Goal: Task Accomplishment & Management: Complete application form

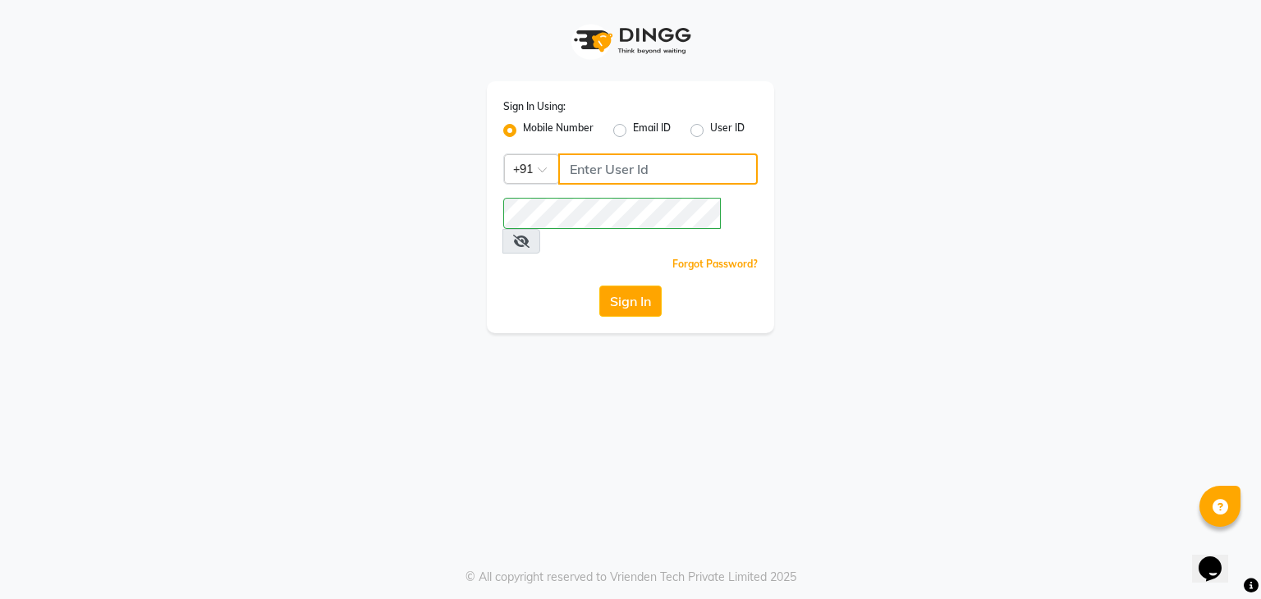
click at [575, 169] on input "Username" at bounding box center [658, 169] width 200 height 31
type input "9871898502"
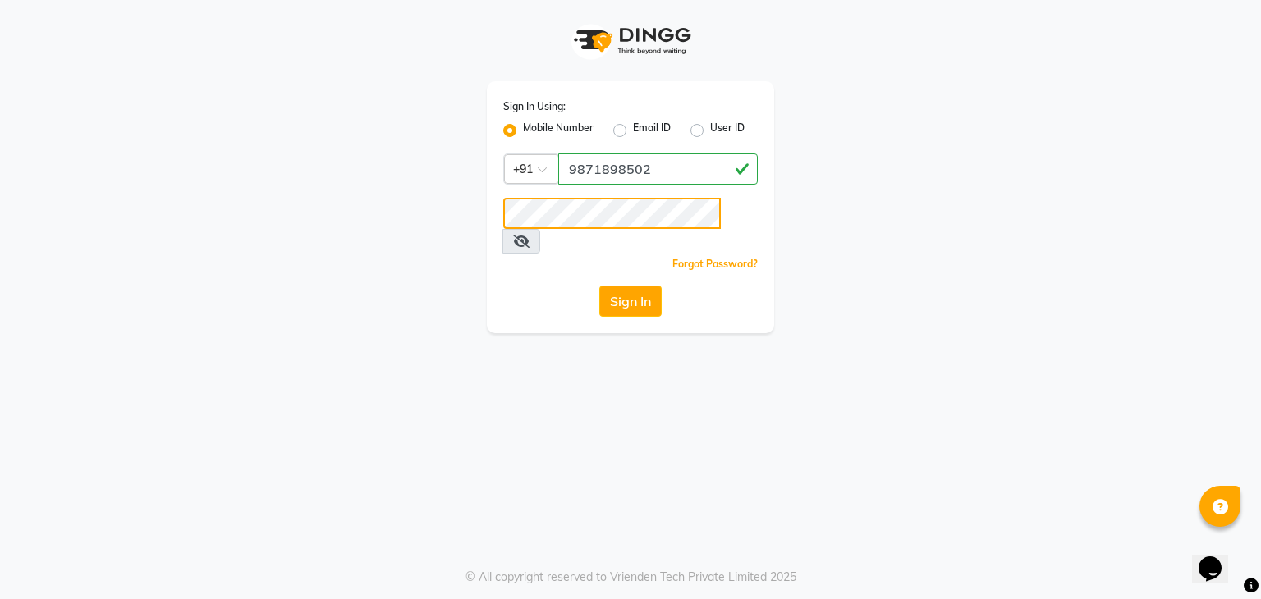
click at [599, 286] on button "Sign In" at bounding box center [630, 301] width 62 height 31
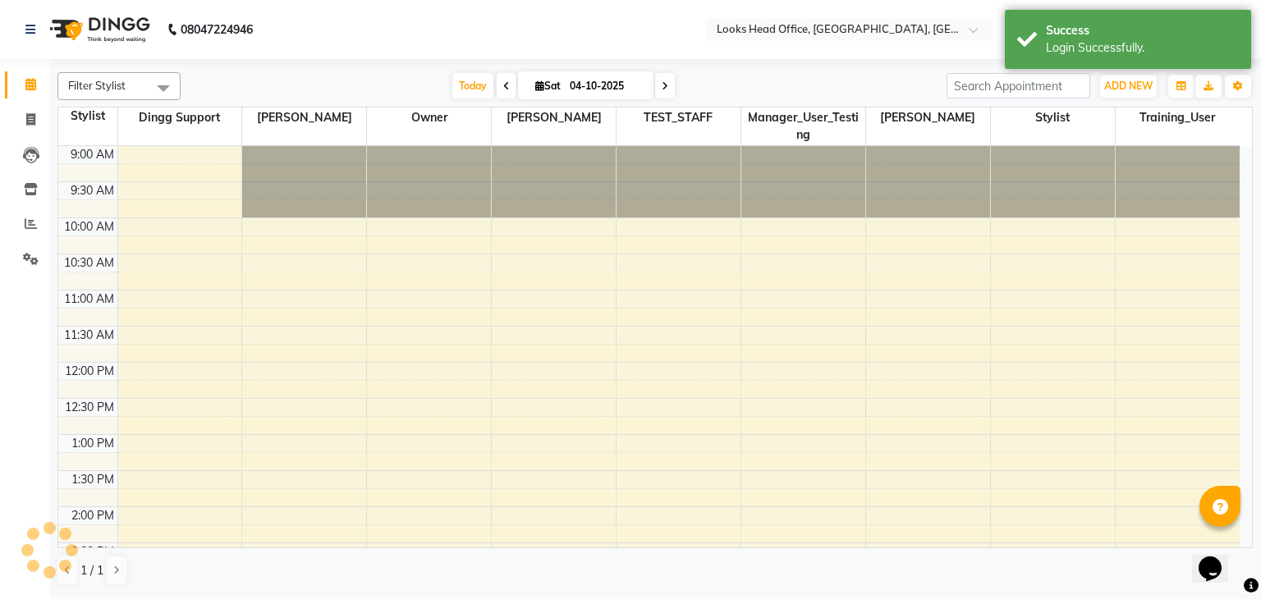
select select "en"
click at [25, 191] on icon at bounding box center [31, 189] width 14 height 12
select select
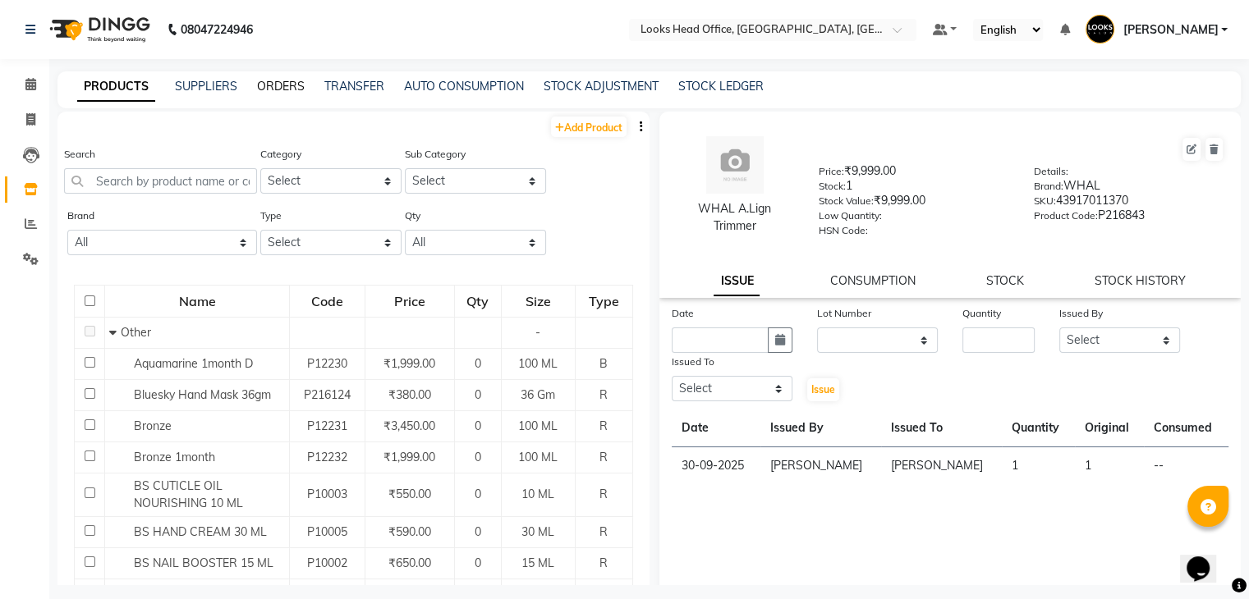
click at [276, 87] on link "ORDERS" at bounding box center [281, 86] width 48 height 15
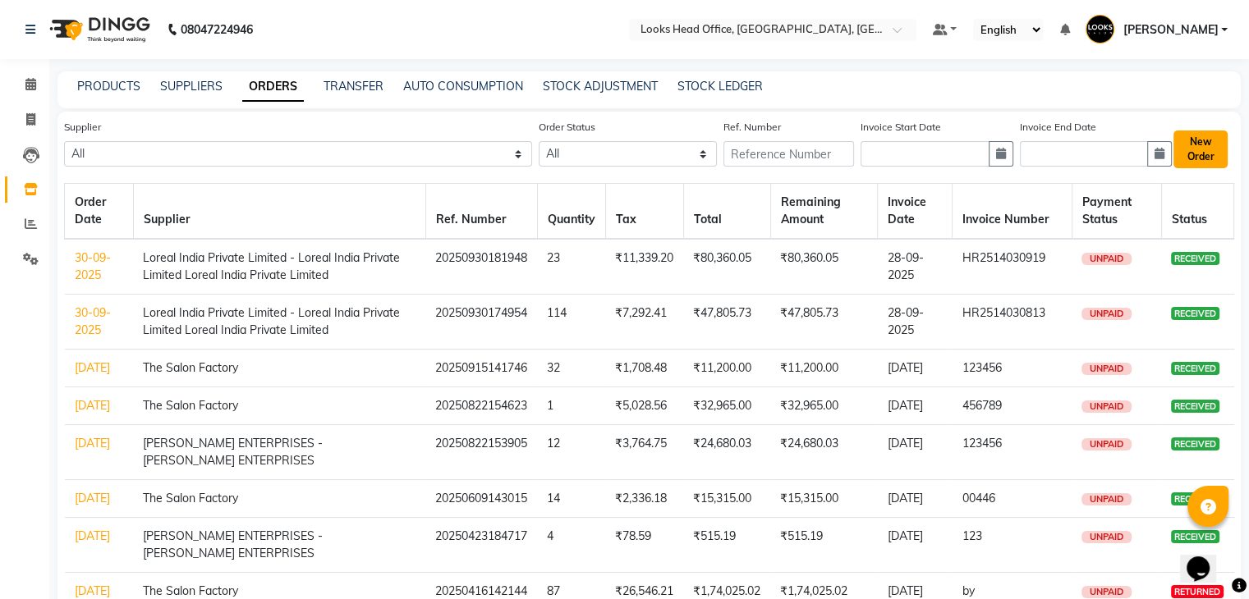
click at [1194, 160] on button "New Order" at bounding box center [1200, 150] width 54 height 38
select select "true"
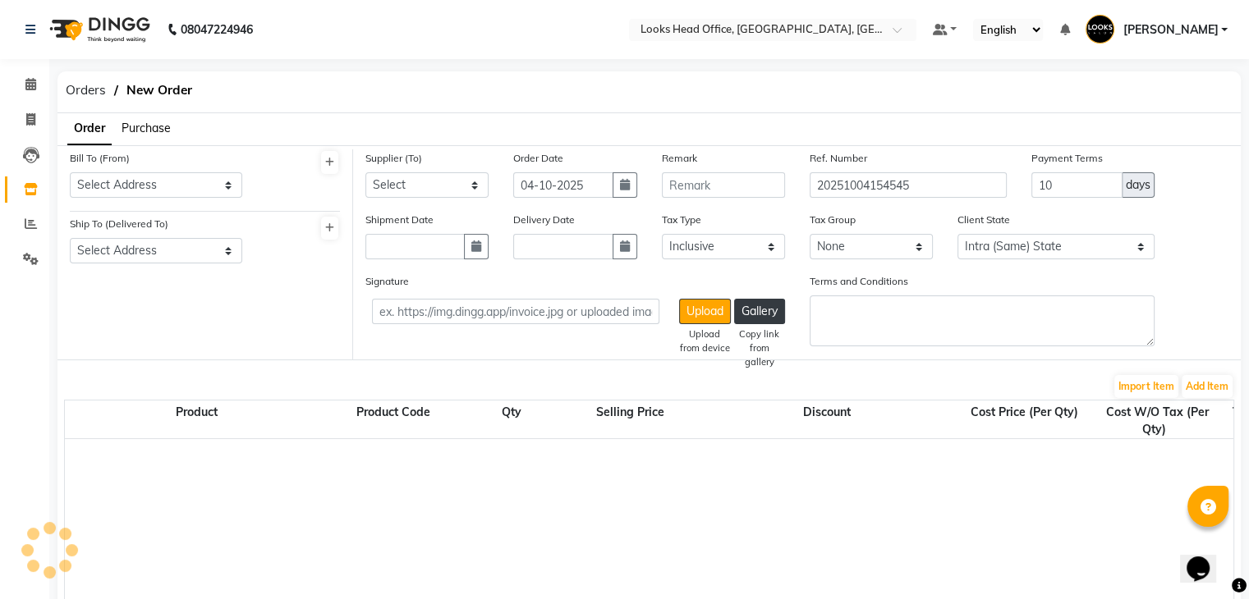
select select "1617"
click at [191, 185] on select "Select Address LOOKS Salon sector 51 Looks Salon Pvt Ltd" at bounding box center [156, 184] width 172 height 25
select select "536"
click at [70, 172] on select "Select Address LOOKS Salon sector 51 Looks Salon Pvt Ltd" at bounding box center [156, 184] width 172 height 25
click at [165, 253] on select "Select Address LOOKS SAlon sector 51 Looks Salon Pvt Ltd" at bounding box center [156, 250] width 172 height 25
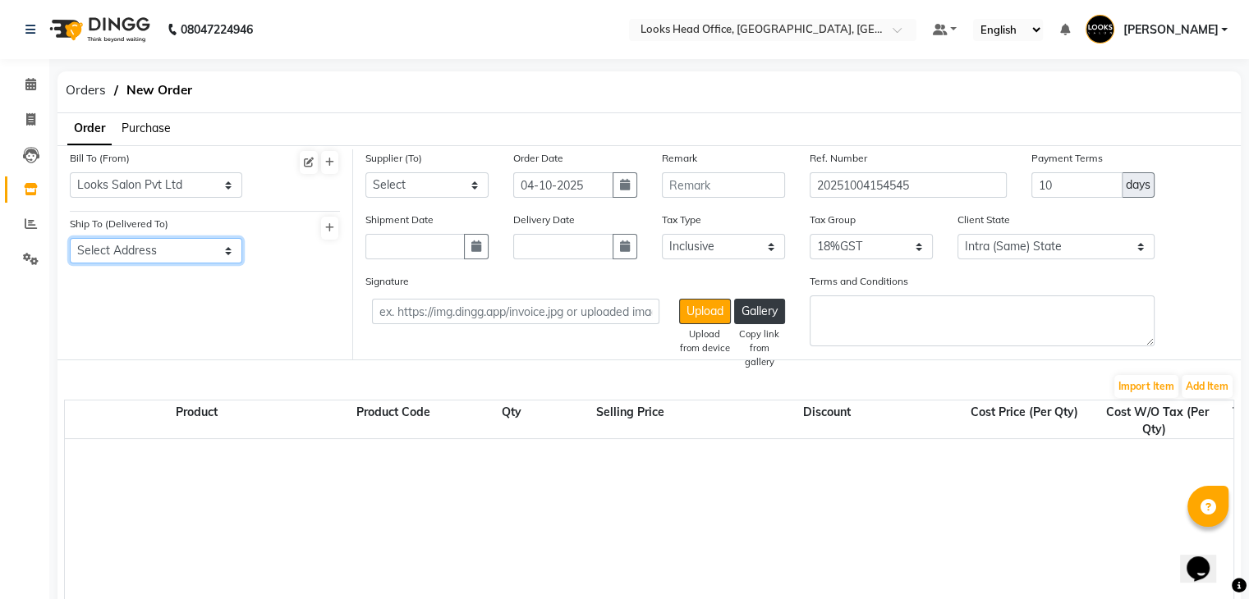
select select "537"
click at [70, 239] on select "Select Address LOOKS SAlon sector 51 Looks Salon Pvt Ltd" at bounding box center [156, 250] width 172 height 25
click at [393, 193] on select "Select The Salon Factory [PERSON_NAME] ENTERPRISES - [PERSON_NAME] ENTERPRISES …" at bounding box center [426, 184] width 123 height 25
select select "4070"
click at [365, 172] on select "Select The Salon Factory [PERSON_NAME] ENTERPRISES - [PERSON_NAME] ENTERPRISES …" at bounding box center [426, 184] width 123 height 25
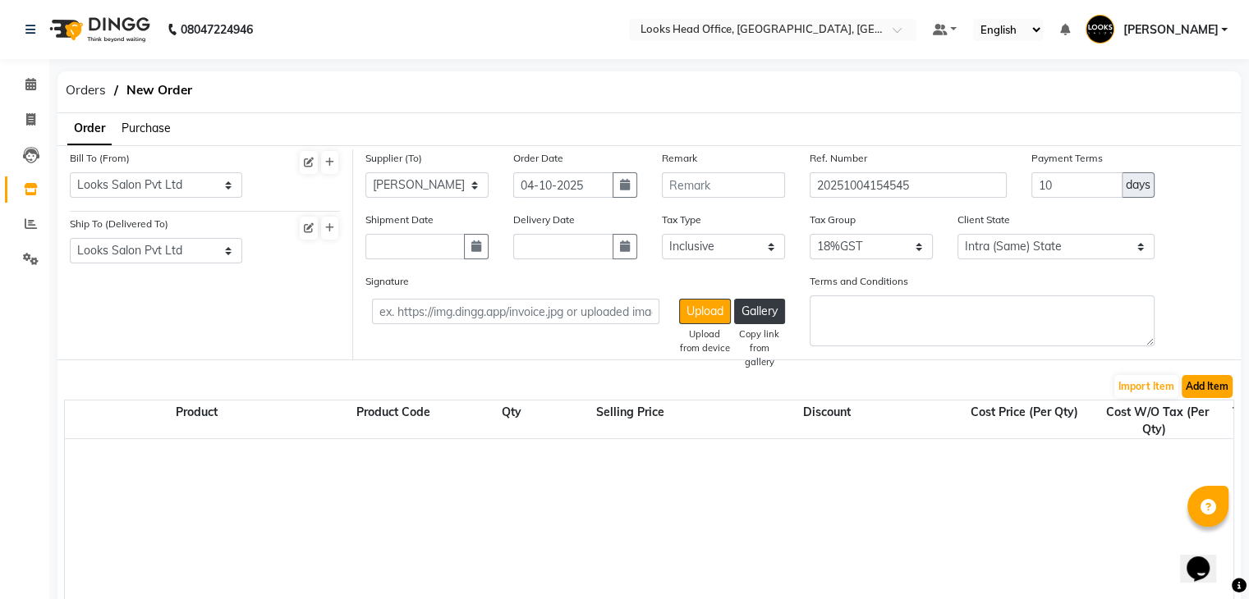
click at [1208, 382] on button "Add Item" at bounding box center [1207, 386] width 51 height 23
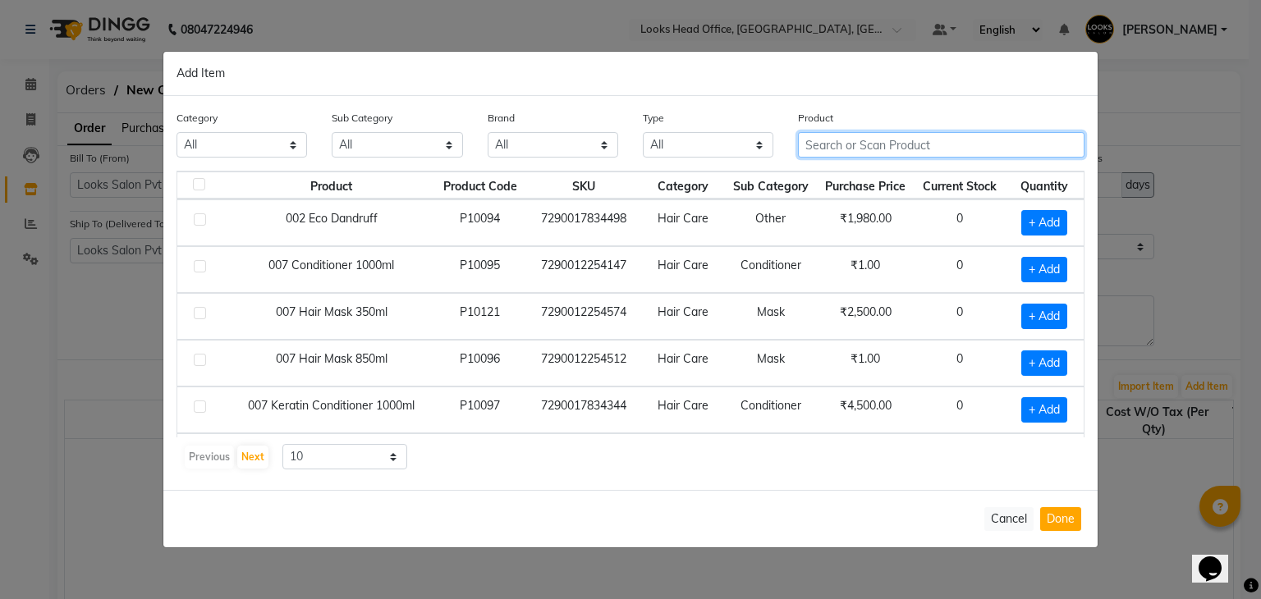
click at [844, 138] on input "text" at bounding box center [941, 144] width 287 height 25
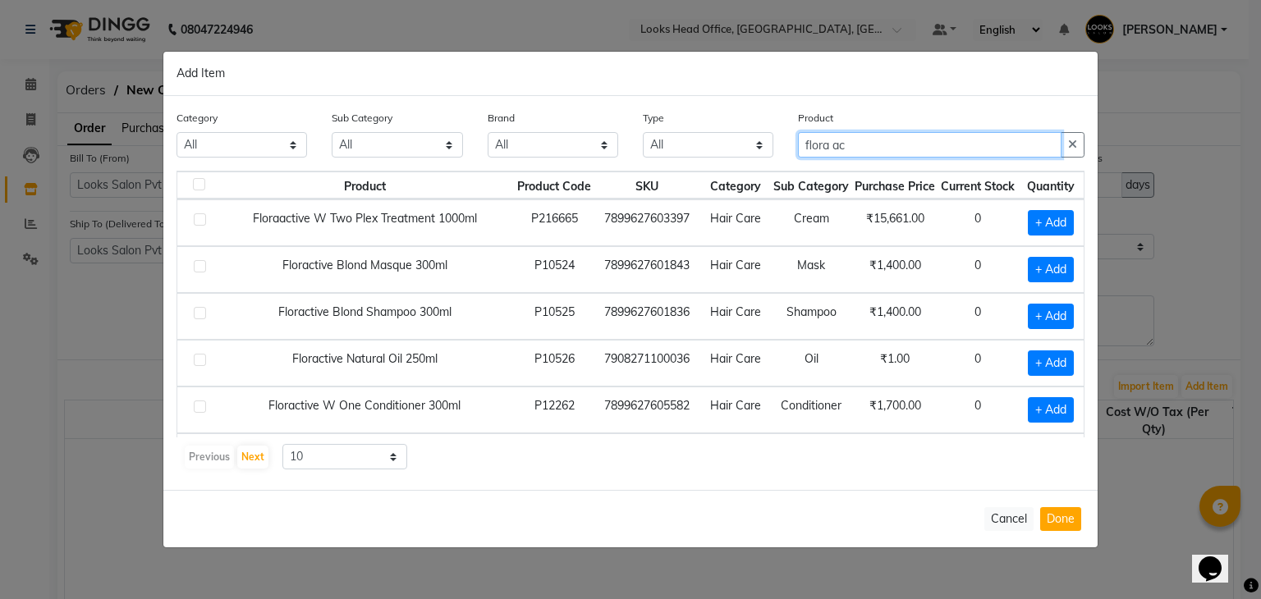
type input "flora ac"
click at [196, 308] on label at bounding box center [200, 313] width 12 height 12
click at [196, 309] on input "checkbox" at bounding box center [199, 314] width 11 height 11
checkbox input "true"
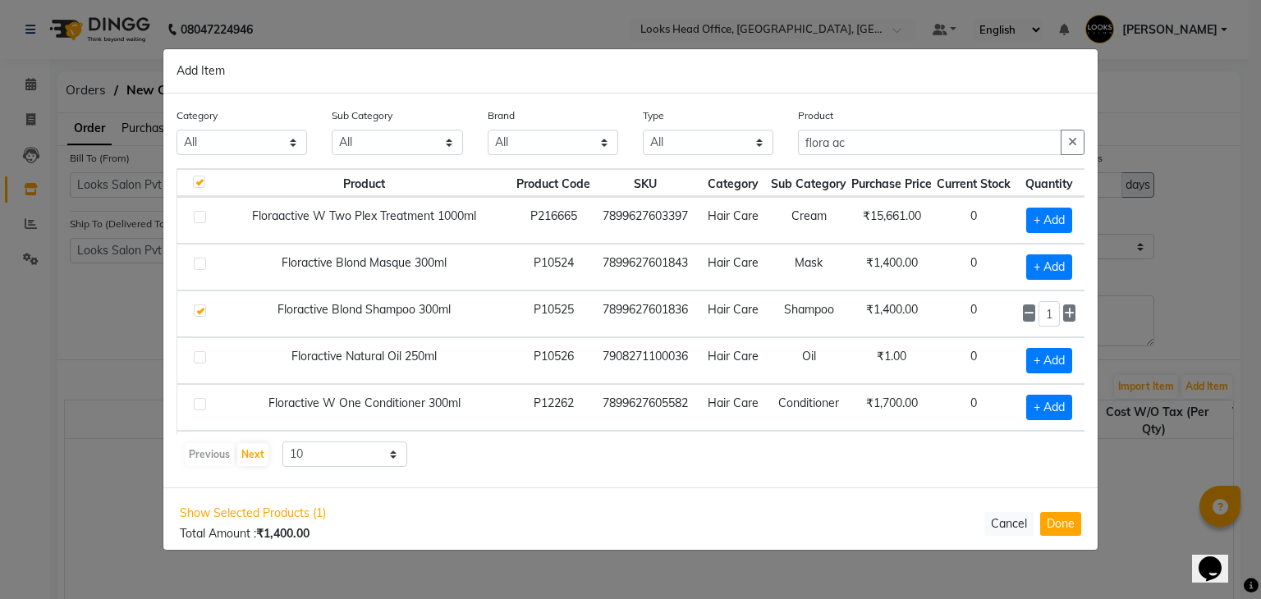
click at [196, 398] on label at bounding box center [200, 404] width 12 height 12
click at [196, 400] on input "checkbox" at bounding box center [199, 405] width 11 height 11
checkbox input "true"
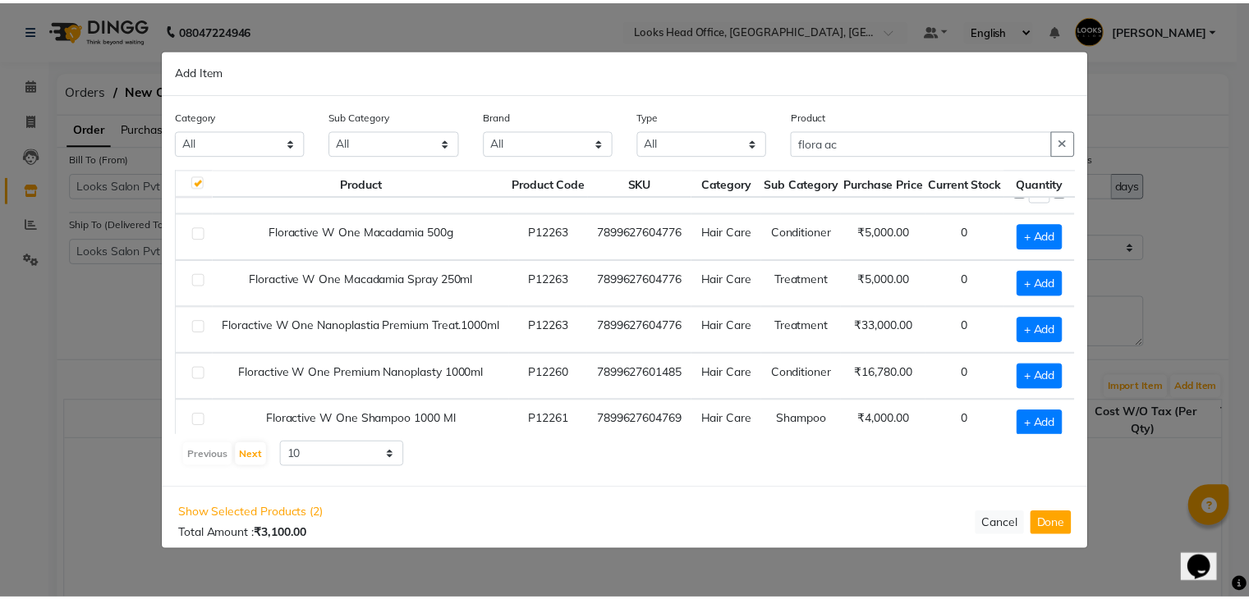
scroll to position [236, 0]
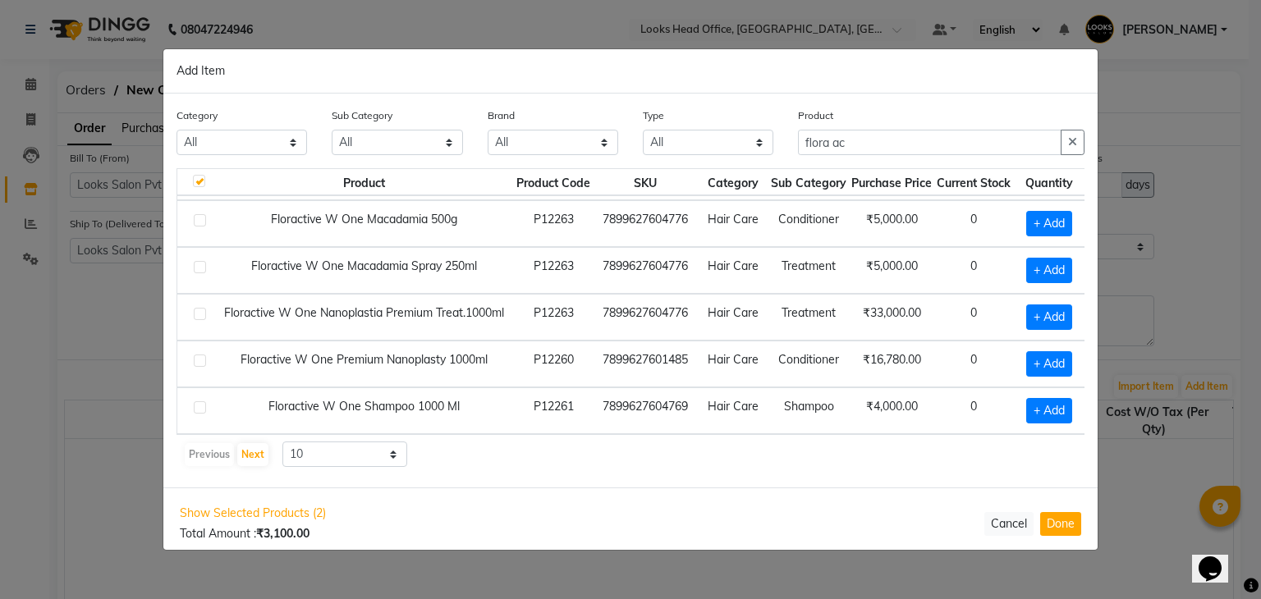
click at [197, 402] on label at bounding box center [200, 408] width 12 height 12
click at [197, 403] on input "checkbox" at bounding box center [199, 408] width 11 height 11
checkbox input "true"
click at [1058, 525] on button "Done" at bounding box center [1060, 524] width 41 height 24
select select "5668"
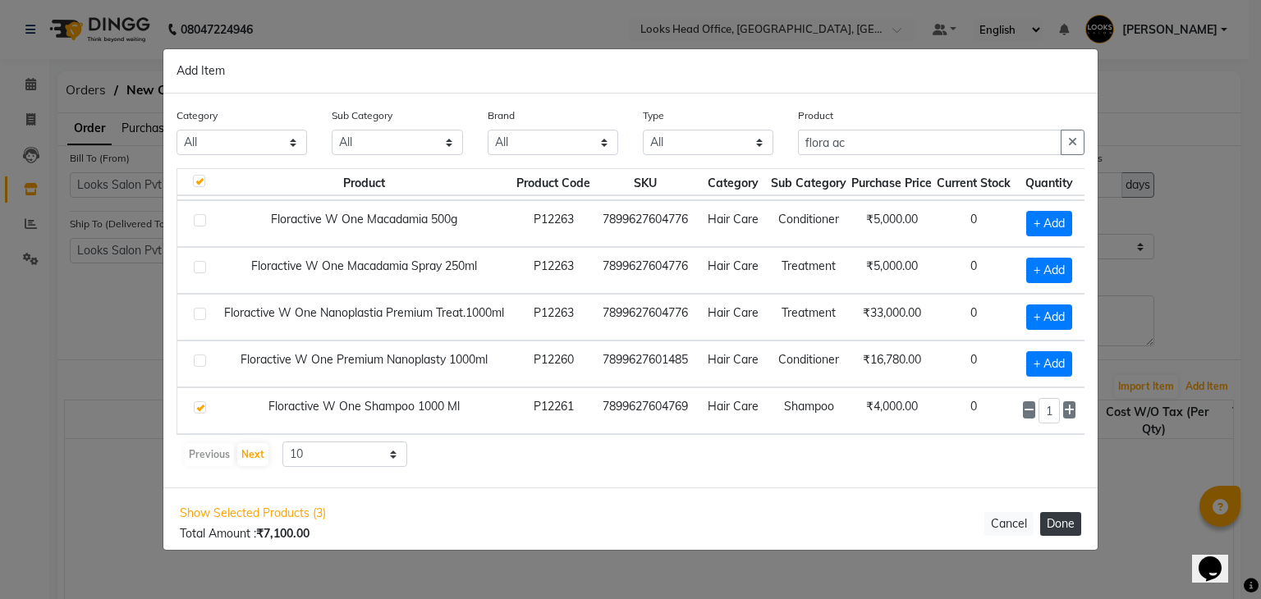
select select "1617"
select select "5668"
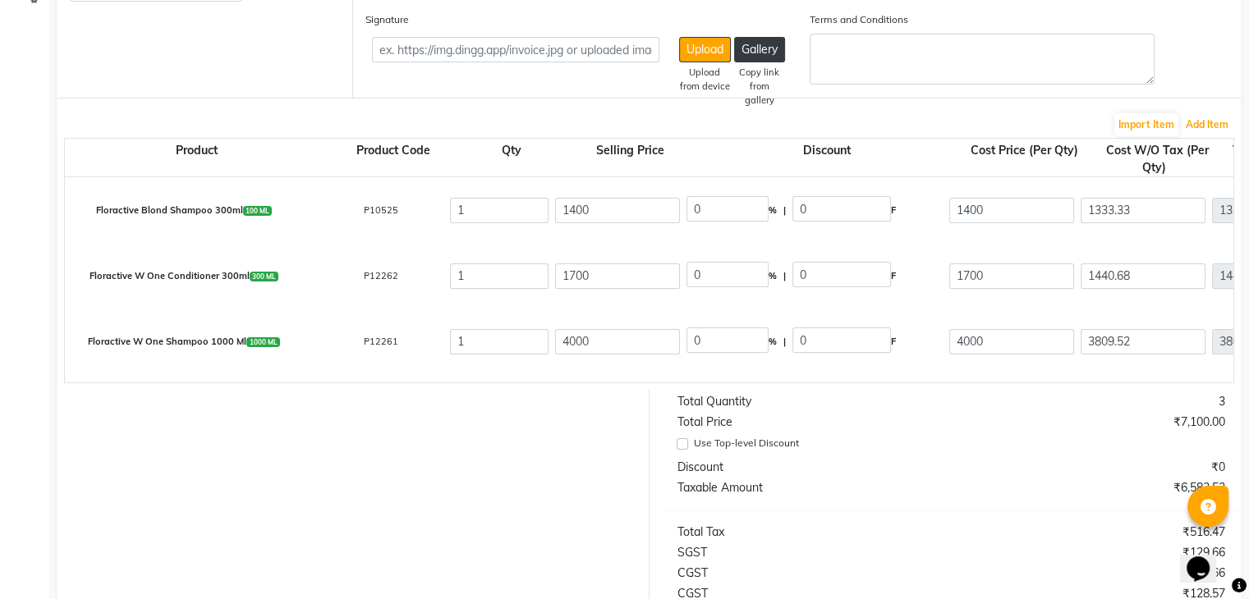
scroll to position [185, 0]
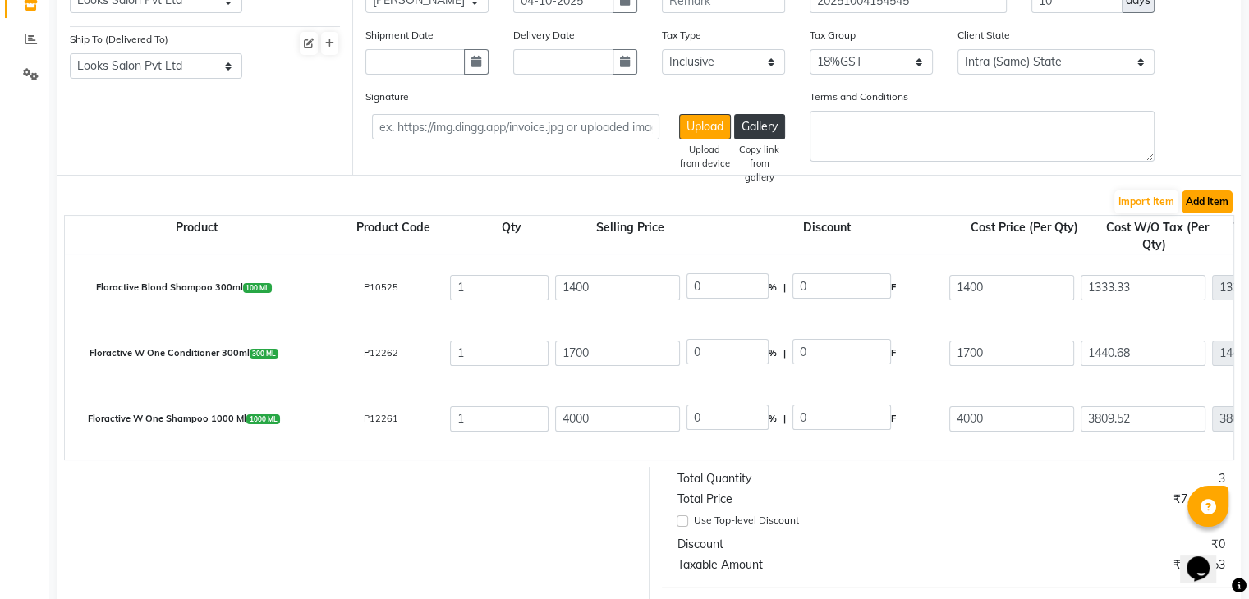
click at [1206, 195] on button "Add Item" at bounding box center [1207, 202] width 51 height 23
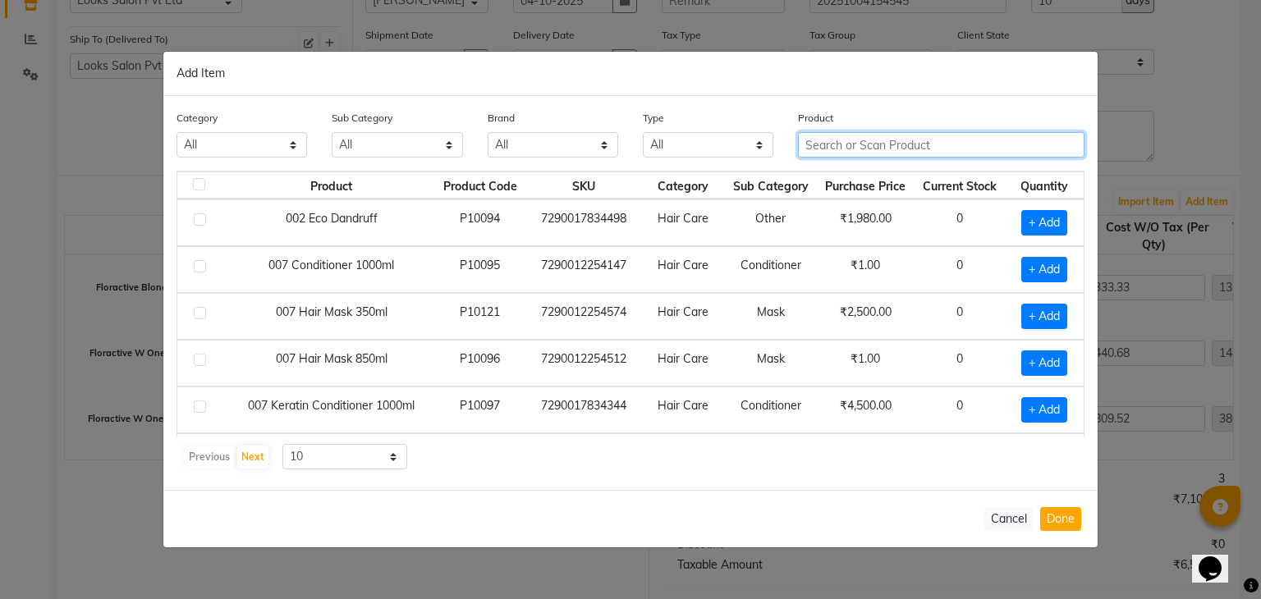
click at [870, 147] on input "text" at bounding box center [941, 144] width 287 height 25
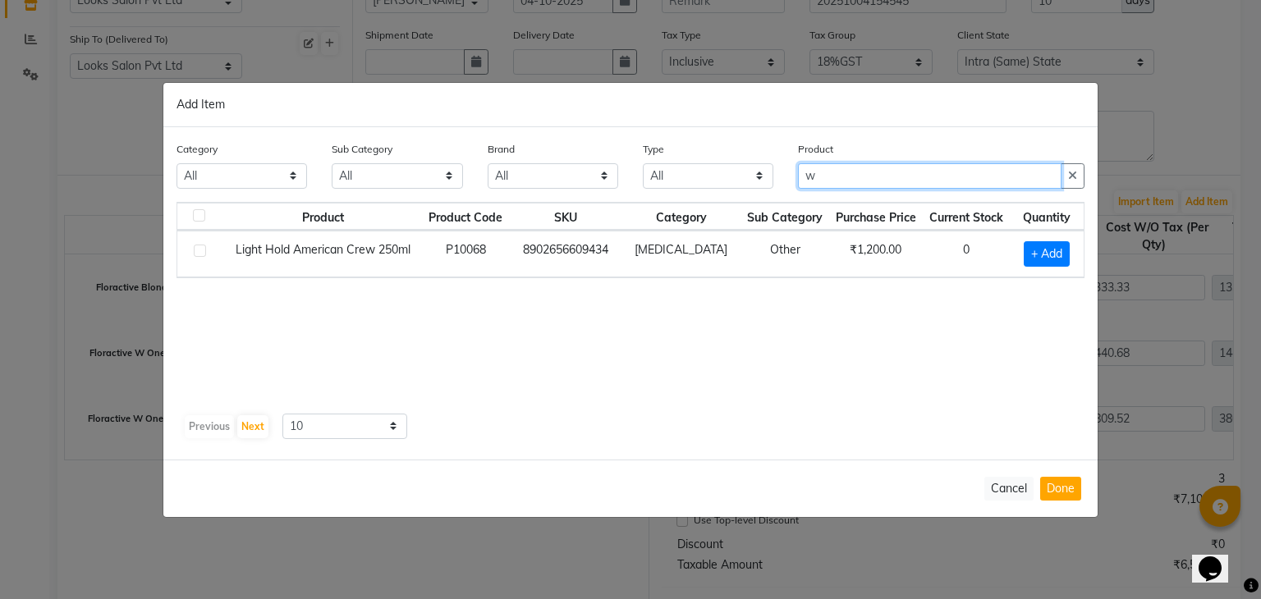
type input "w"
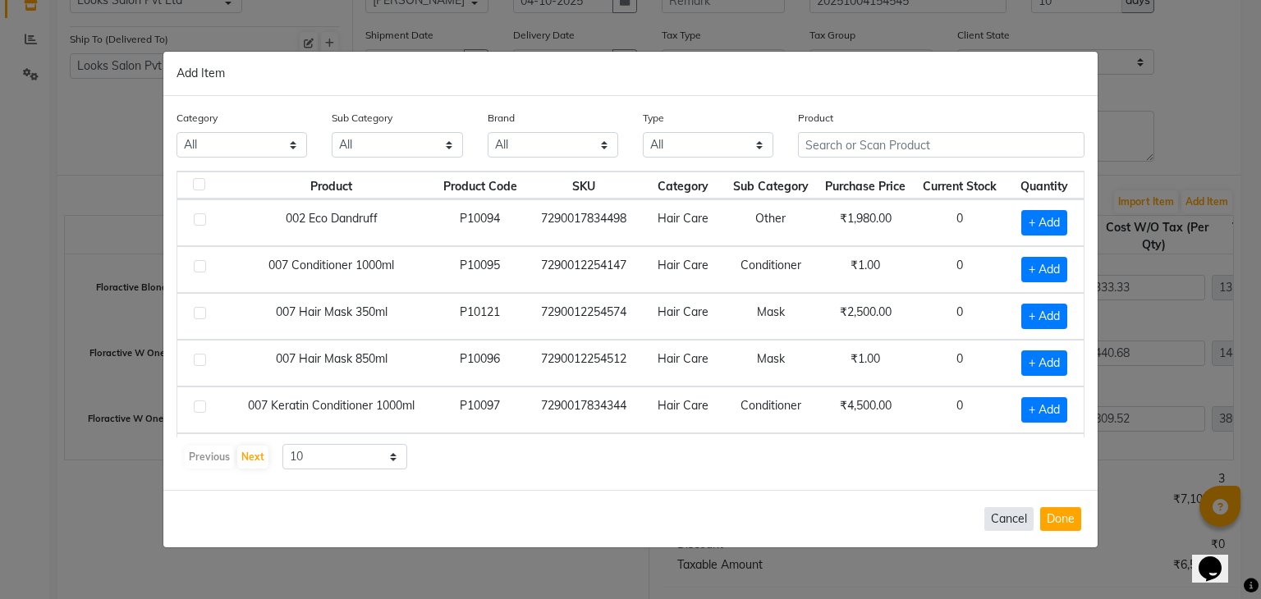
click at [1005, 513] on button "Cancel" at bounding box center [1009, 519] width 49 height 24
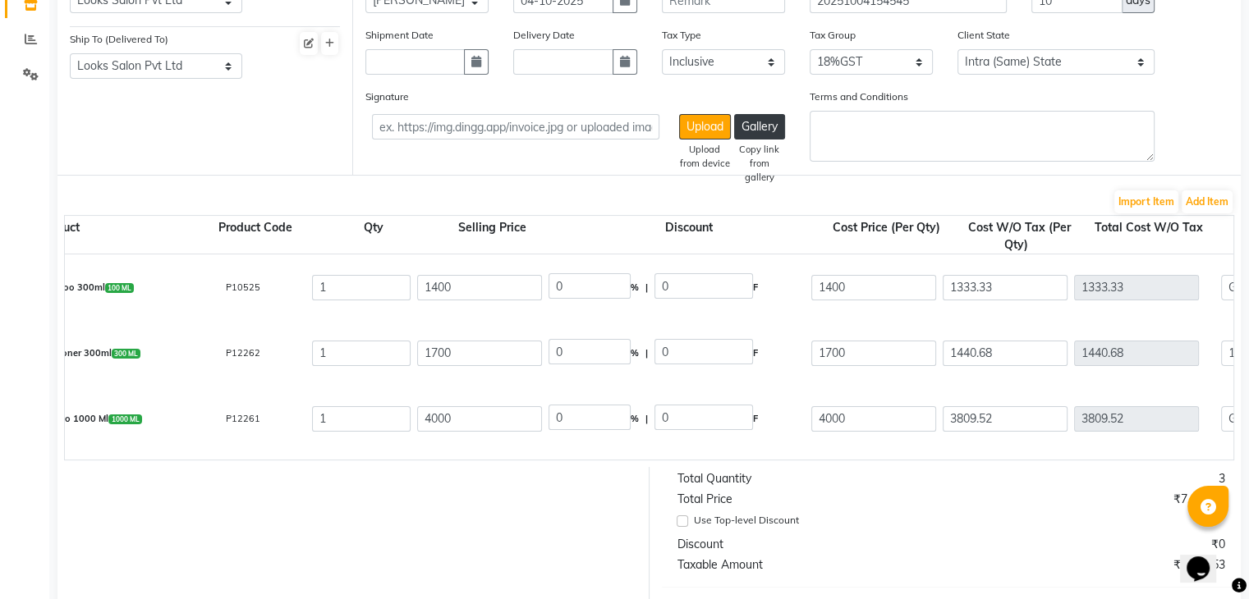
scroll to position [0, 164]
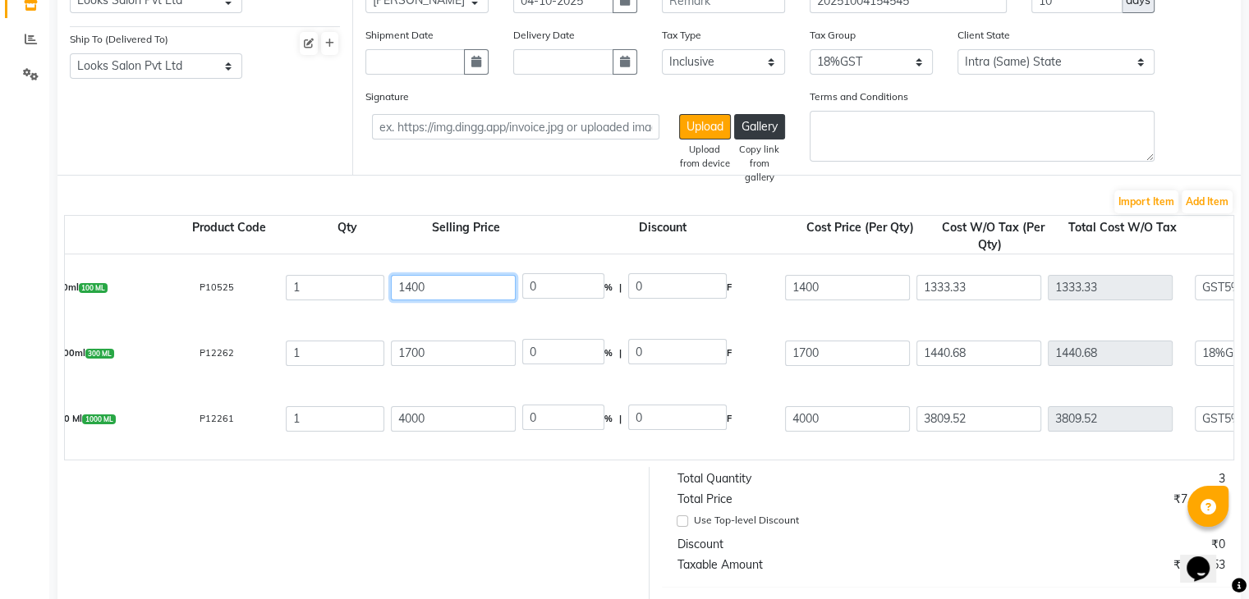
click at [432, 291] on input "1400" at bounding box center [453, 287] width 125 height 25
click at [301, 283] on input "1" at bounding box center [335, 287] width 99 height 25
type input "0"
type input "66.67"
type input "0"
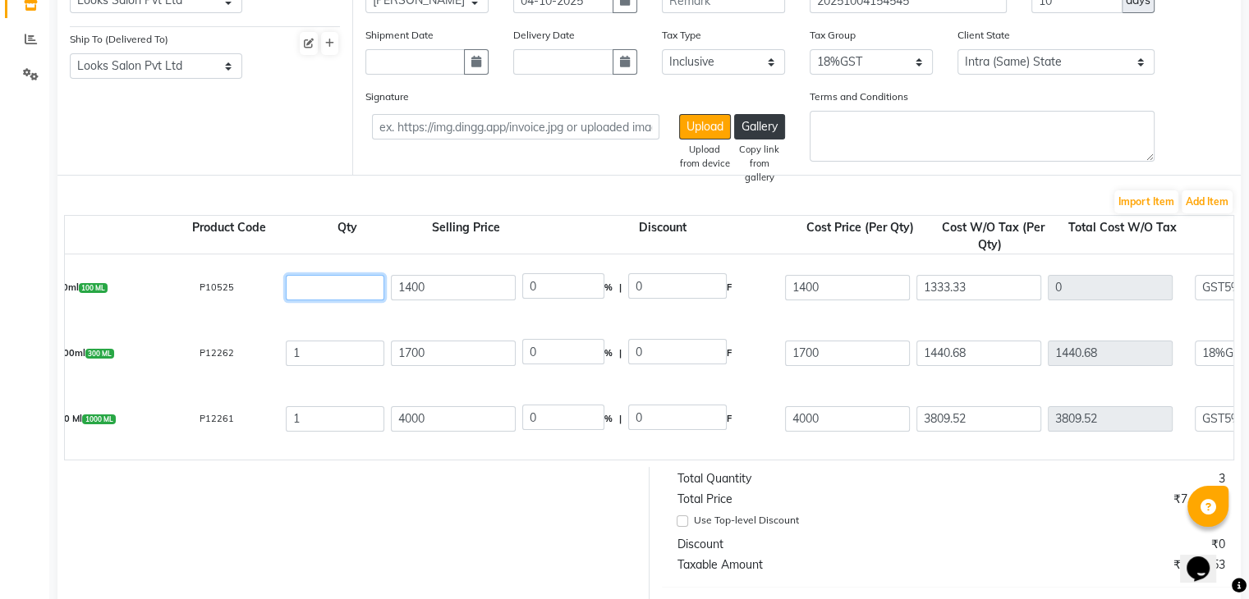
type input "0"
type input "3"
type input "3999.99"
type input "200"
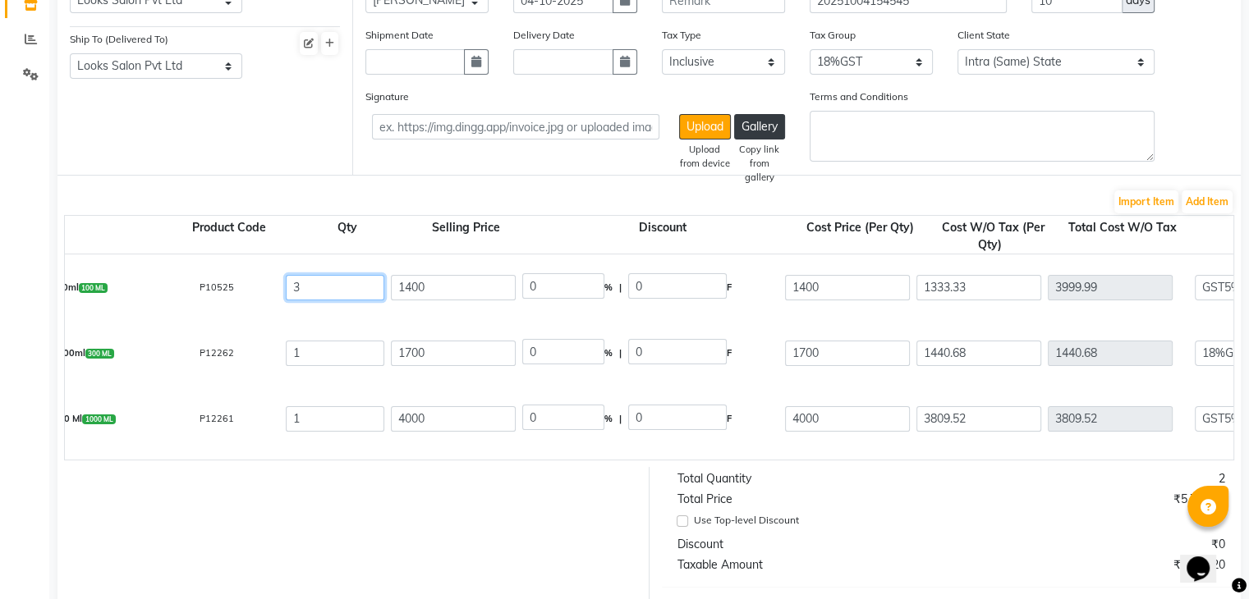
type input "4199.99"
type input "3"
click at [334, 347] on input "1" at bounding box center [335, 353] width 99 height 25
type input "12"
type input "17288.16"
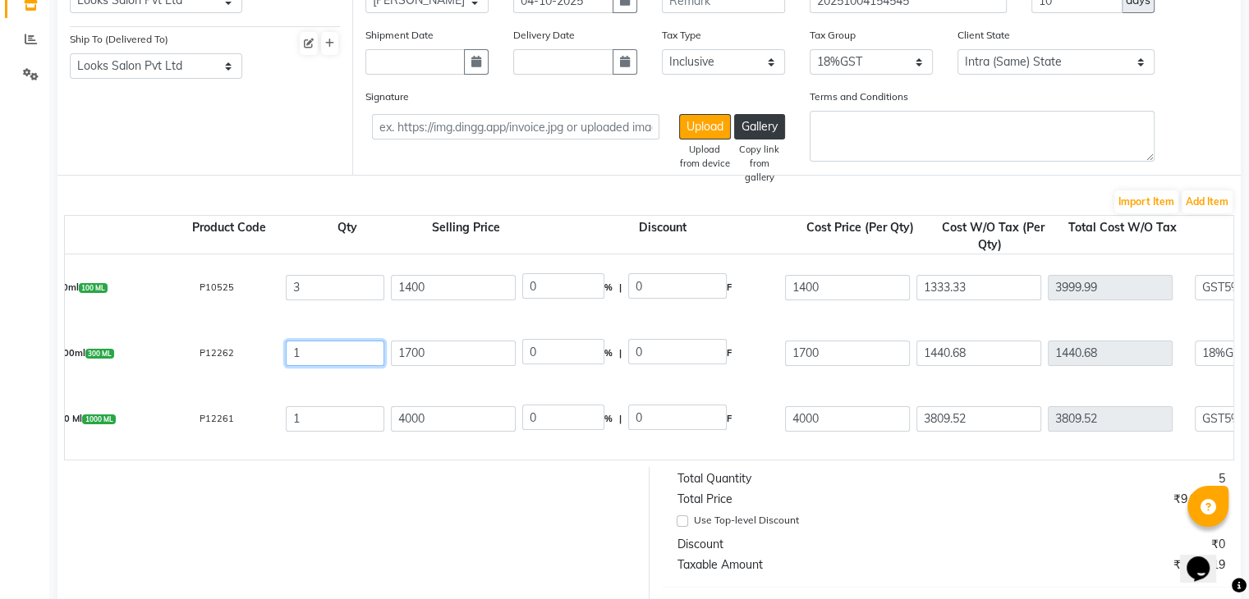
type input "17547.48"
type input "3111.87"
type input "20400.03"
type input "12"
click at [333, 410] on input "1" at bounding box center [335, 418] width 99 height 25
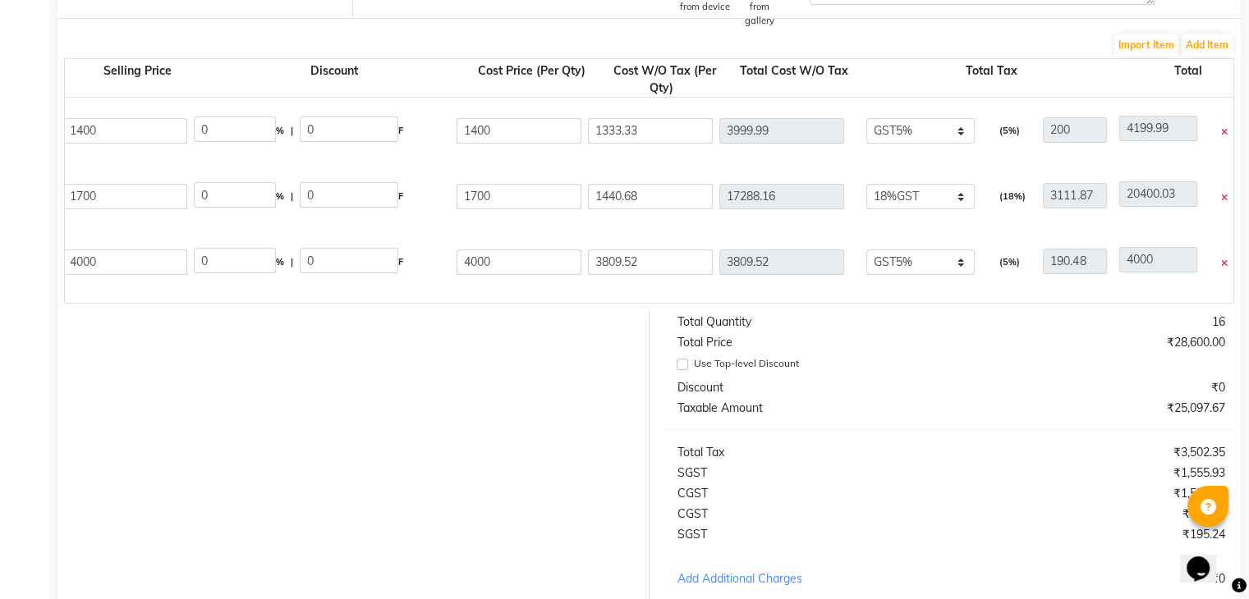
scroll to position [320, 0]
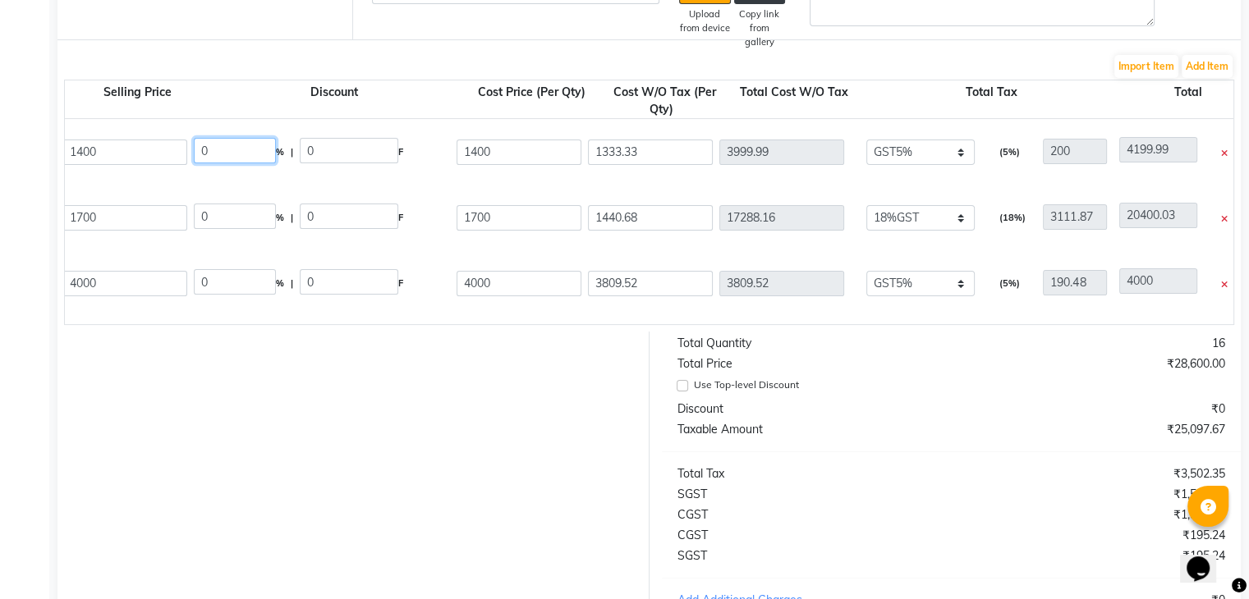
click at [255, 156] on input "0" at bounding box center [235, 150] width 82 height 25
type input "40"
type input "560"
type input "840"
type input "800"
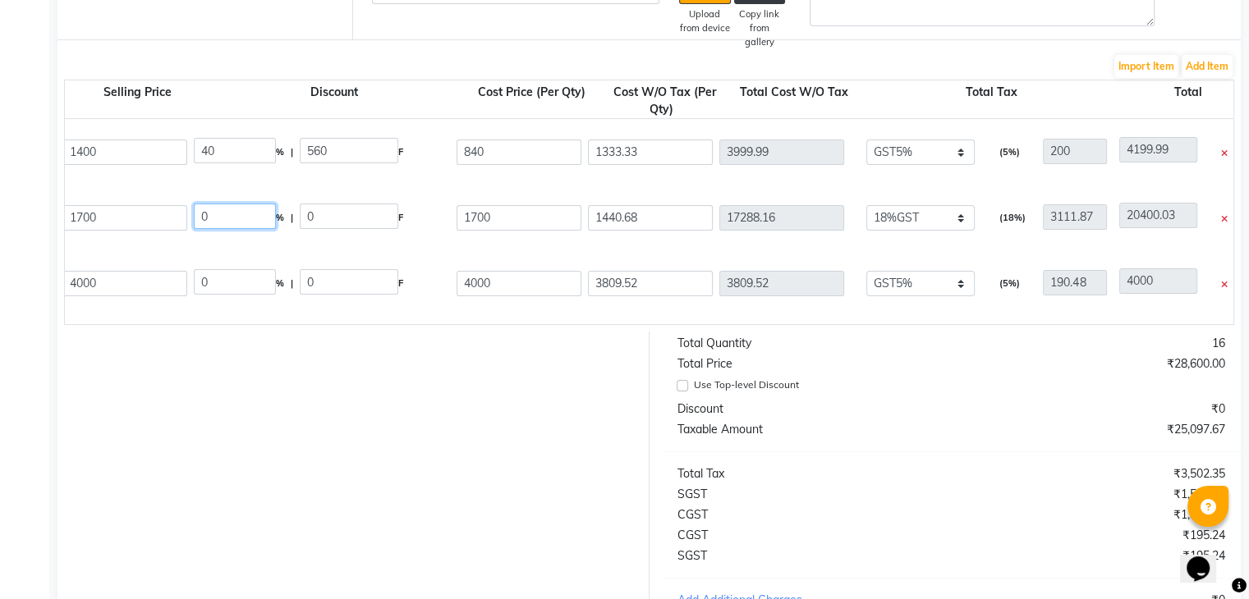
type input "2400"
type input "120"
type input "2520"
click at [235, 228] on input "0" at bounding box center [235, 216] width 82 height 25
type input "40"
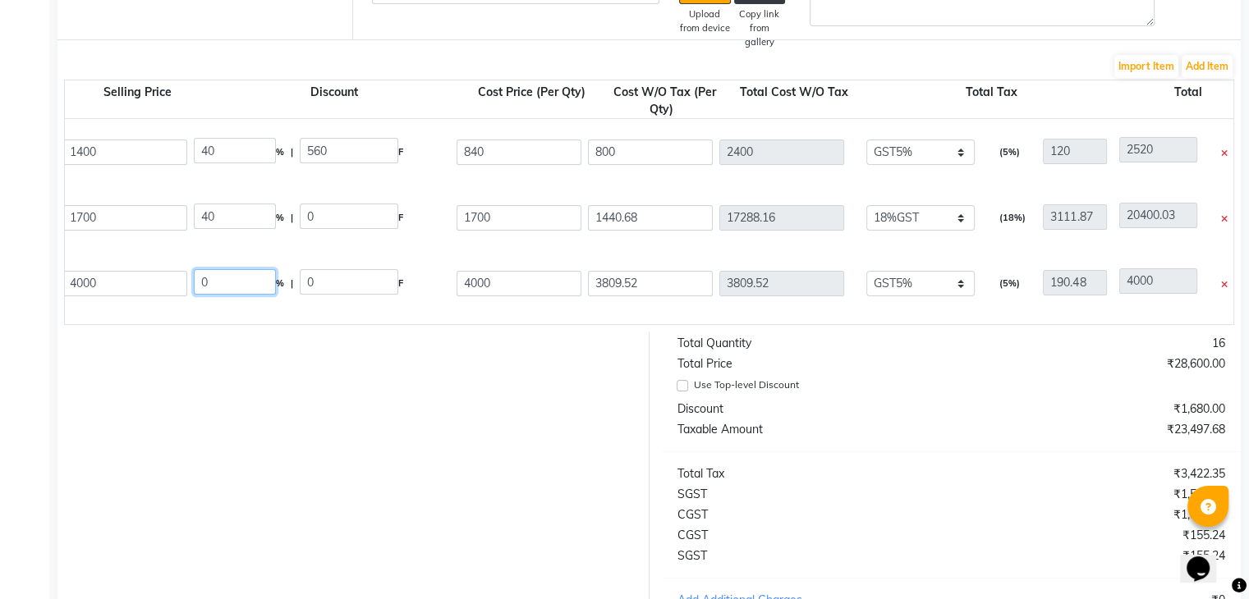
type input "680"
type input "1020"
type input "864.41"
type input "10372.92"
type input "1867.13"
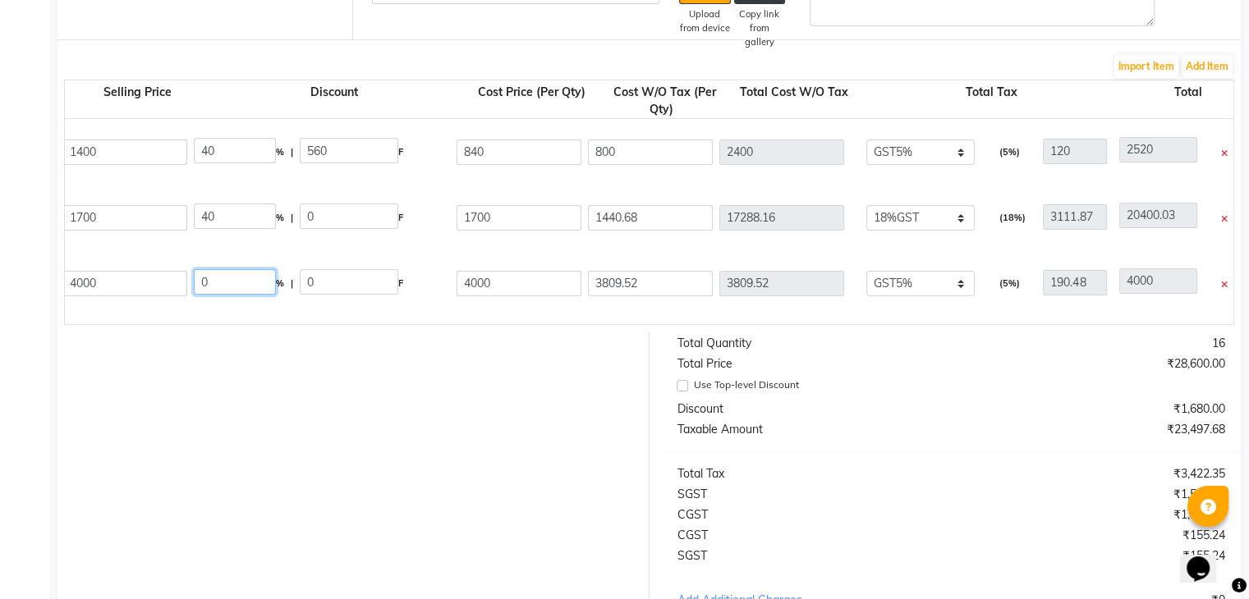
type input "12240.05"
click at [221, 275] on input "0" at bounding box center [235, 281] width 82 height 25
type input "40"
type input "1600"
type input "2400"
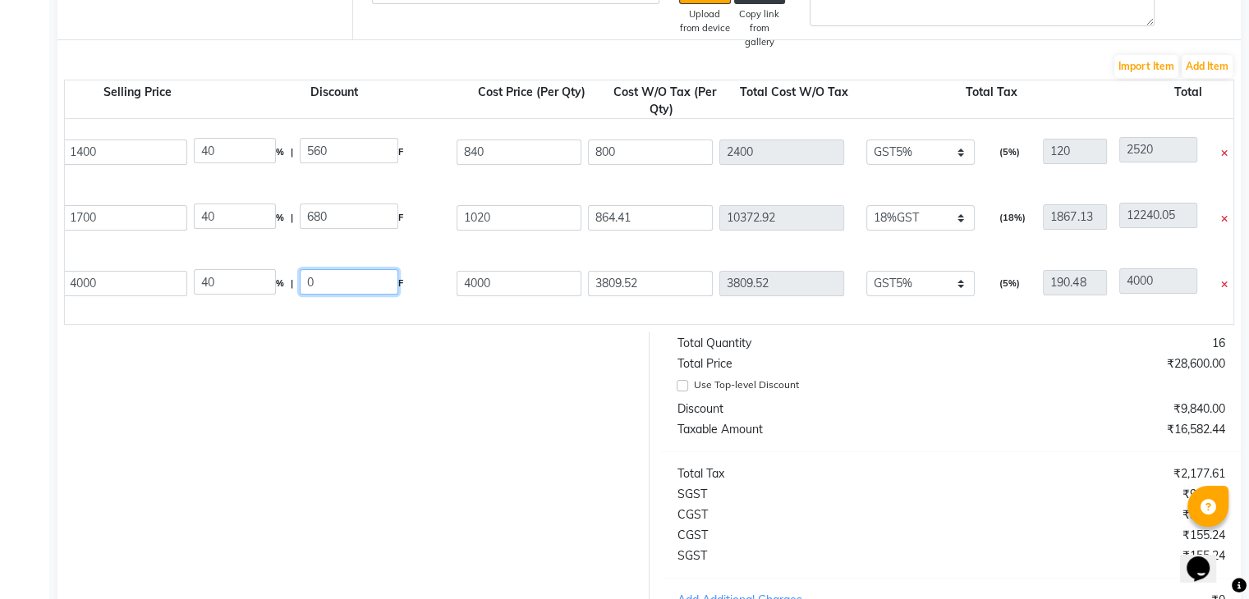
type input "2285.71"
type input "114.29"
type input "2400"
click at [327, 288] on input "1600" at bounding box center [349, 281] width 99 height 25
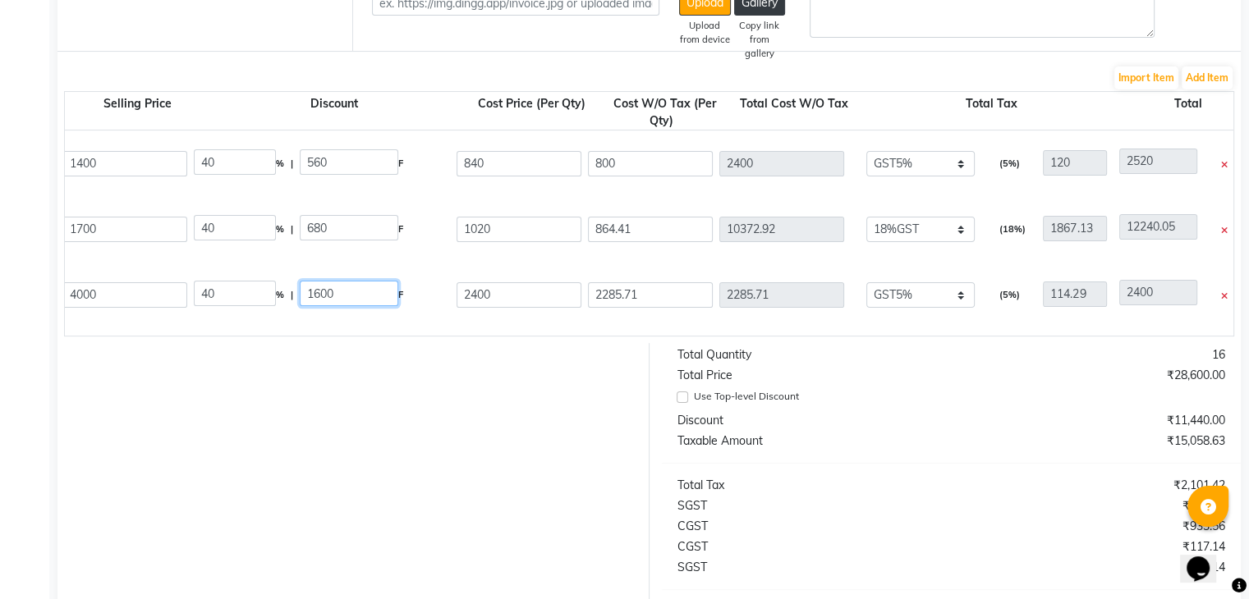
scroll to position [287, 0]
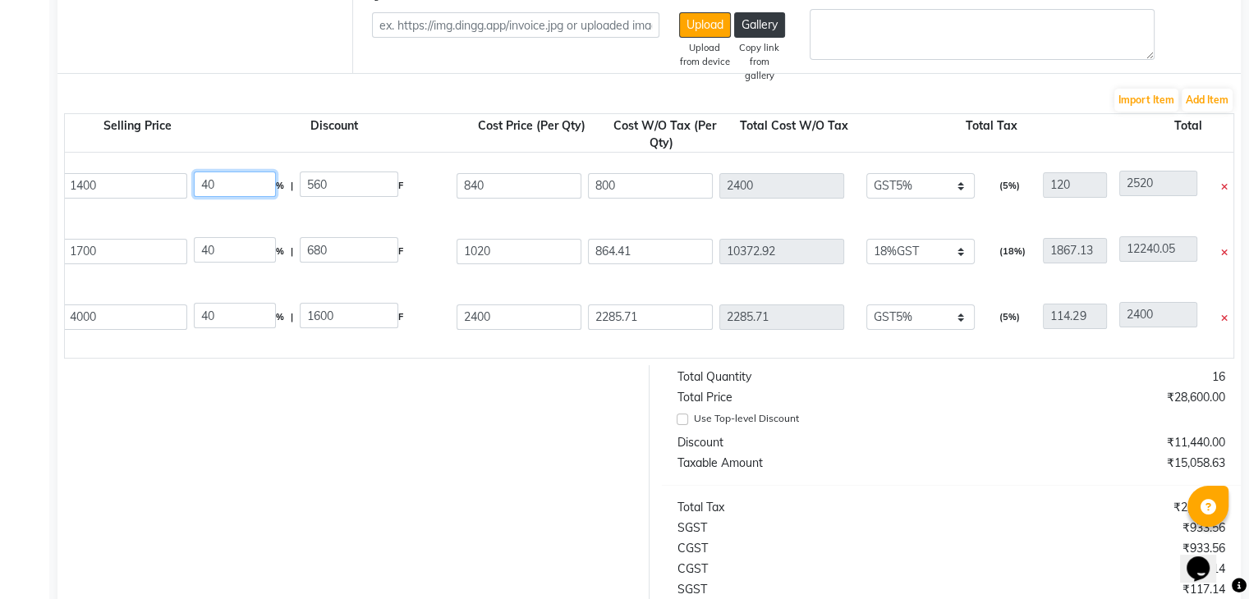
click at [249, 178] on input "40" at bounding box center [235, 184] width 82 height 25
type input "45"
type input "630"
type input "770"
type input "733.33"
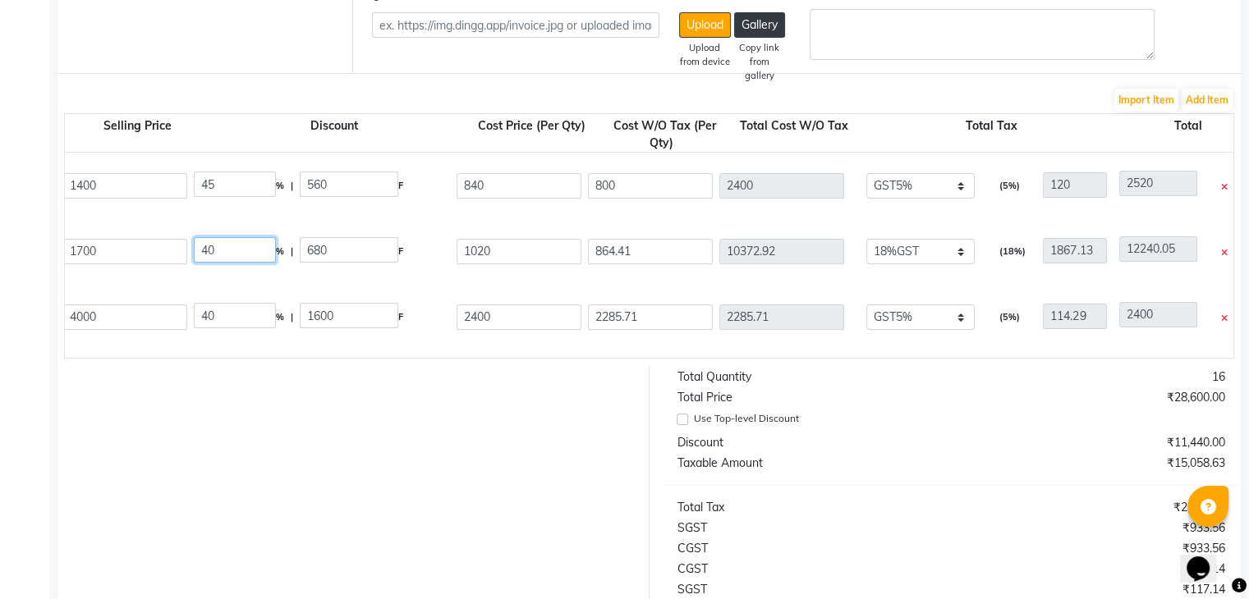
type input "2199.99"
type input "110"
type input "2309.99"
click at [225, 249] on input "40" at bounding box center [235, 249] width 82 height 25
type input "45"
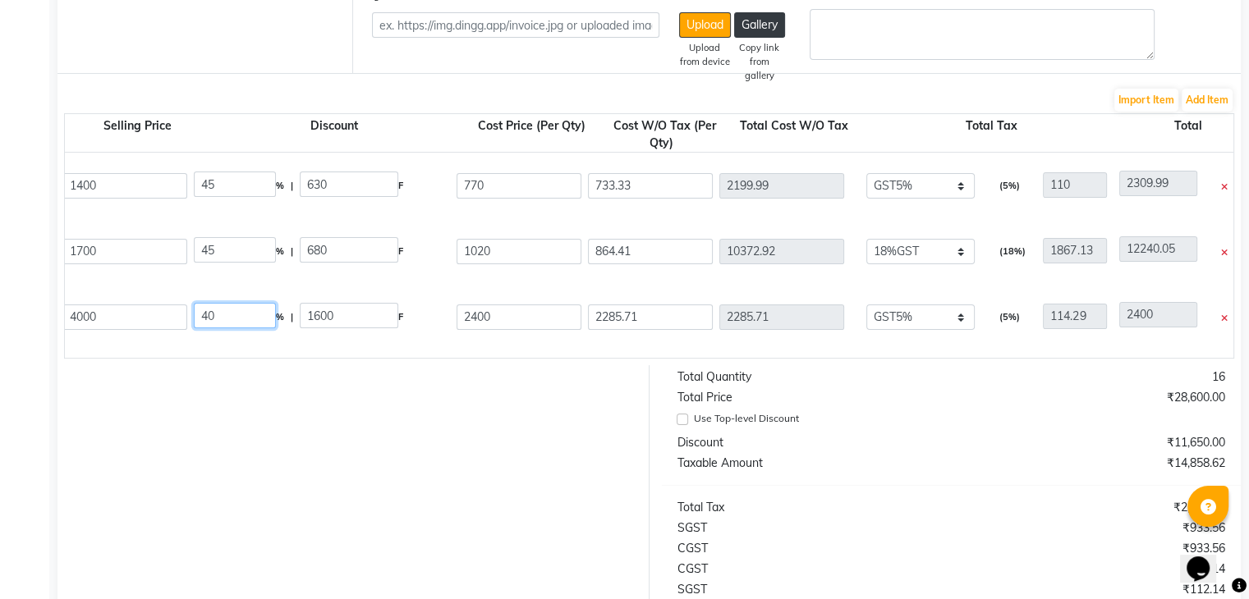
type input "765"
type input "935"
type input "792.37"
type input "9508.44"
type input "1711.52"
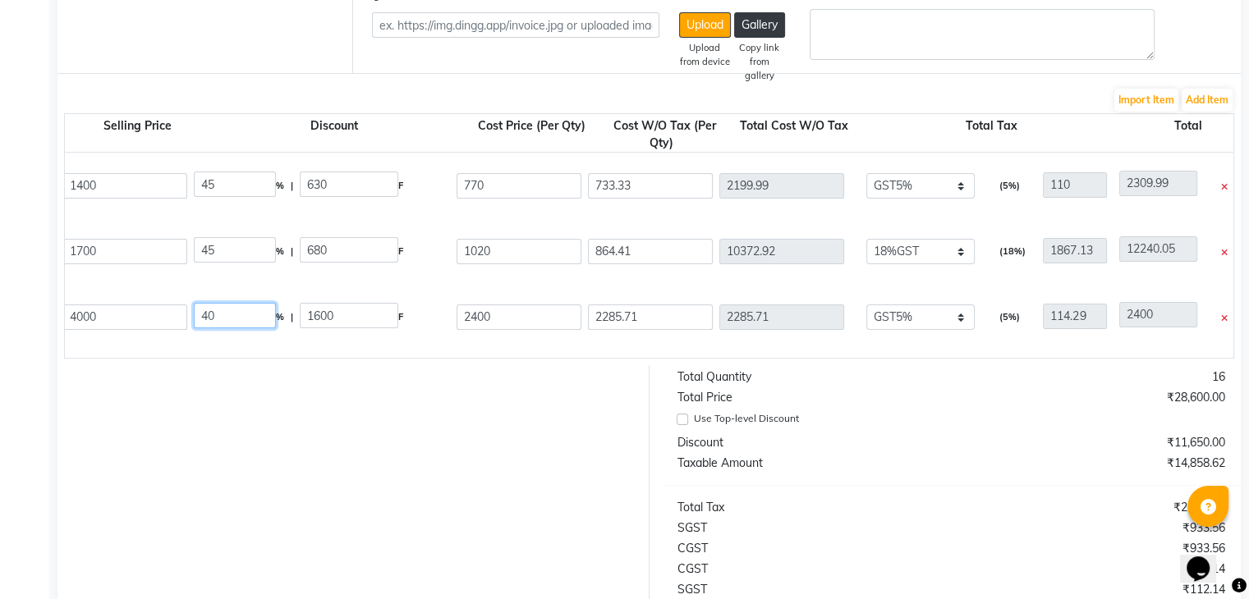
type input "11219.96"
click at [229, 316] on input "40" at bounding box center [235, 315] width 82 height 25
type input "45"
type input "1800"
type input "2200"
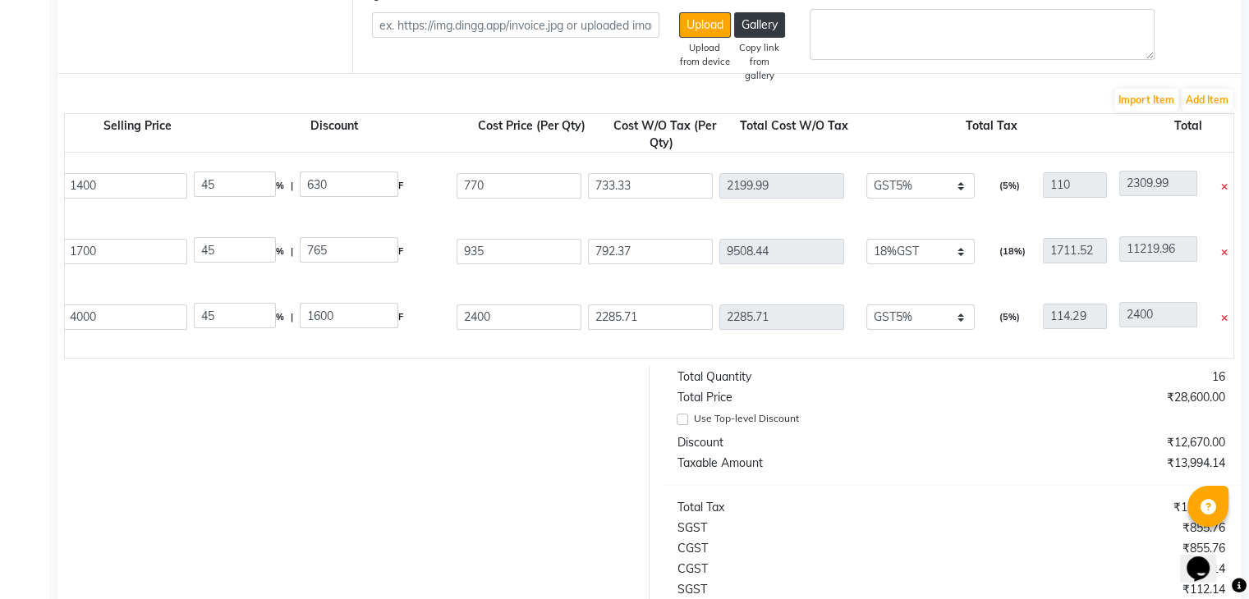
type input "2095.24"
type input "104.76"
type input "2200"
click at [1003, 429] on div "Use Top-level Discount" at bounding box center [945, 420] width 536 height 20
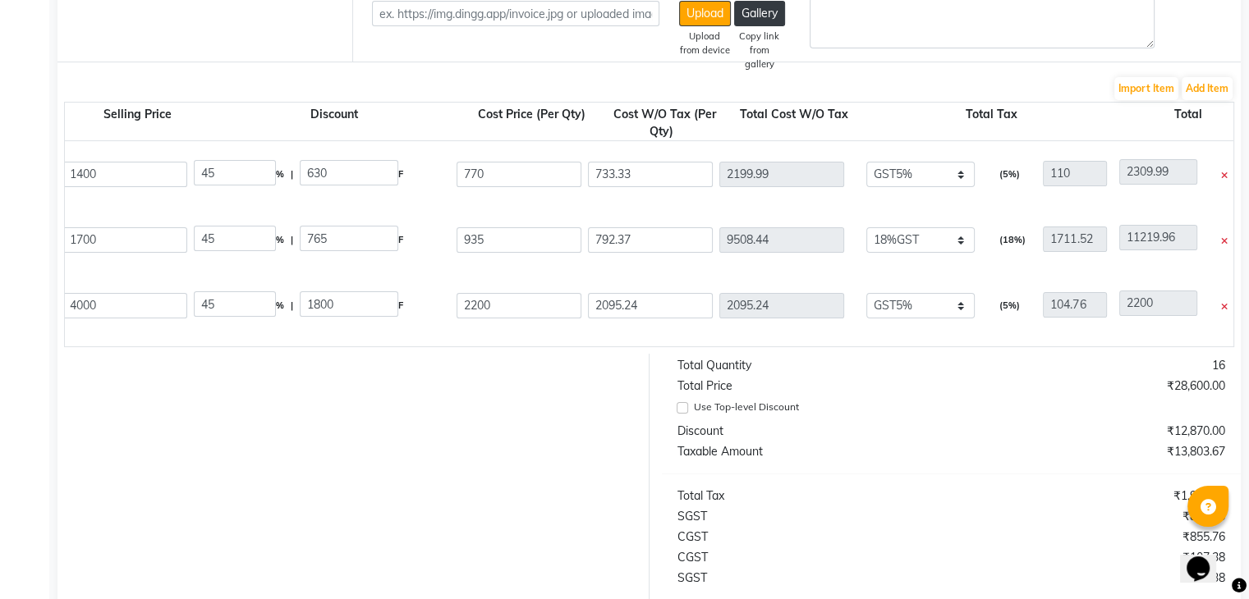
scroll to position [287, 0]
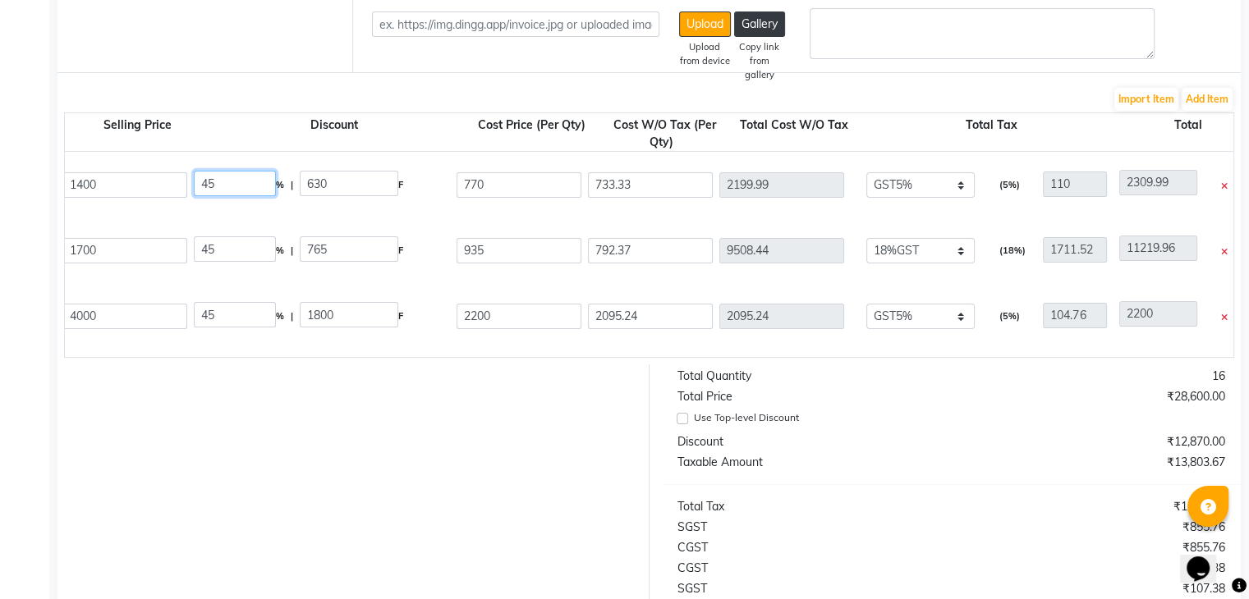
click at [233, 180] on input "45" at bounding box center [235, 183] width 82 height 25
type input "44"
type input "616"
type input "784"
type input "746.67"
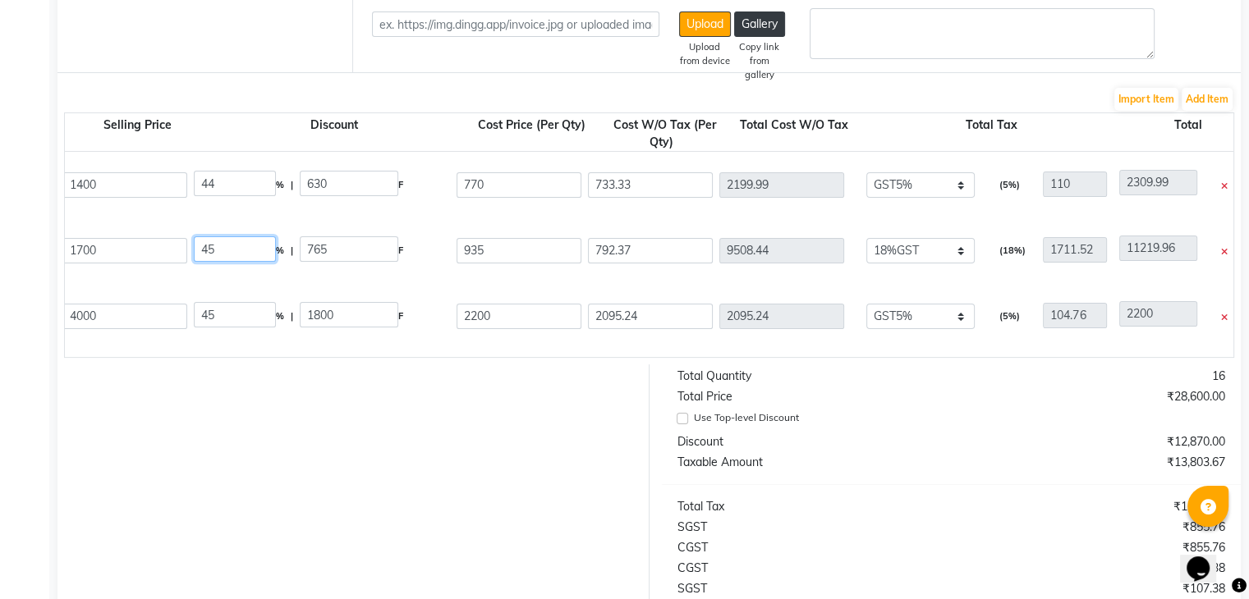
type input "2240.01"
type input "112"
type input "2352.01"
click at [218, 252] on input "45" at bounding box center [235, 248] width 82 height 25
type input "44"
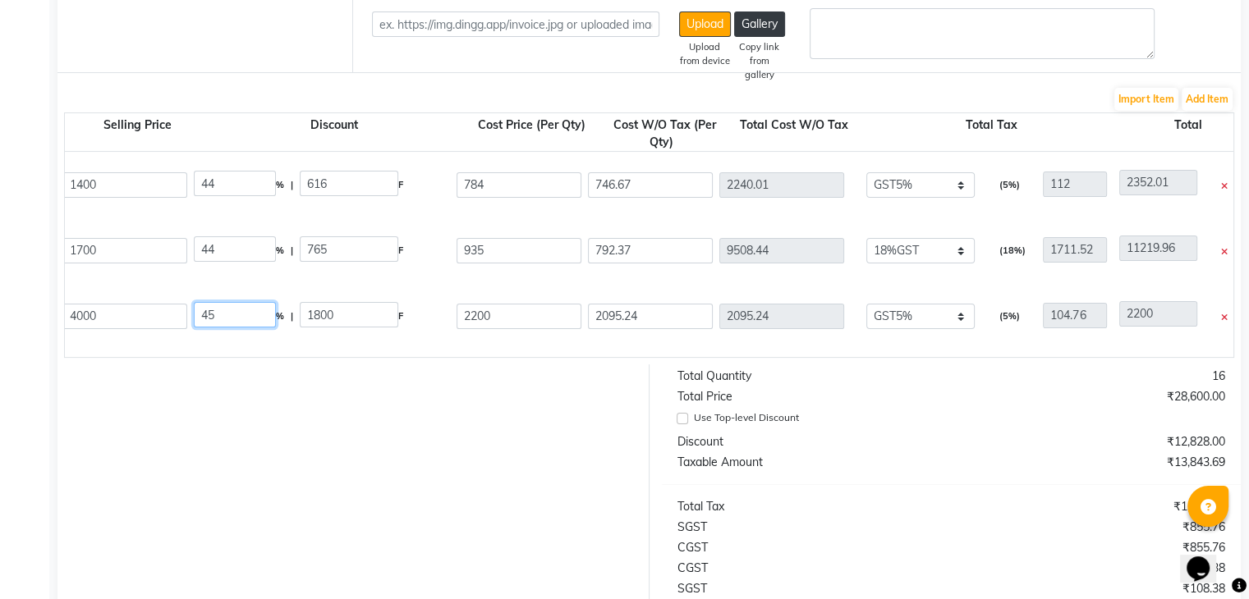
type input "748"
type input "952"
type input "806.78"
type input "9681.36"
type input "1742.64"
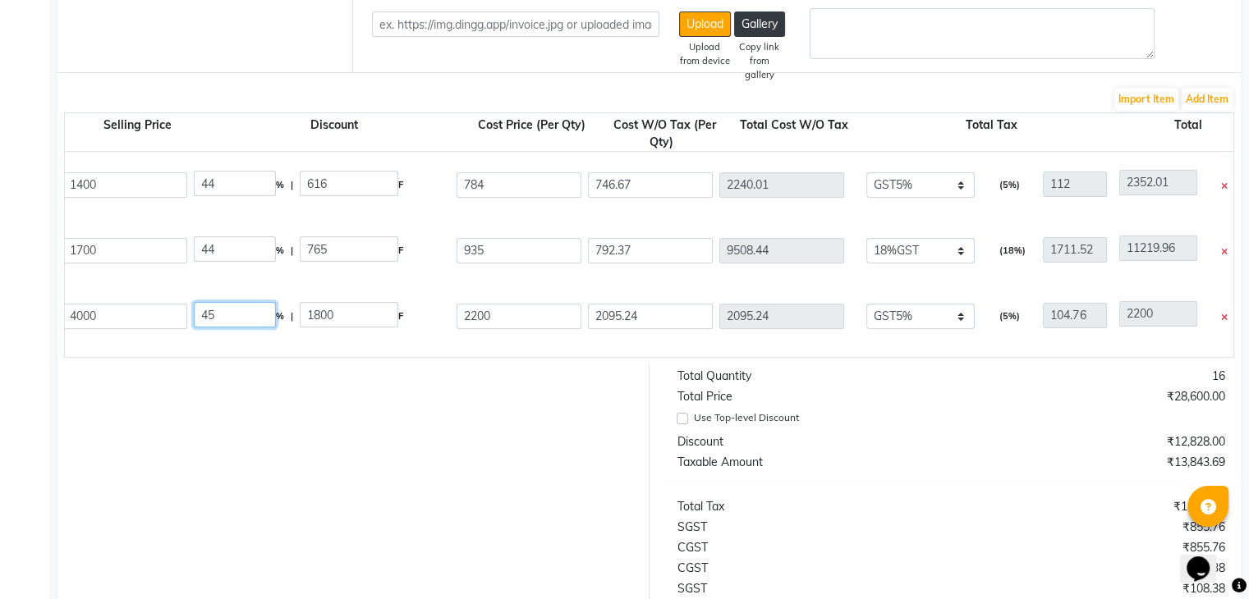
type input "11424"
click at [217, 313] on input "45" at bounding box center [235, 314] width 82 height 25
type input "44"
type input "1760"
type input "2240"
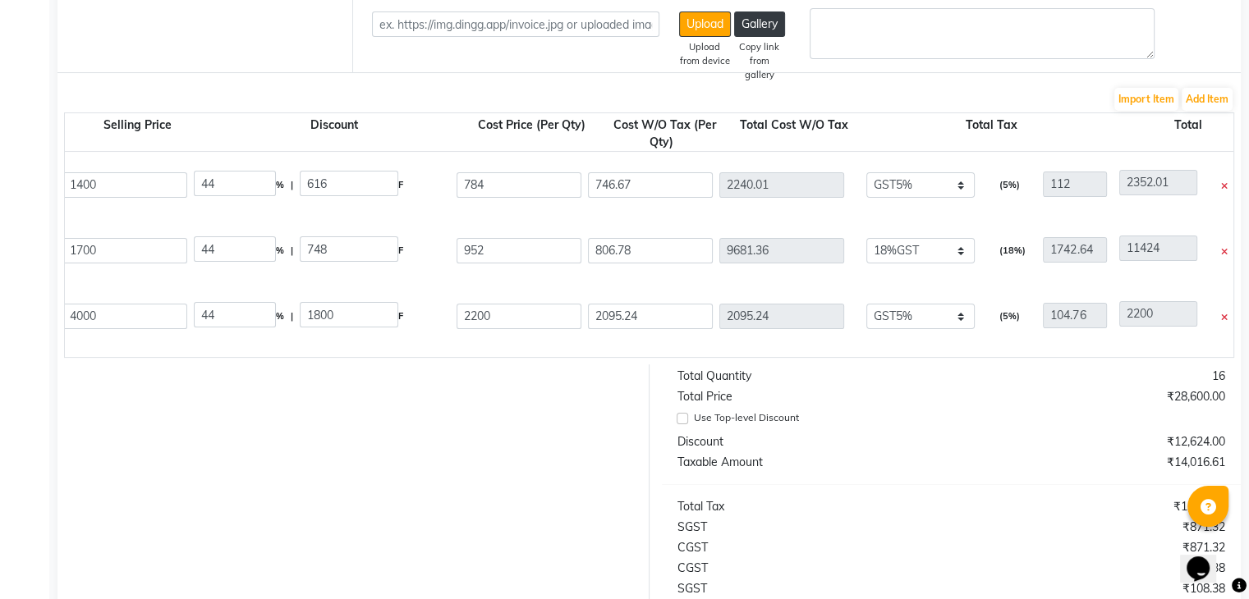
type input "2133.33"
type input "106.67"
type input "2240"
click at [385, 374] on form "Bill To (From) Select Address LOOKS Salon sector 51 Looks Salon Pvt Ltd Ship To…" at bounding box center [648, 328] width 1183 height 941
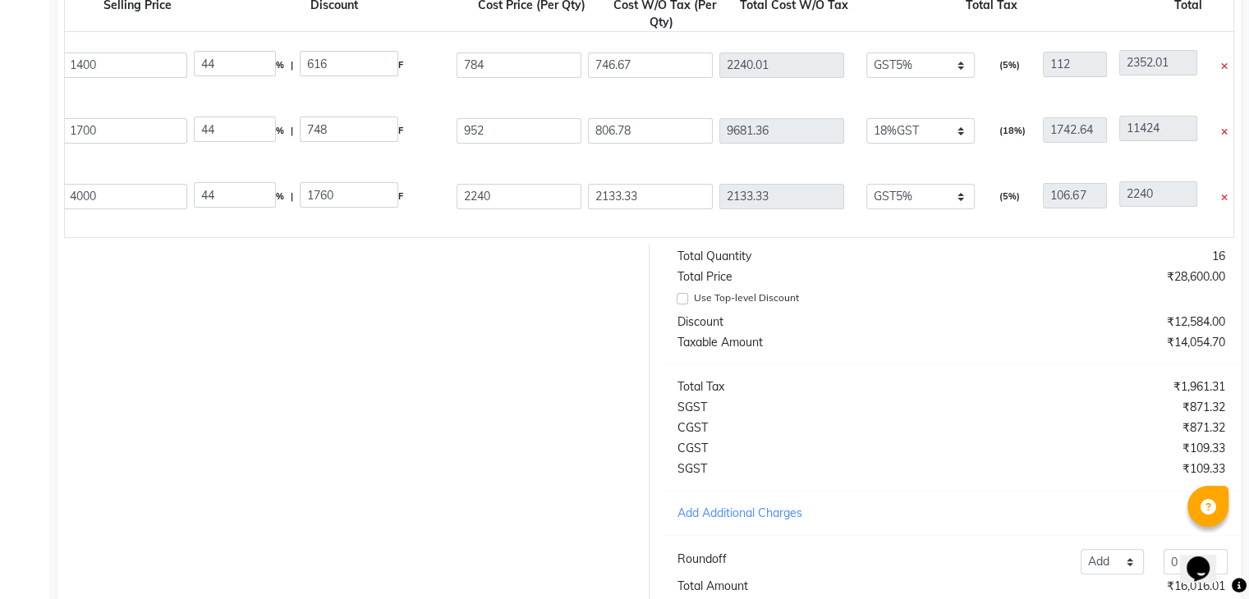
scroll to position [364, 0]
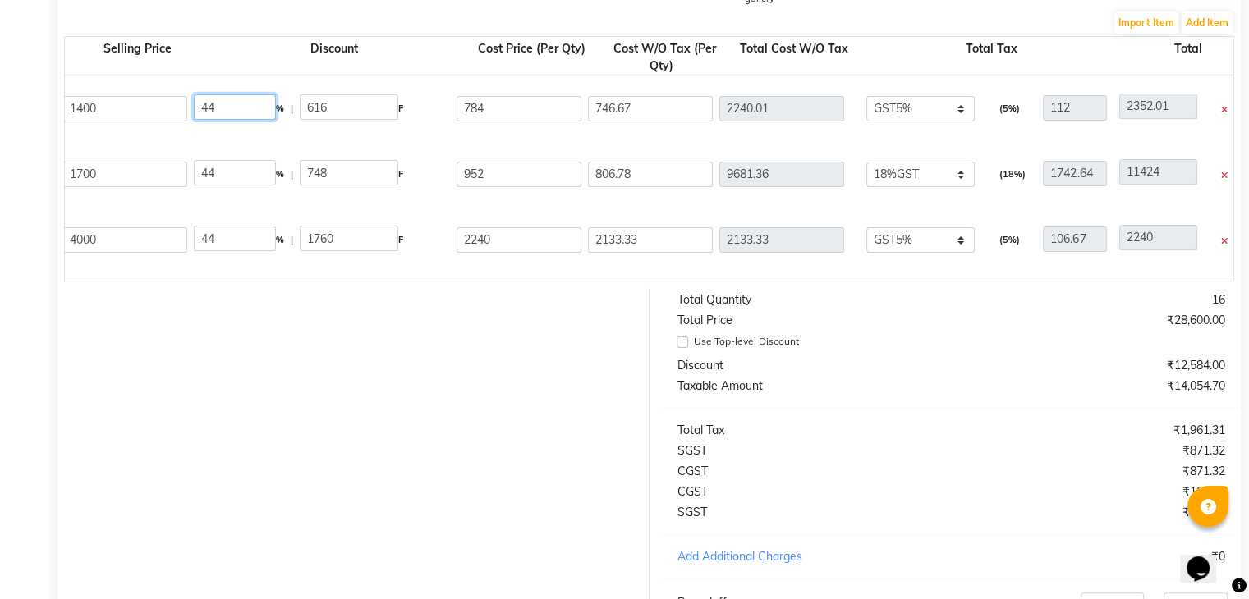
click at [246, 106] on input "44" at bounding box center [235, 106] width 82 height 25
type input "45"
type input "630"
type input "770"
type input "733.33"
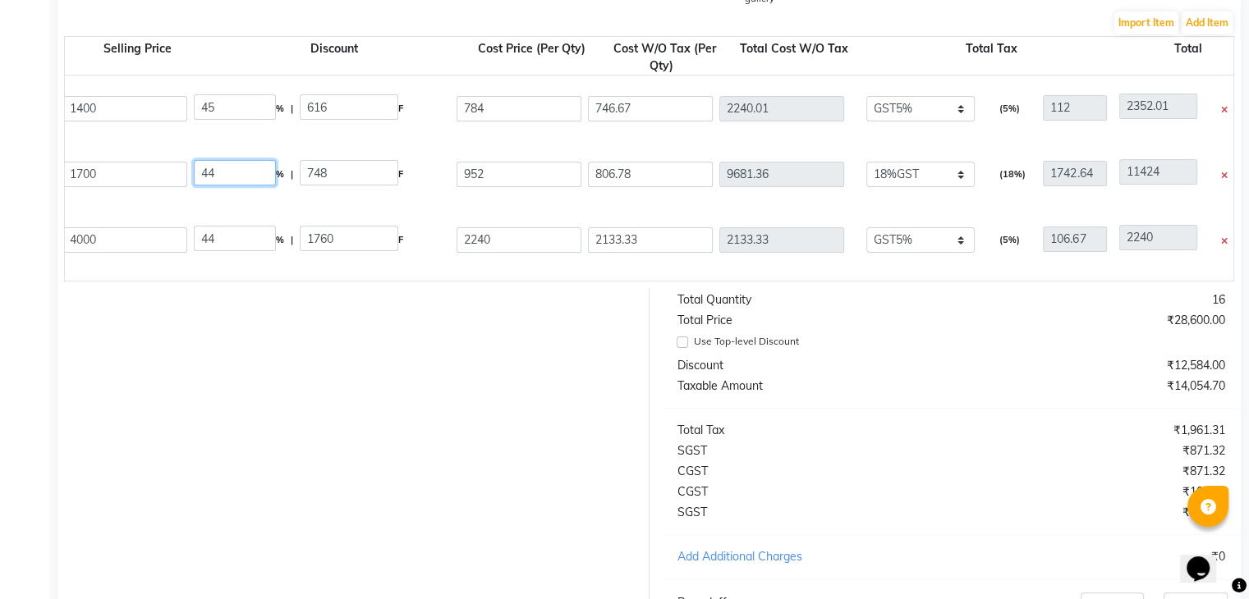
type input "2199.99"
type input "110"
type input "2309.99"
click at [223, 172] on input "44" at bounding box center [235, 172] width 82 height 25
type input "45"
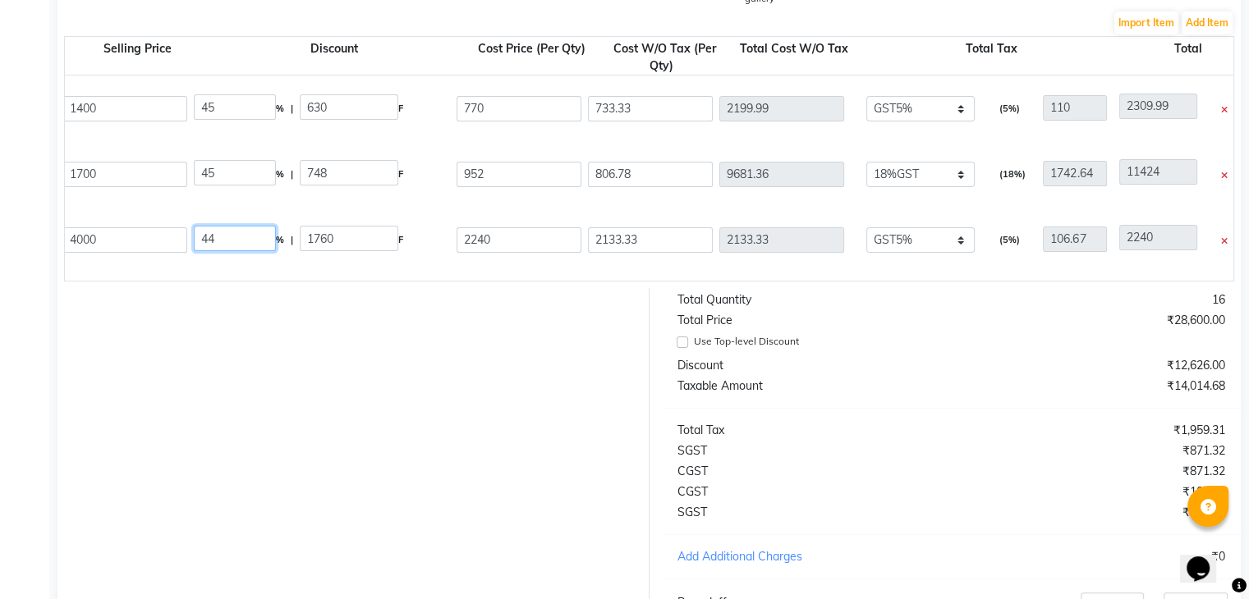
type input "765"
type input "935"
type input "792.37"
type input "9508.44"
type input "1711.52"
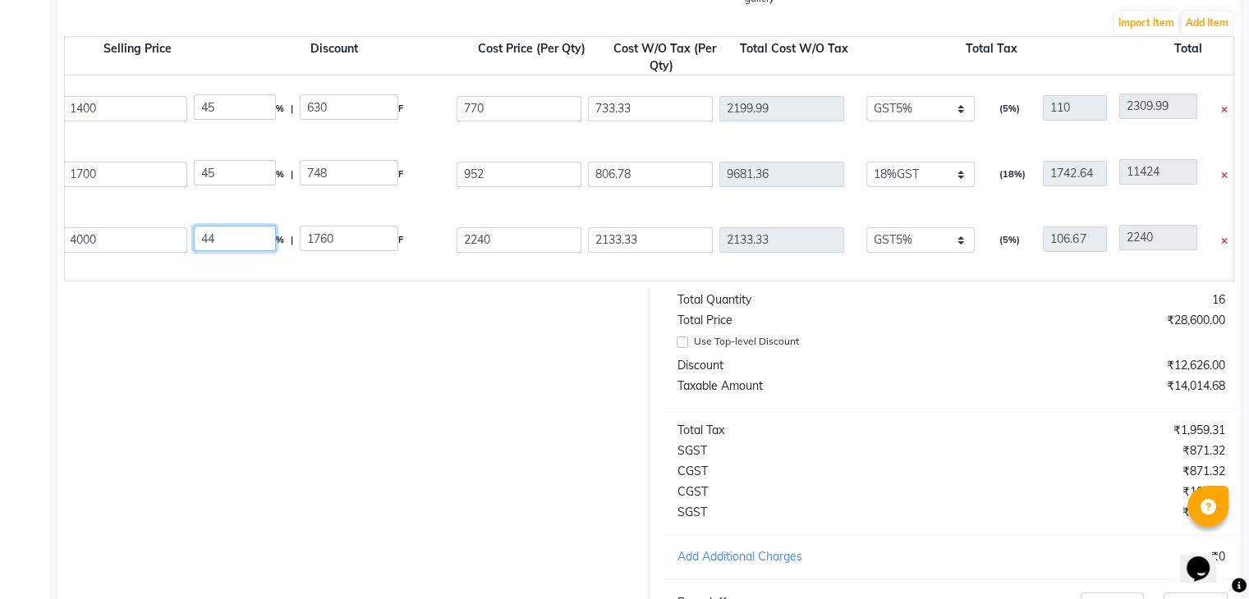
type input "11219.96"
click at [220, 236] on input "44" at bounding box center [235, 238] width 82 height 25
type input "45"
type input "1800"
type input "2200"
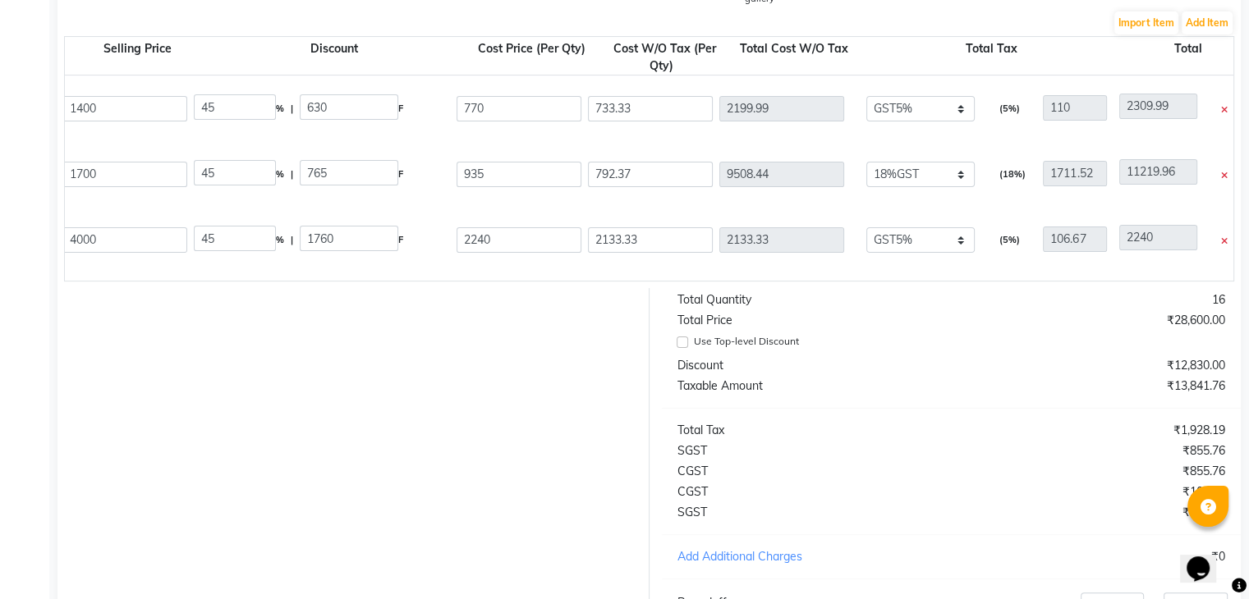
type input "2095.24"
type input "104.76"
type input "2200"
click at [246, 356] on div at bounding box center [347, 477] width 604 height 378
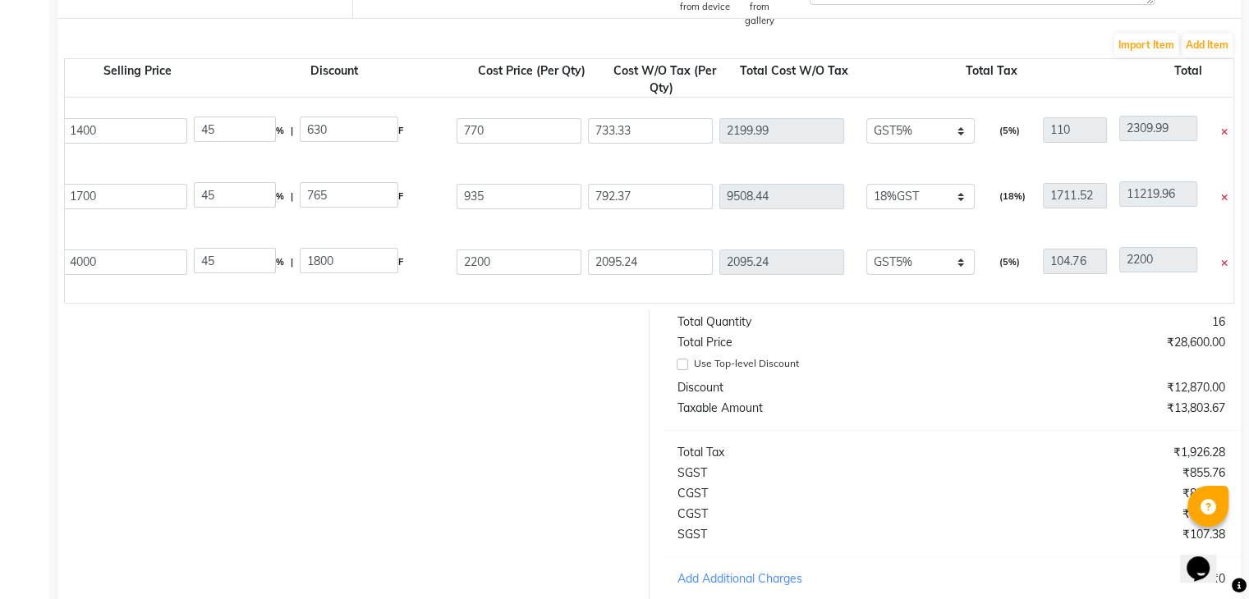
scroll to position [298, 0]
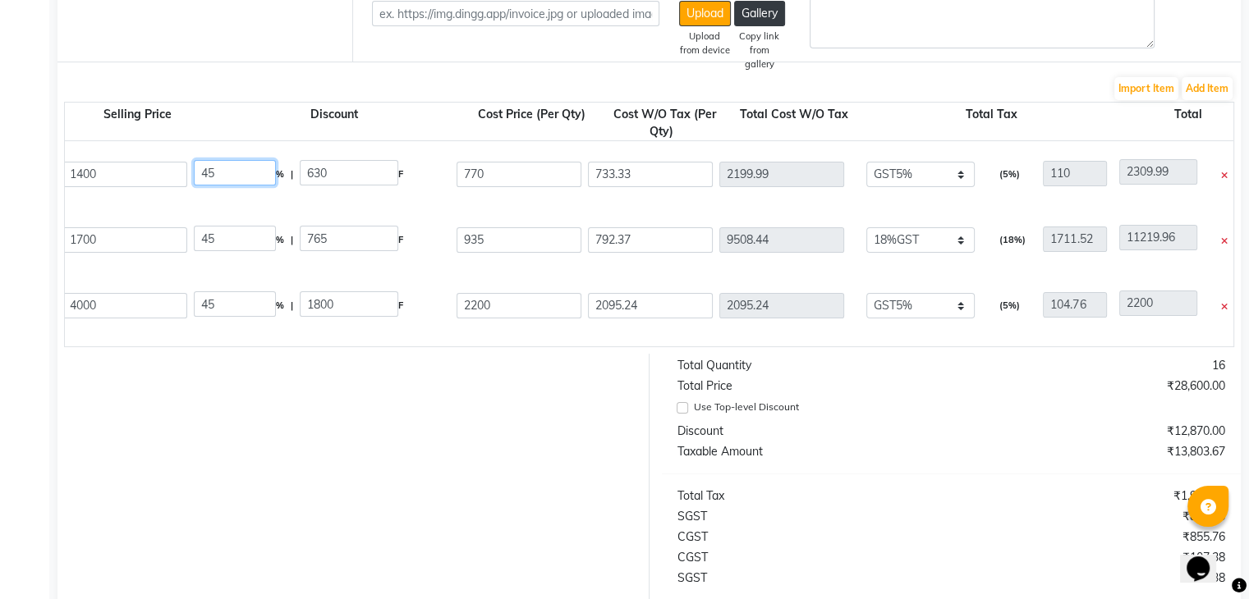
click at [241, 176] on input "45" at bounding box center [235, 172] width 82 height 25
type input "40"
type input "560"
type input "840"
type input "800"
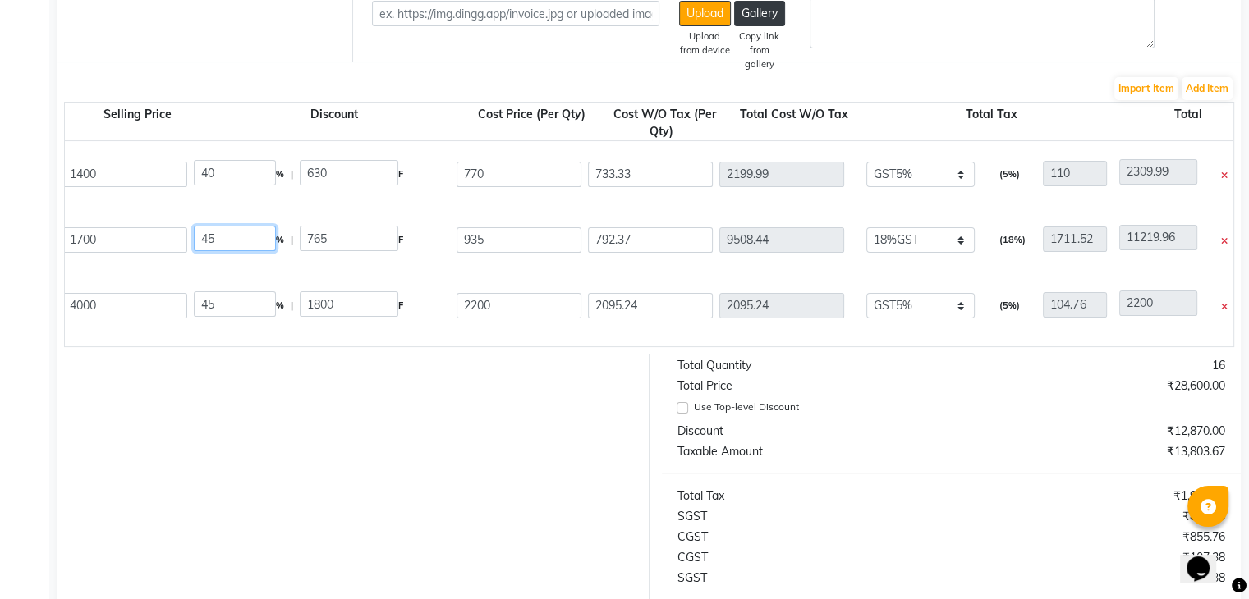
type input "2400"
type input "120"
type input "2520"
click at [230, 246] on input "45" at bounding box center [235, 238] width 82 height 25
type input "40"
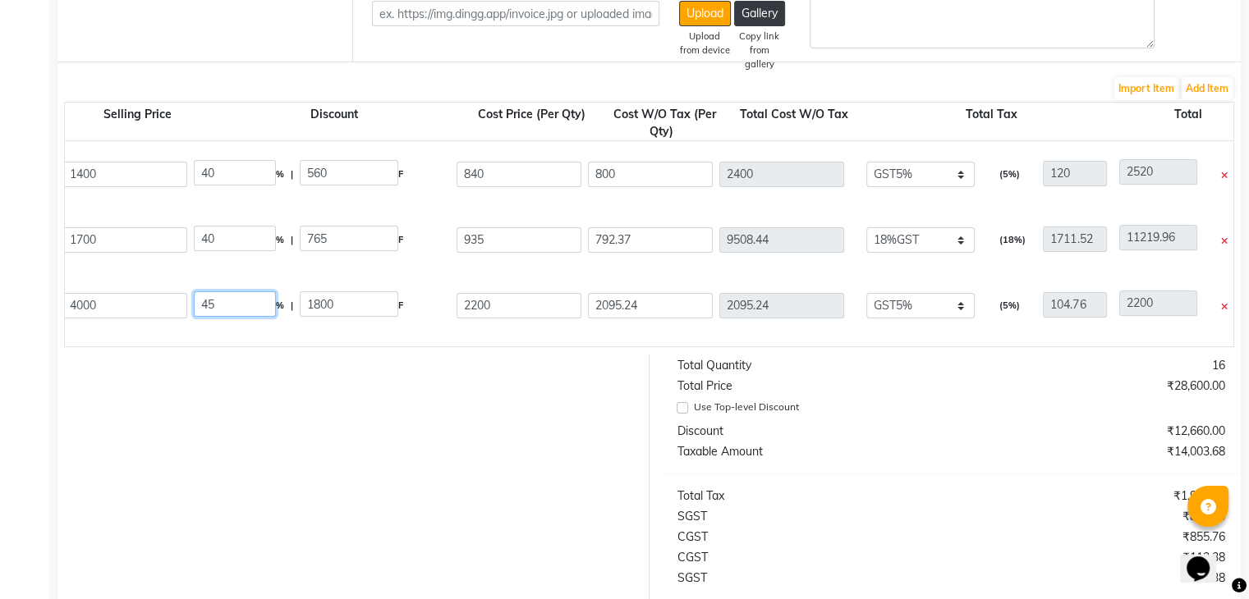
type input "680"
type input "1020"
type input "864.41"
type input "10372.92"
type input "1867.13"
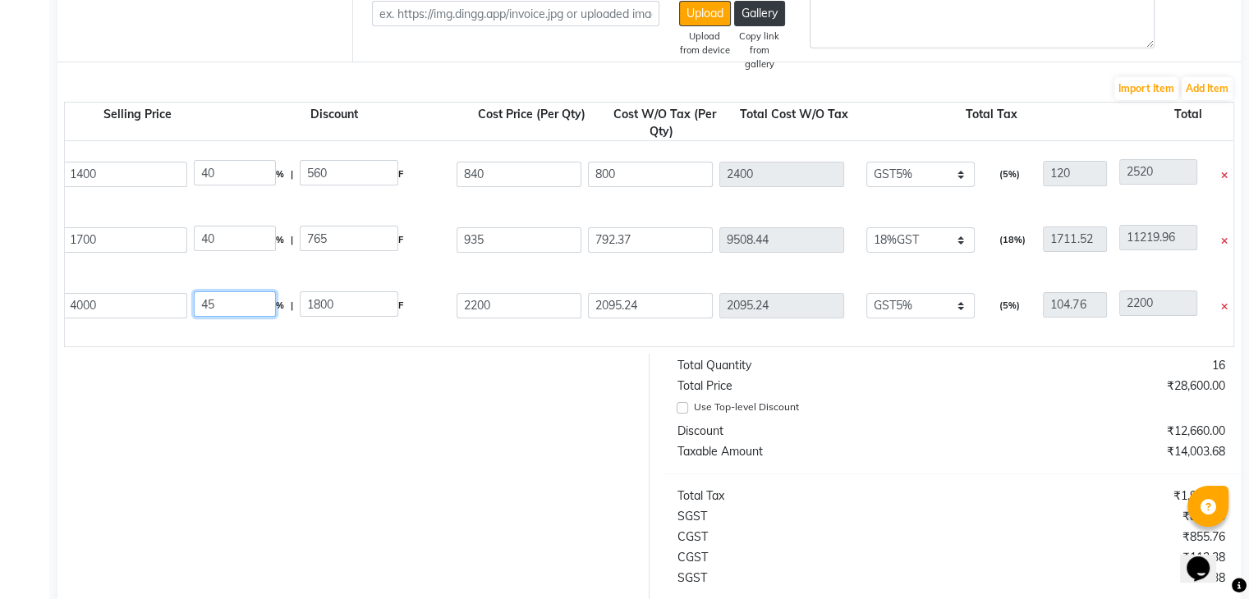
type input "12240.05"
click at [223, 298] on input "45" at bounding box center [235, 304] width 82 height 25
type input "40"
type input "1600"
type input "2400"
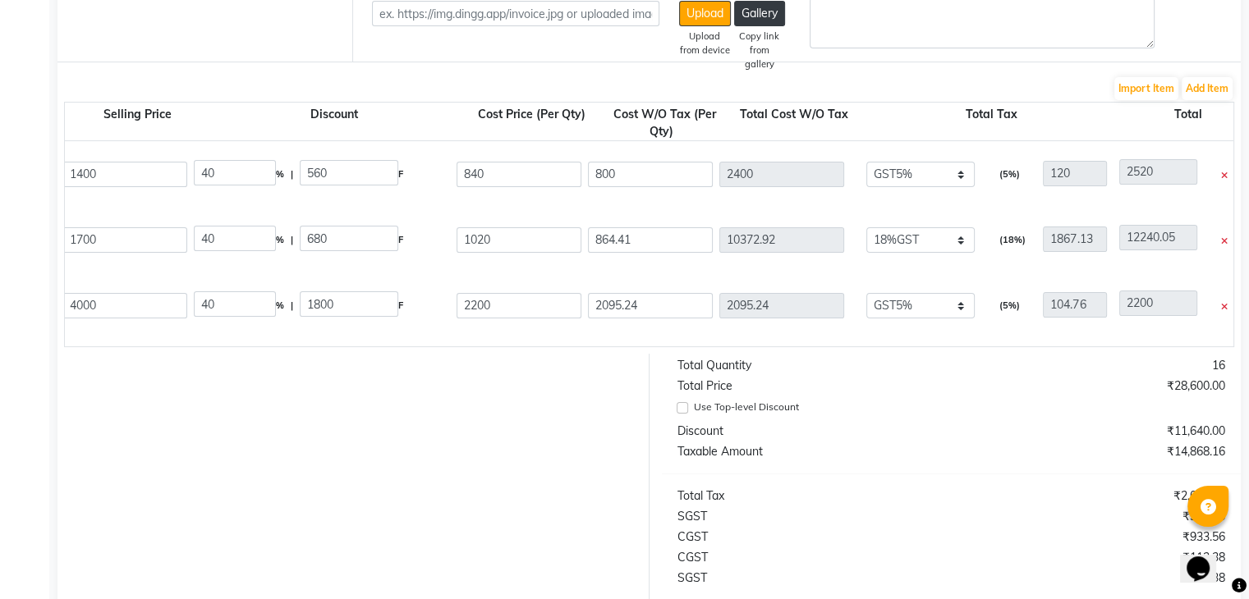
type input "2285.71"
type input "114.29"
type input "2400"
click at [430, 471] on div at bounding box center [347, 543] width 604 height 378
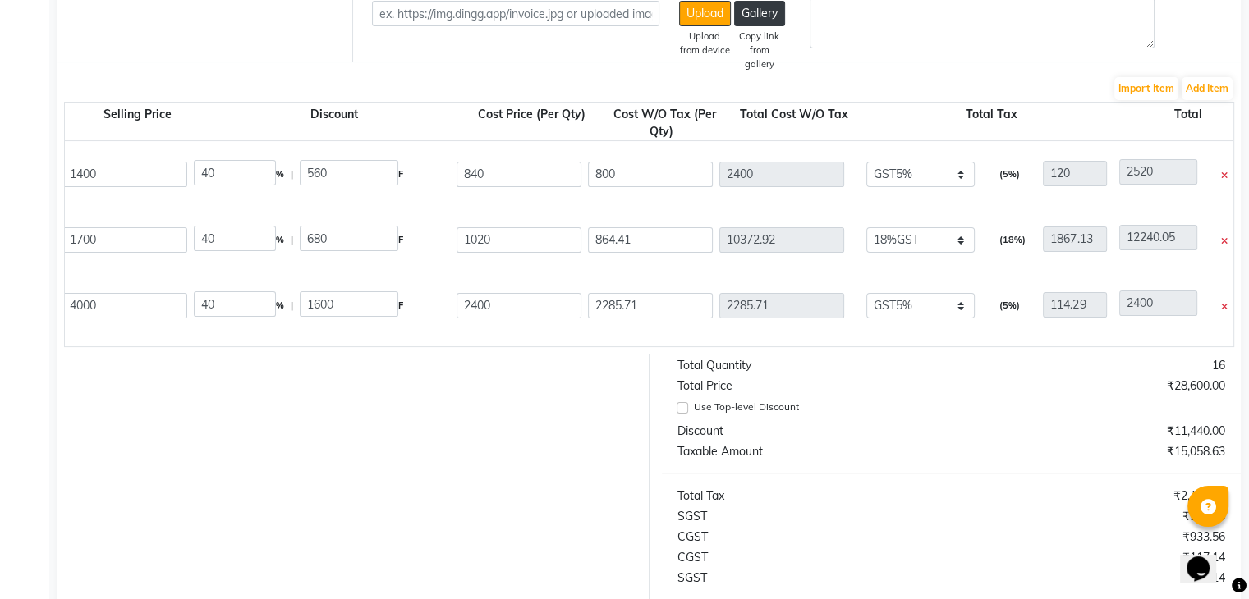
scroll to position [528, 0]
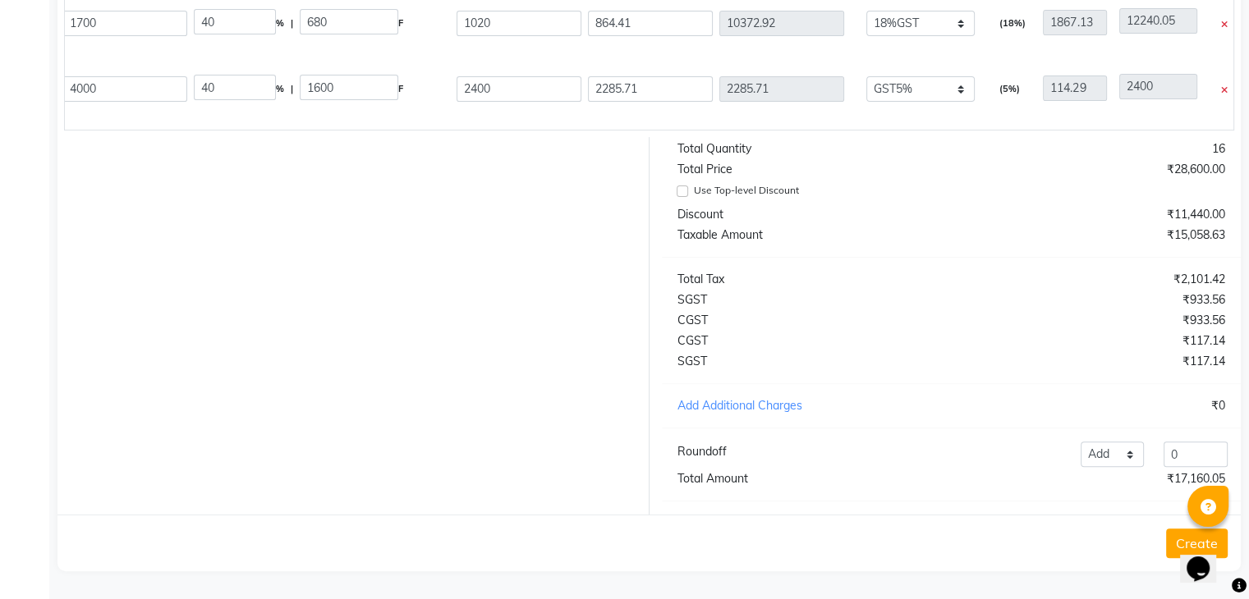
click at [417, 79] on div "40 % | 1600 F" at bounding box center [322, 89] width 256 height 28
click at [503, 76] on input "2400" at bounding box center [519, 88] width 125 height 25
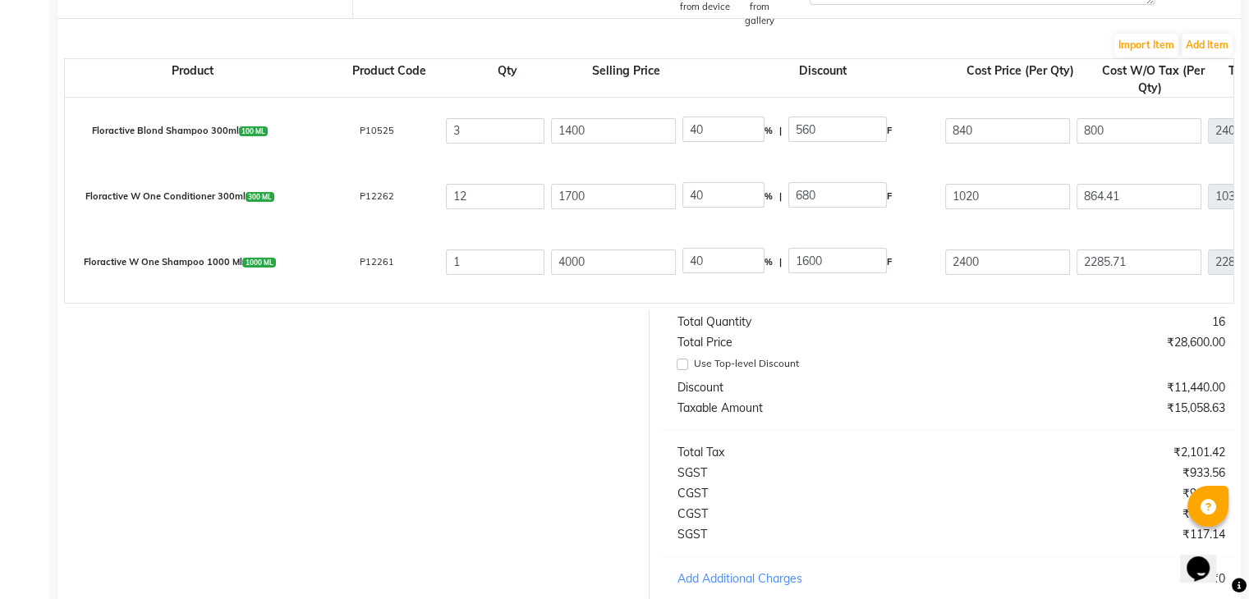
scroll to position [0, 0]
click at [471, 130] on input "3" at bounding box center [499, 130] width 99 height 25
click at [1226, 304] on div "Product Product Code Qty Selling Price Discount Cost Price (Per Qty) Cost W/O T…" at bounding box center [649, 181] width 1170 height 246
click at [486, 139] on input "3" at bounding box center [499, 130] width 99 height 25
click at [484, 203] on input "12" at bounding box center [499, 196] width 99 height 25
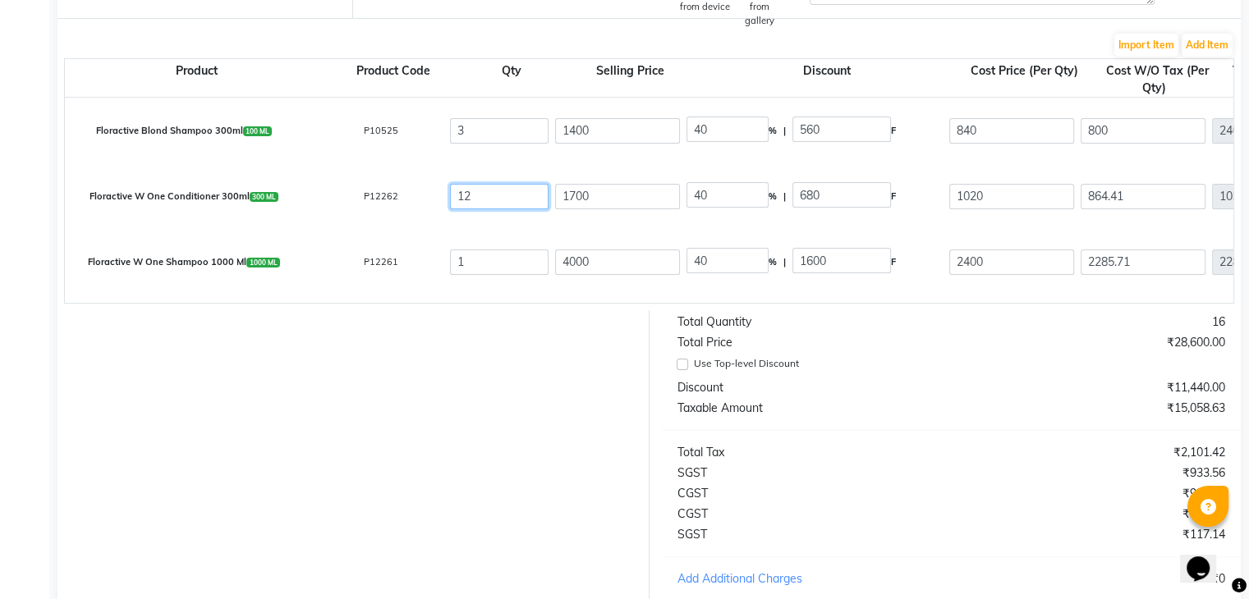
type input "1"
type input "864.41"
type input "2731.54"
type input "155.59"
type input "1020"
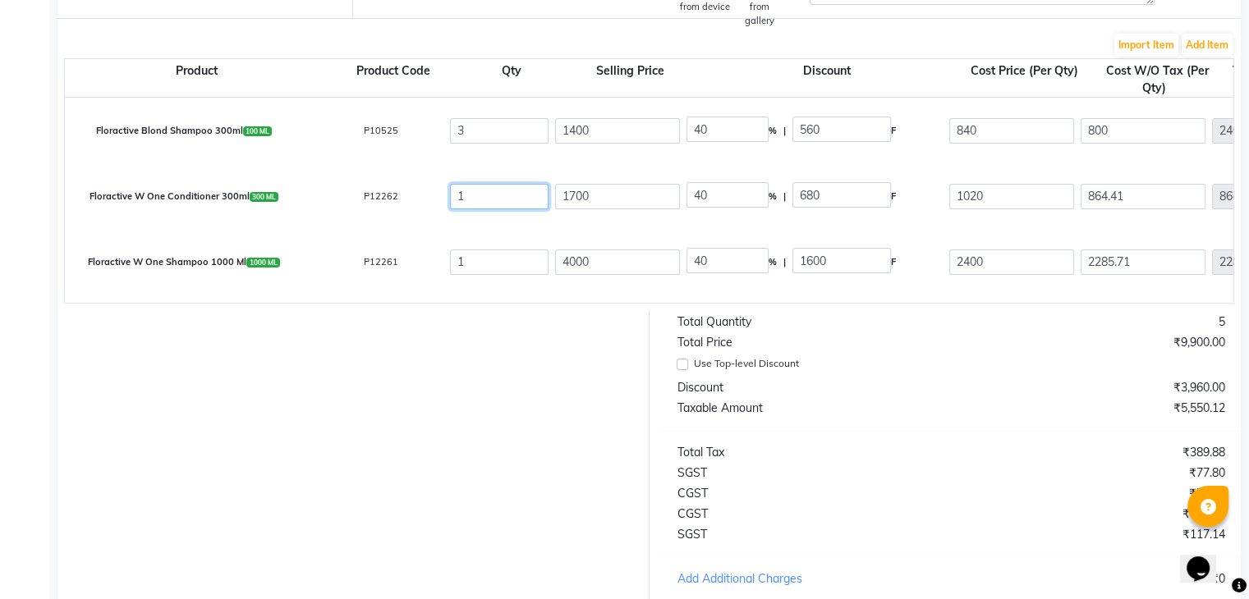
type input "0"
type input "155.59"
type input "0"
type input "3"
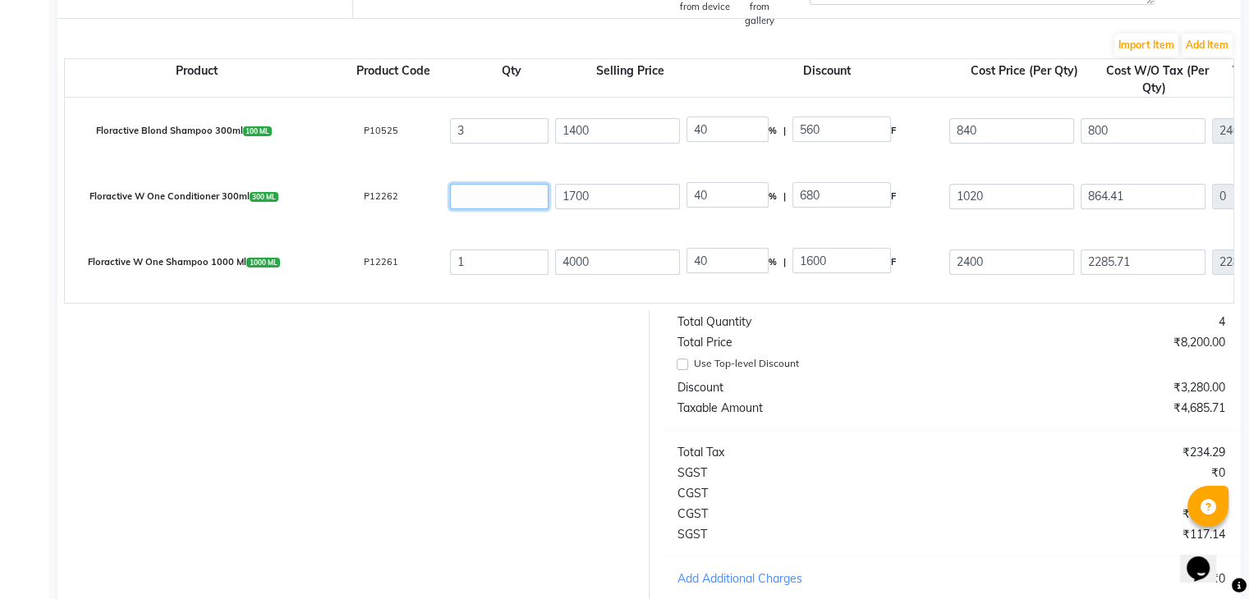
type input "2593.23"
type input "466.78"
type input "3060.01"
type input "3"
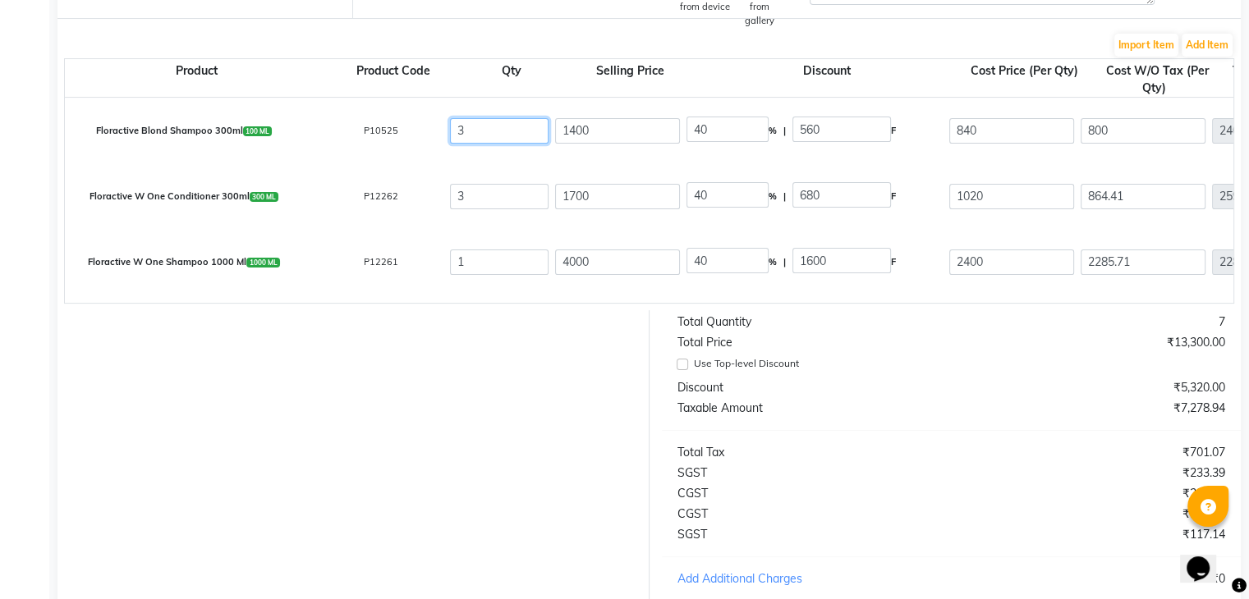
click at [506, 135] on input "3" at bounding box center [499, 130] width 99 height 25
type input "0"
type input "120"
type input "0"
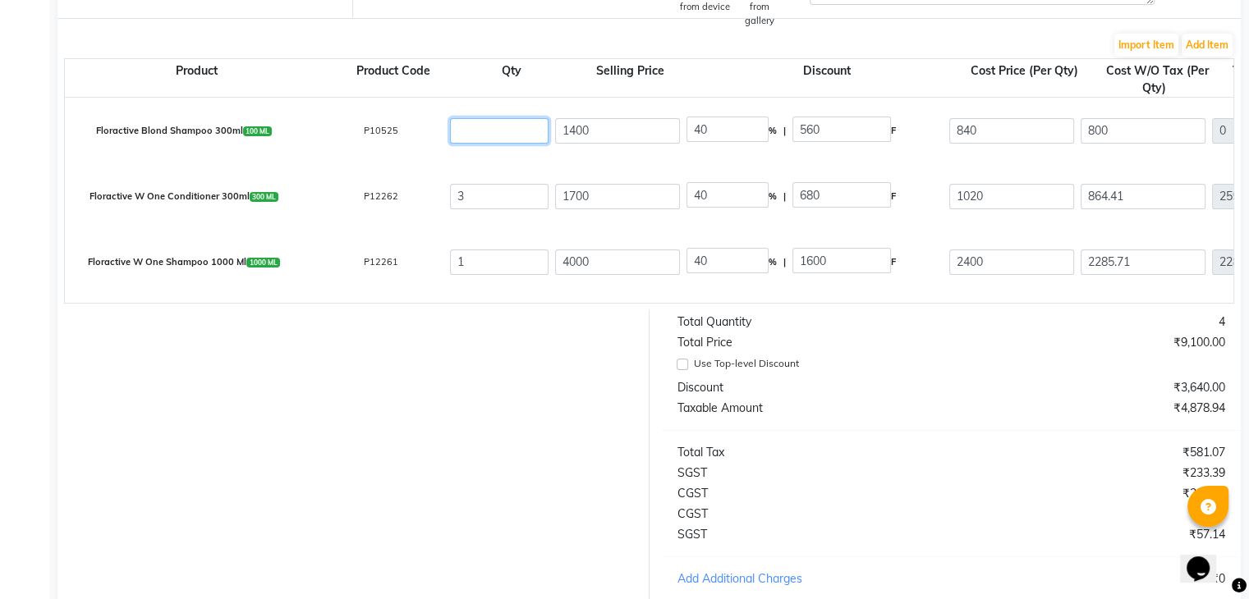
type input "1"
type input "800"
type input "40"
type input "840"
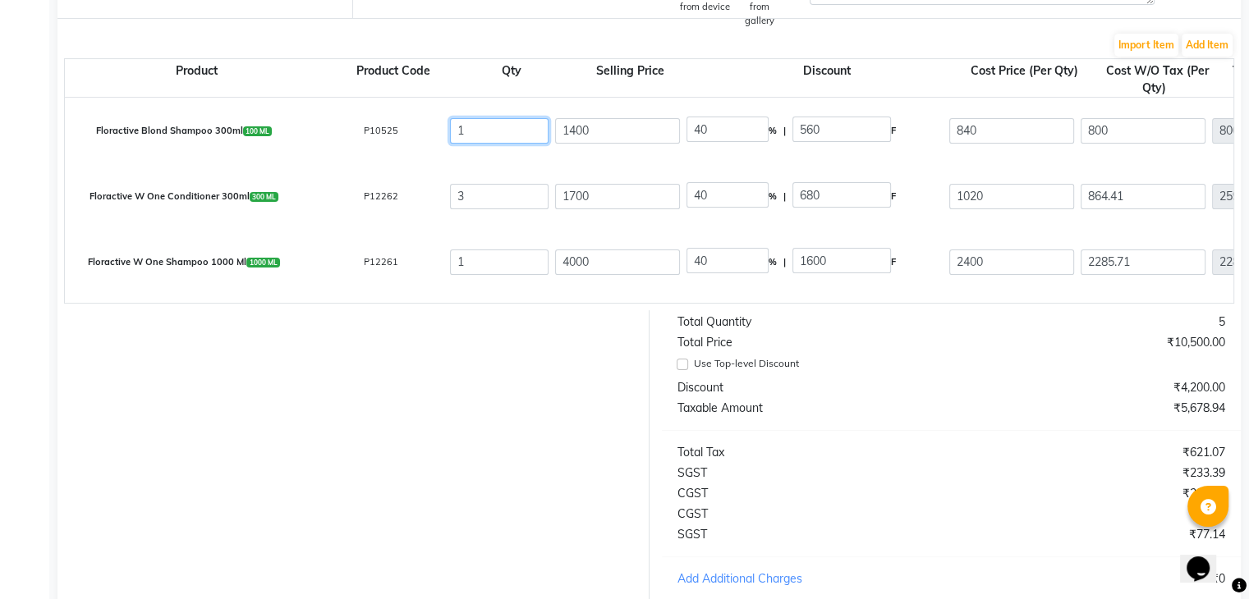
type input "12"
type input "9600"
type input "9640"
type input "480"
type input "10080"
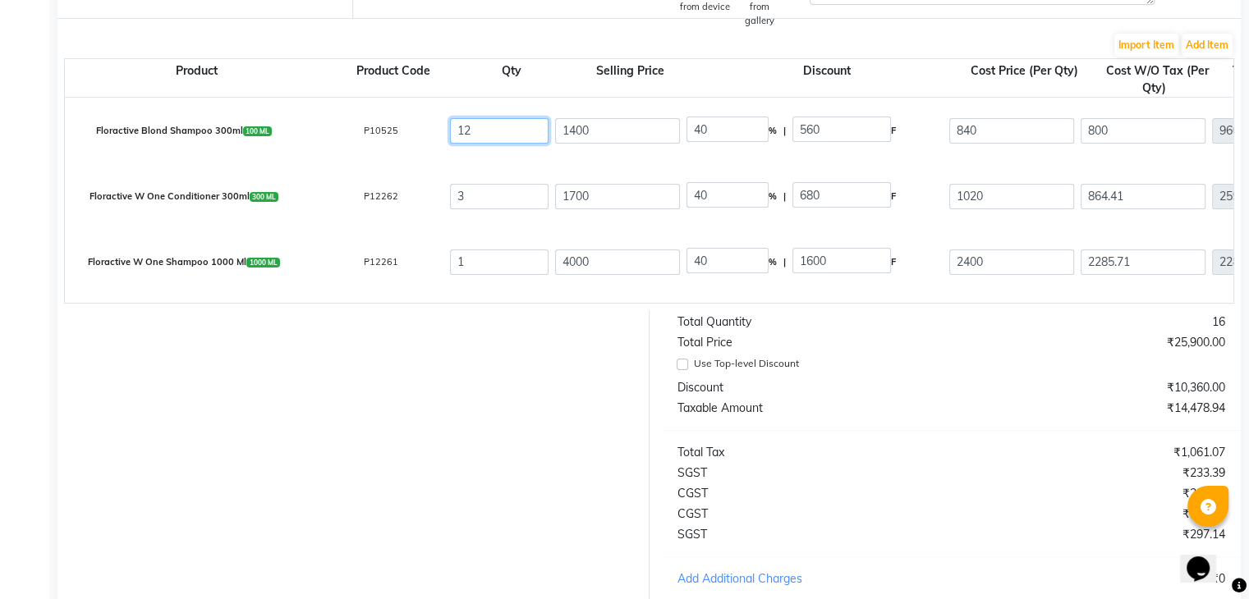
type input "12"
click at [518, 194] on input "3" at bounding box center [499, 196] width 99 height 25
click at [613, 135] on input "1400" at bounding box center [617, 130] width 125 height 25
type input "140"
type input "400"
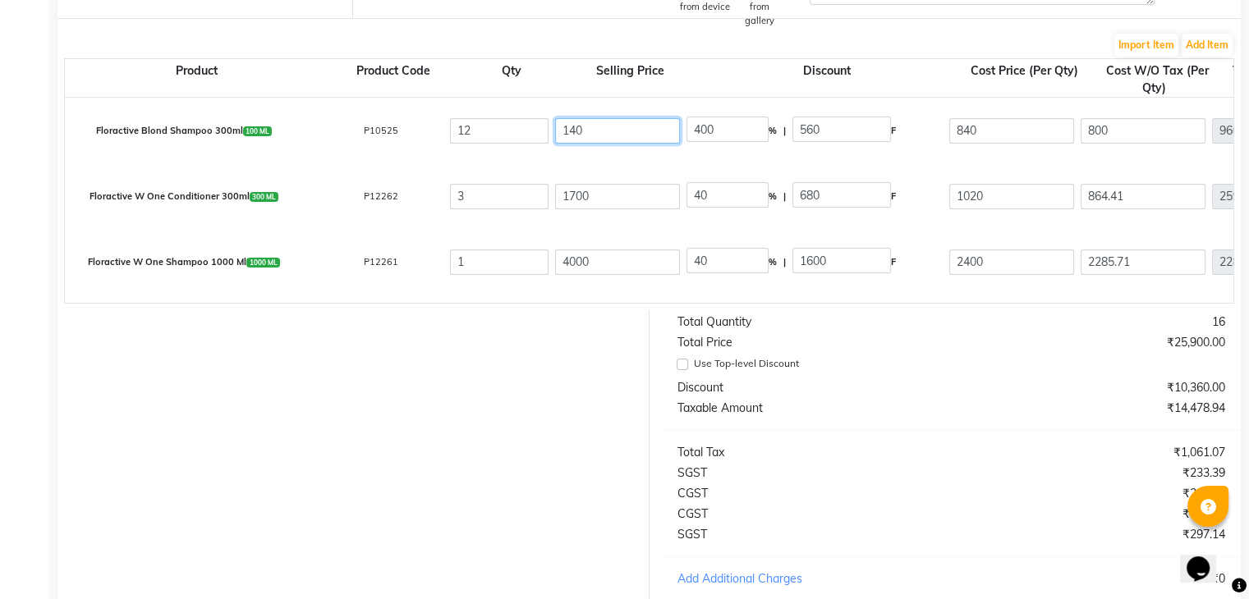
type input "14"
type input "4000"
type input "1"
type input "56000"
type input "1"
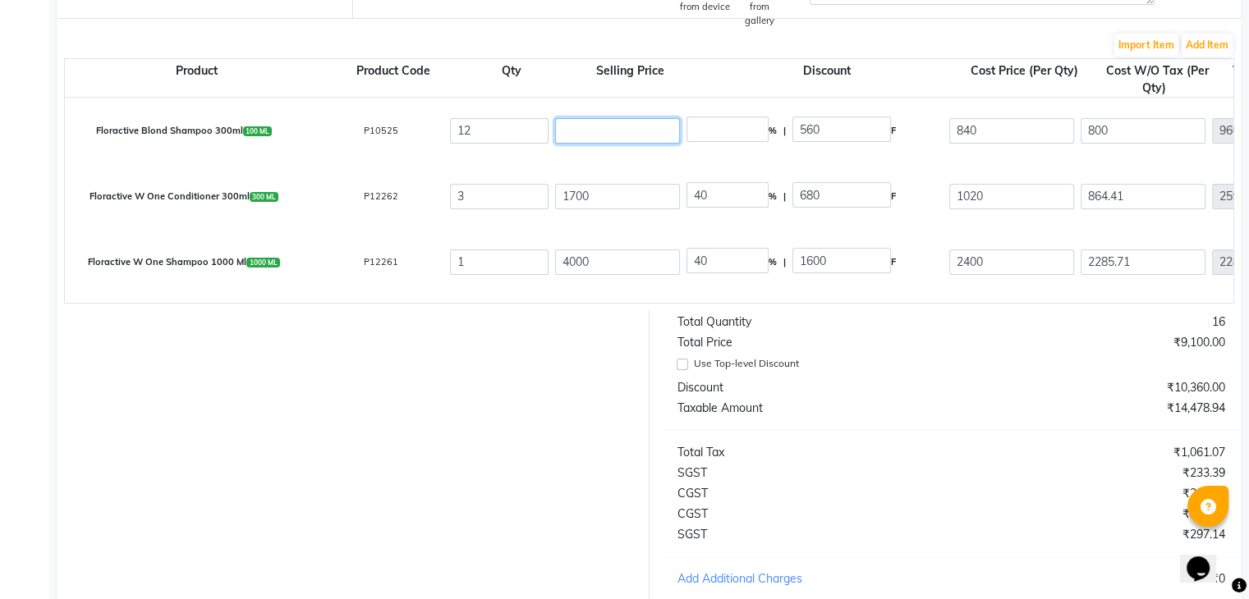
type input "56000"
type input "17"
type input "3294.12"
type input "170"
type input "329.41"
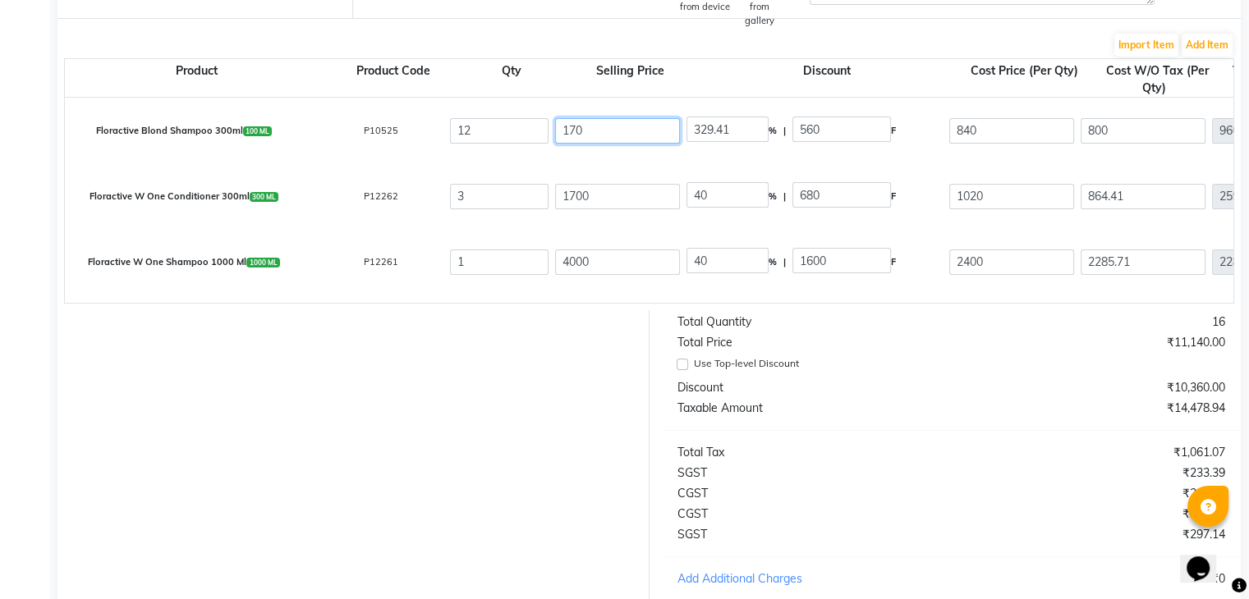
type input "1700"
type input "32.94"
type input "1700"
type input "50.59"
type input "860"
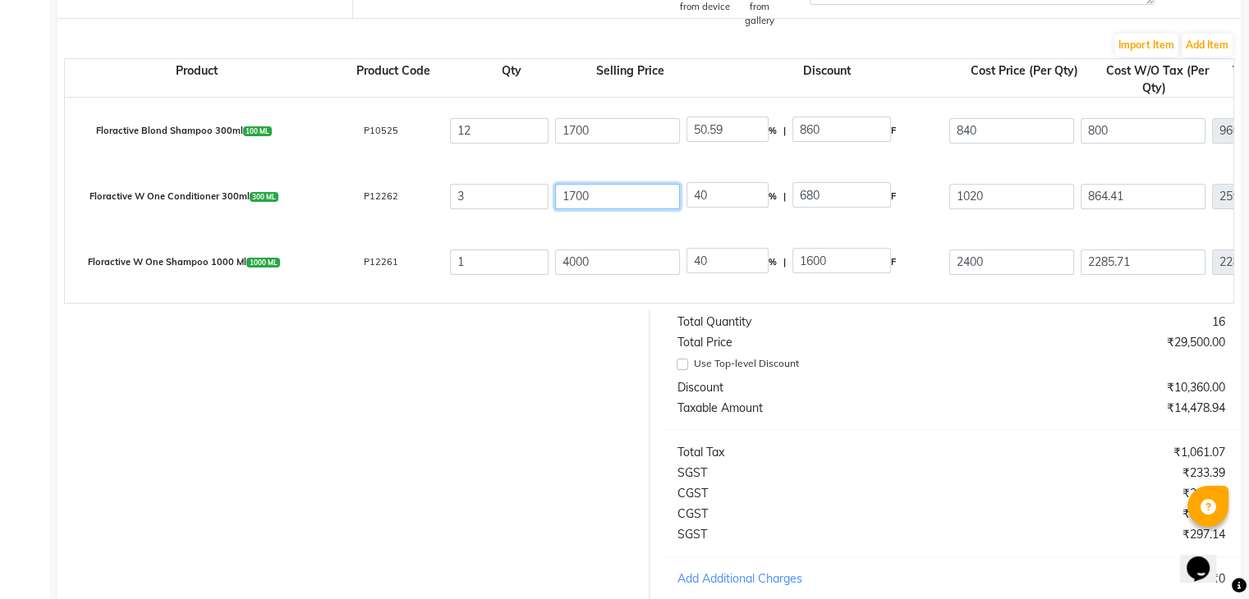
click at [598, 195] on input "1700" at bounding box center [617, 196] width 125 height 25
type input "170"
type input "400"
type input "17"
type input "4000"
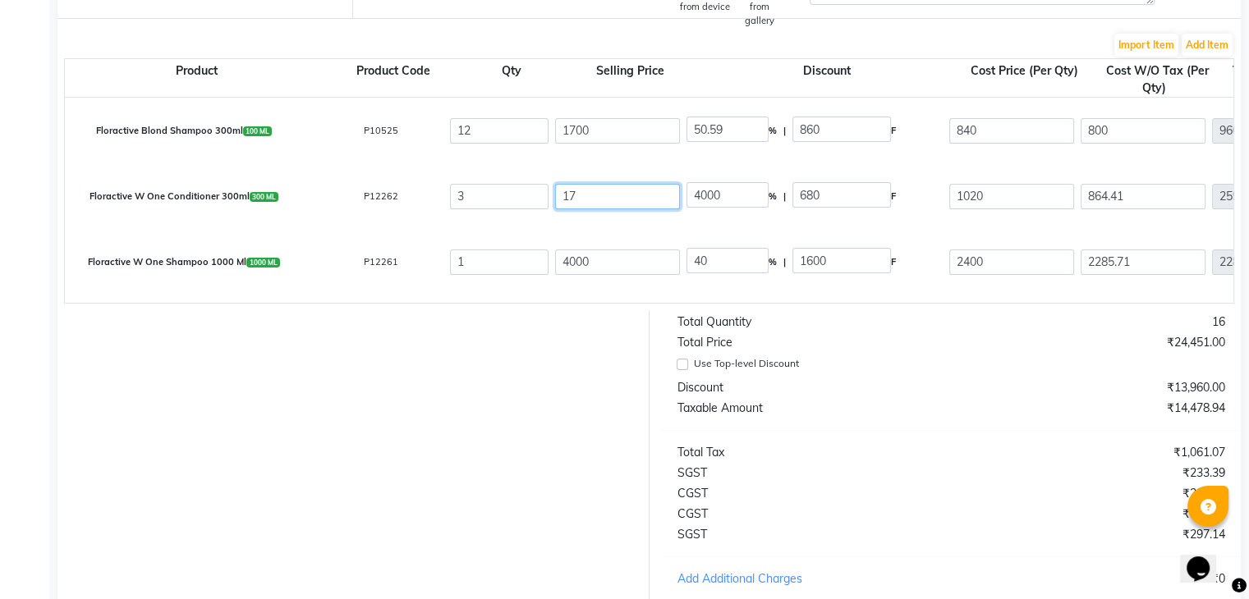
type input "1"
type input "68000"
type input "1"
click at [512, 270] on input "1" at bounding box center [499, 262] width 99 height 25
click at [753, 132] on input "50.59" at bounding box center [727, 129] width 82 height 25
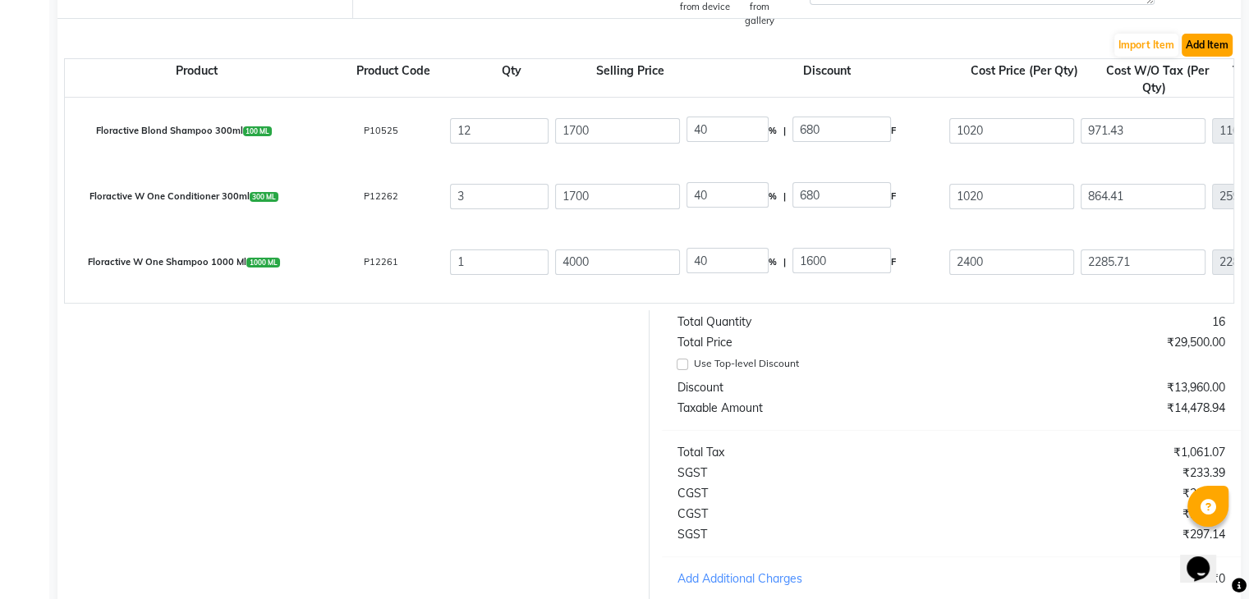
click at [1215, 50] on button "Add Item" at bounding box center [1207, 45] width 51 height 23
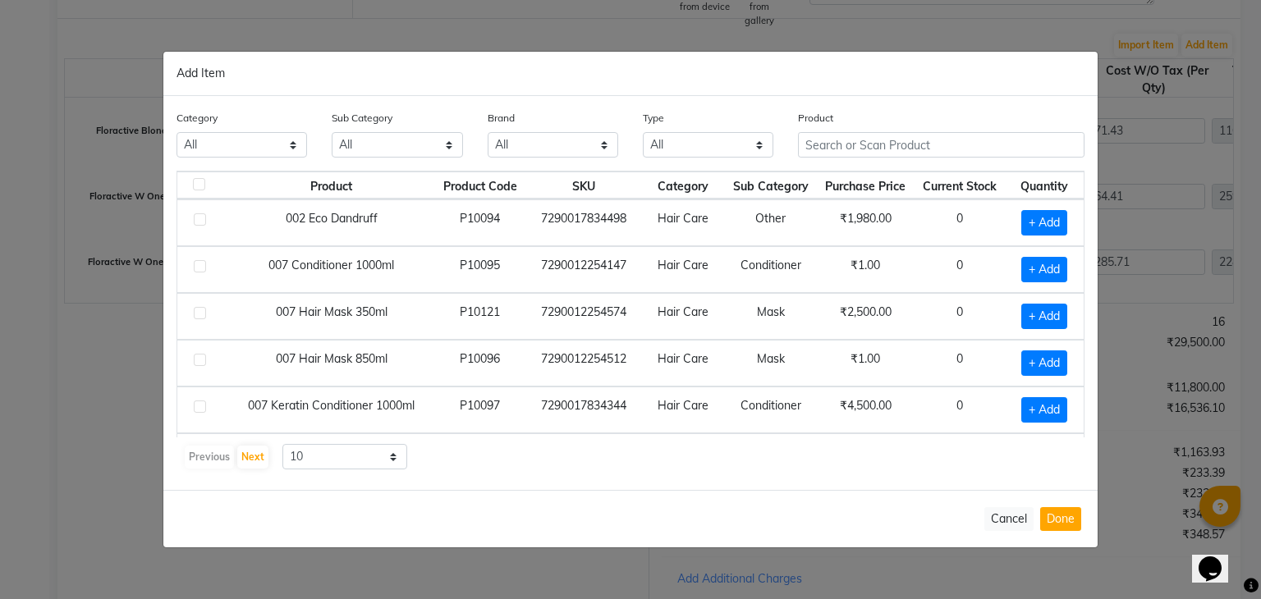
click at [200, 307] on label at bounding box center [200, 313] width 12 height 12
click at [200, 309] on input "checkbox" at bounding box center [199, 314] width 11 height 11
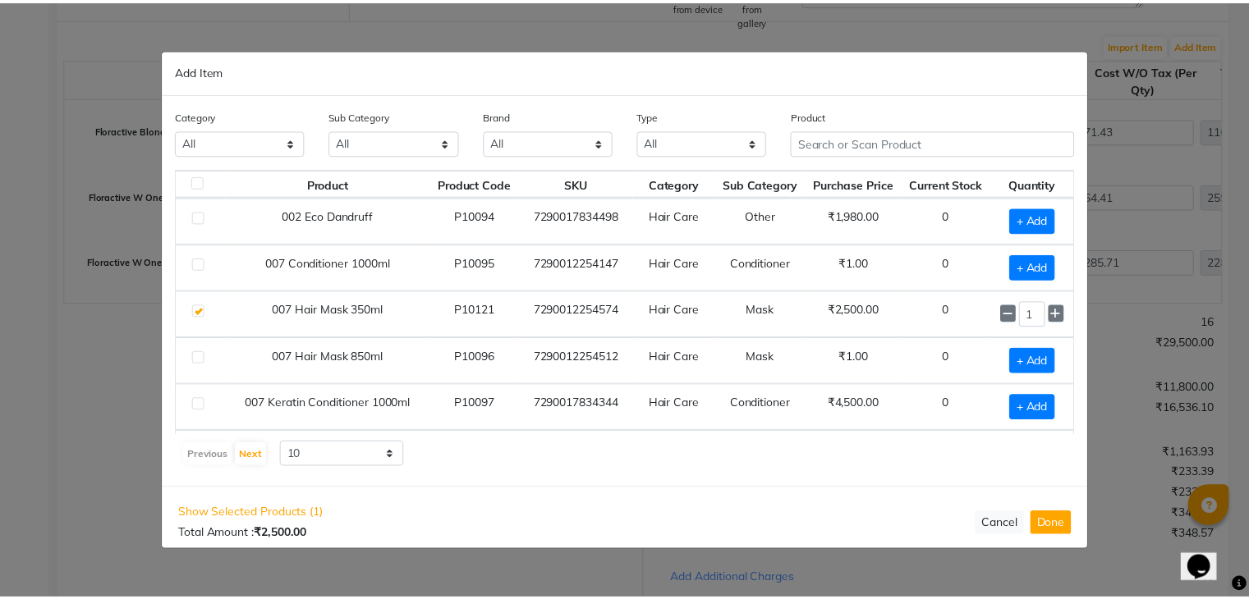
scroll to position [223, 0]
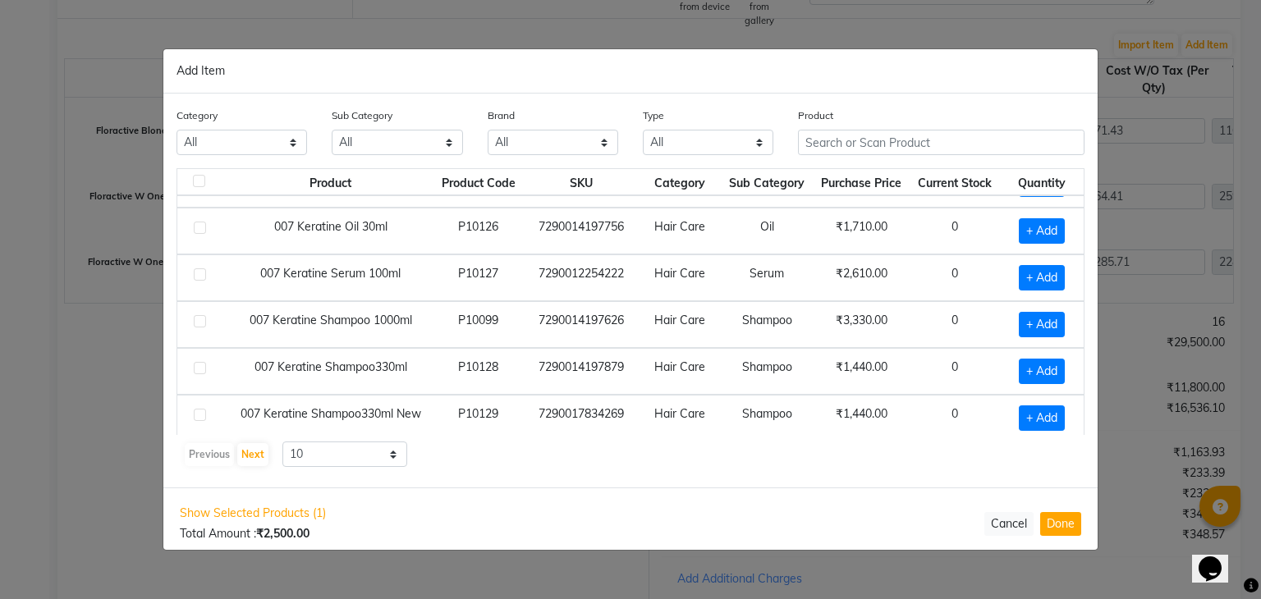
click at [200, 362] on label at bounding box center [200, 368] width 12 height 12
click at [200, 364] on input "checkbox" at bounding box center [199, 369] width 11 height 11
click at [1064, 526] on button "Done" at bounding box center [1060, 525] width 41 height 24
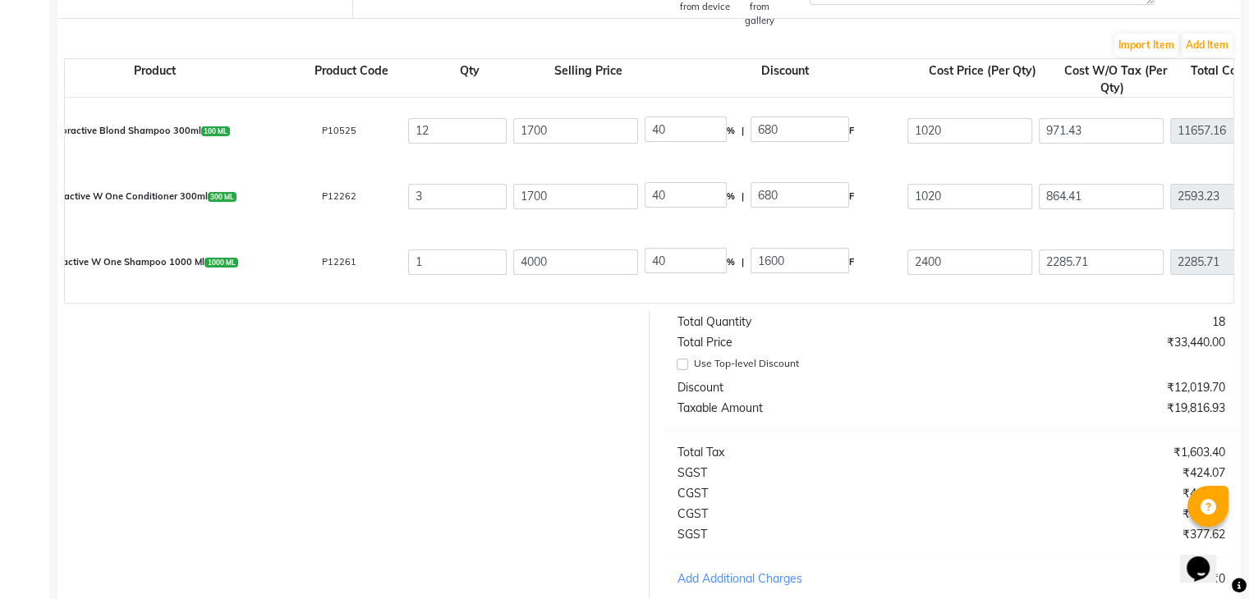
scroll to position [0, 43]
click at [443, 131] on input "12" at bounding box center [456, 130] width 99 height 25
click at [447, 200] on input "3" at bounding box center [456, 196] width 99 height 25
click at [438, 264] on input "1" at bounding box center [456, 262] width 99 height 25
click at [563, 257] on input "4000" at bounding box center [574, 262] width 125 height 25
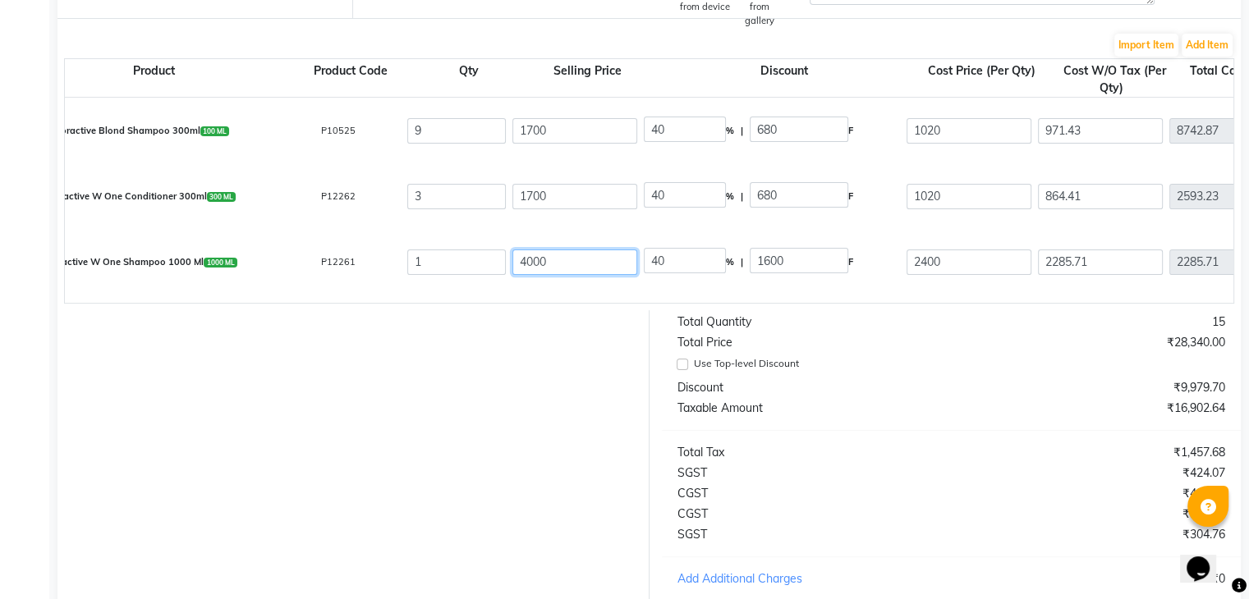
click at [563, 257] on input "4000" at bounding box center [574, 262] width 125 height 25
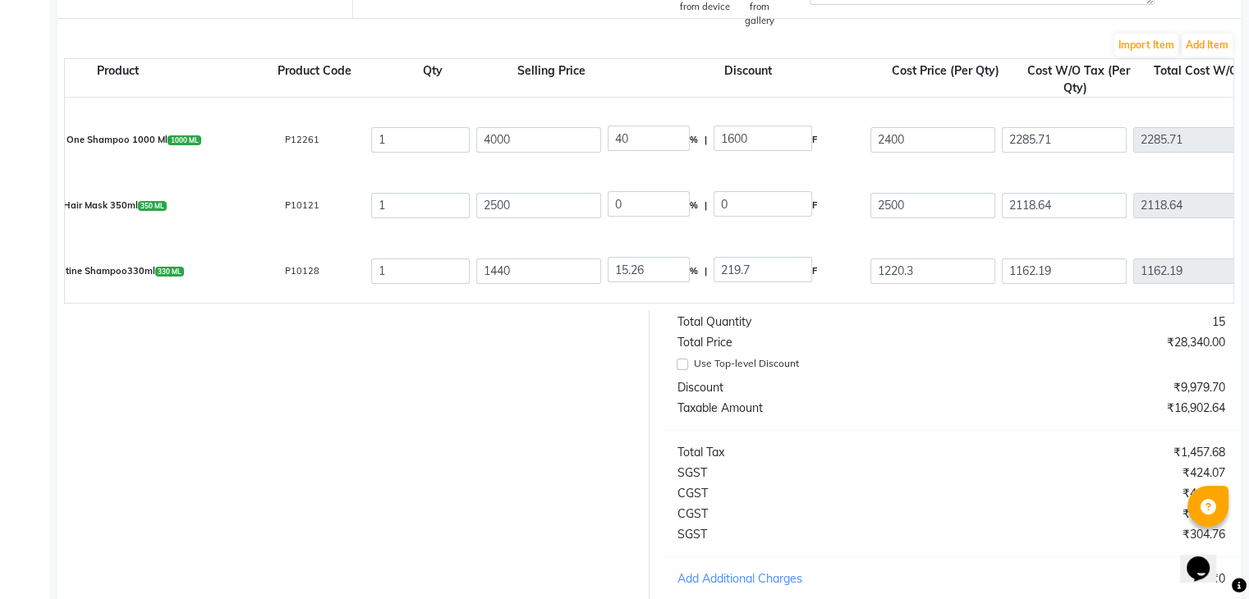
scroll to position [0, 82]
click at [427, 211] on input "1" at bounding box center [417, 205] width 99 height 25
click at [442, 264] on input "1" at bounding box center [417, 271] width 99 height 25
click at [539, 200] on input "2500" at bounding box center [535, 205] width 125 height 25
click at [544, 266] on input "1440" at bounding box center [535, 271] width 125 height 25
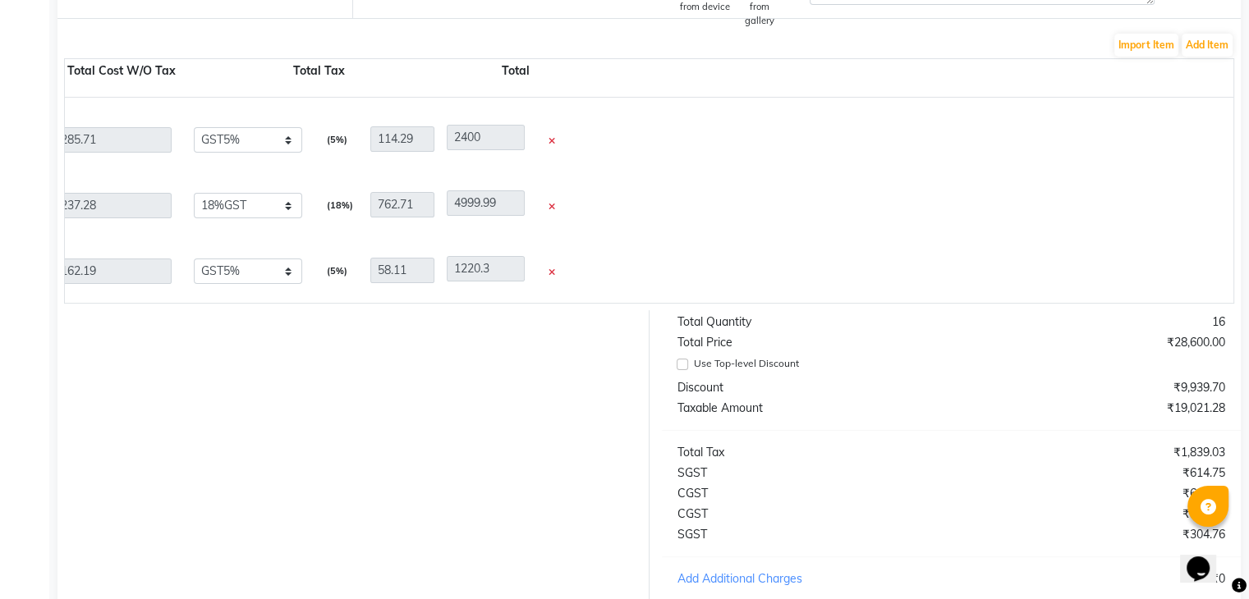
scroll to position [0, 1166]
click at [1110, 417] on div "₹19,021.28" at bounding box center [1094, 408] width 287 height 17
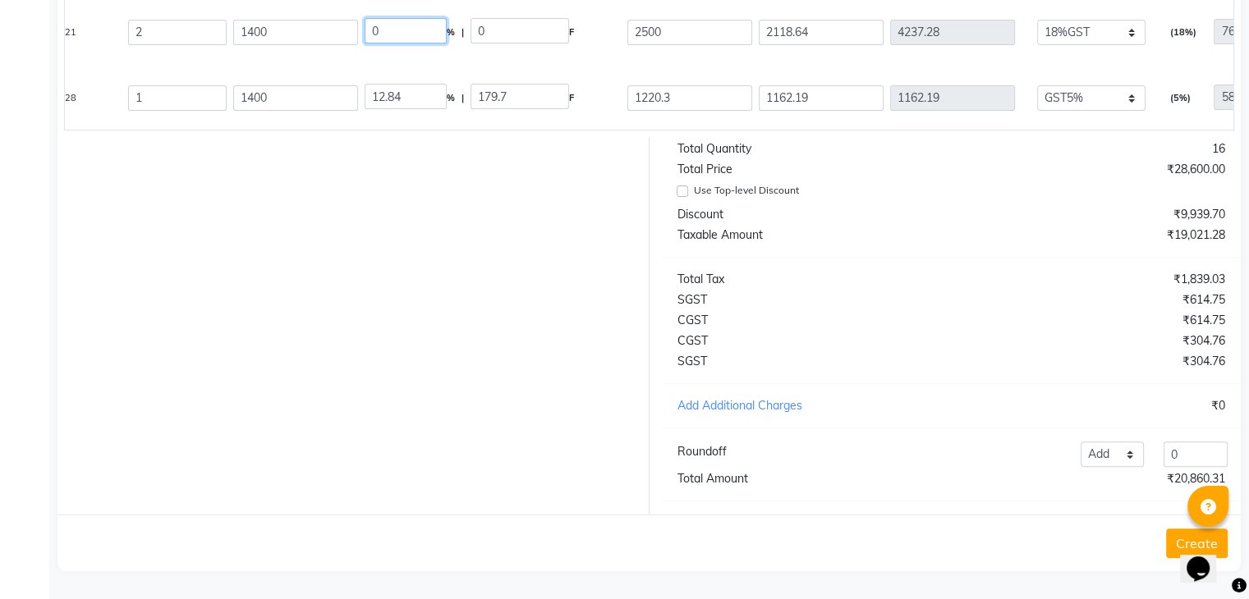
scroll to position [0, 0]
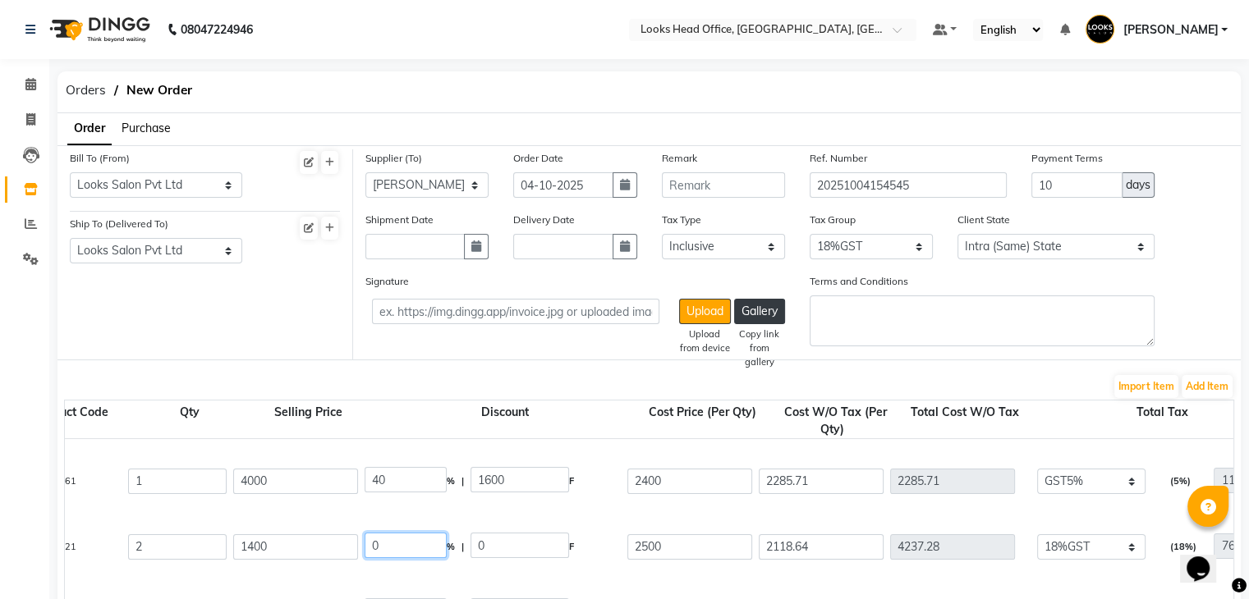
drag, startPoint x: 409, startPoint y: 45, endPoint x: 364, endPoint y: -67, distance: 121.2
click at [364, 0] on html "08047224946 Select Location × Looks Head Office, [GEOGRAPHIC_DATA], [GEOGRAPHIC…" at bounding box center [624, 299] width 1249 height 599
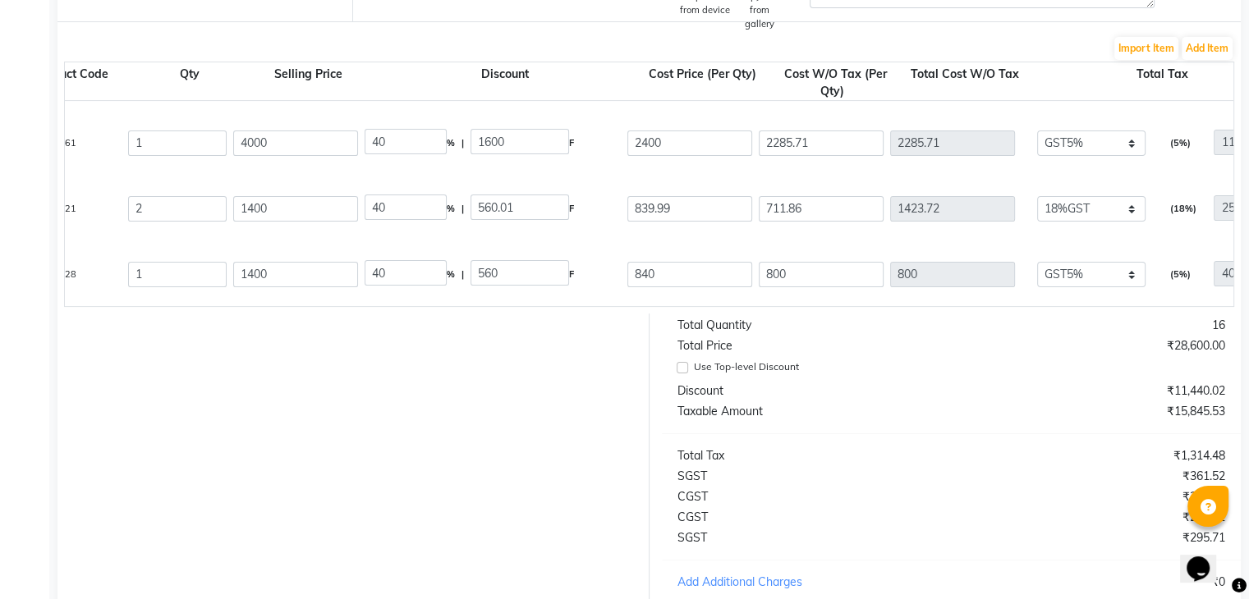
scroll to position [273, 0]
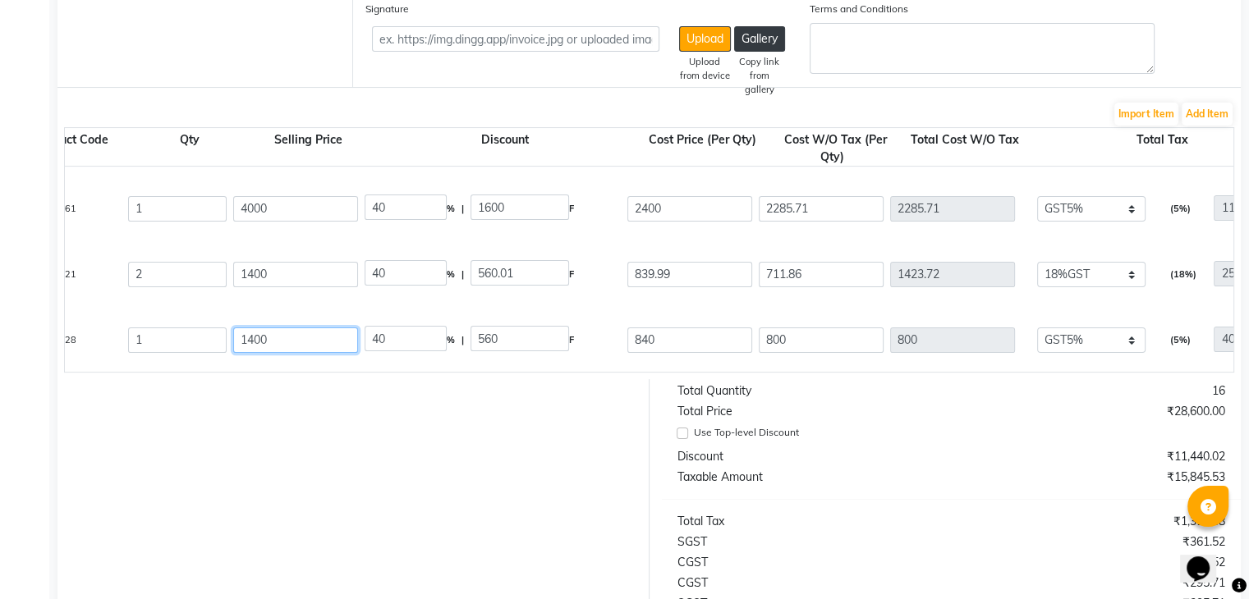
click at [288, 342] on input "1400" at bounding box center [295, 340] width 125 height 25
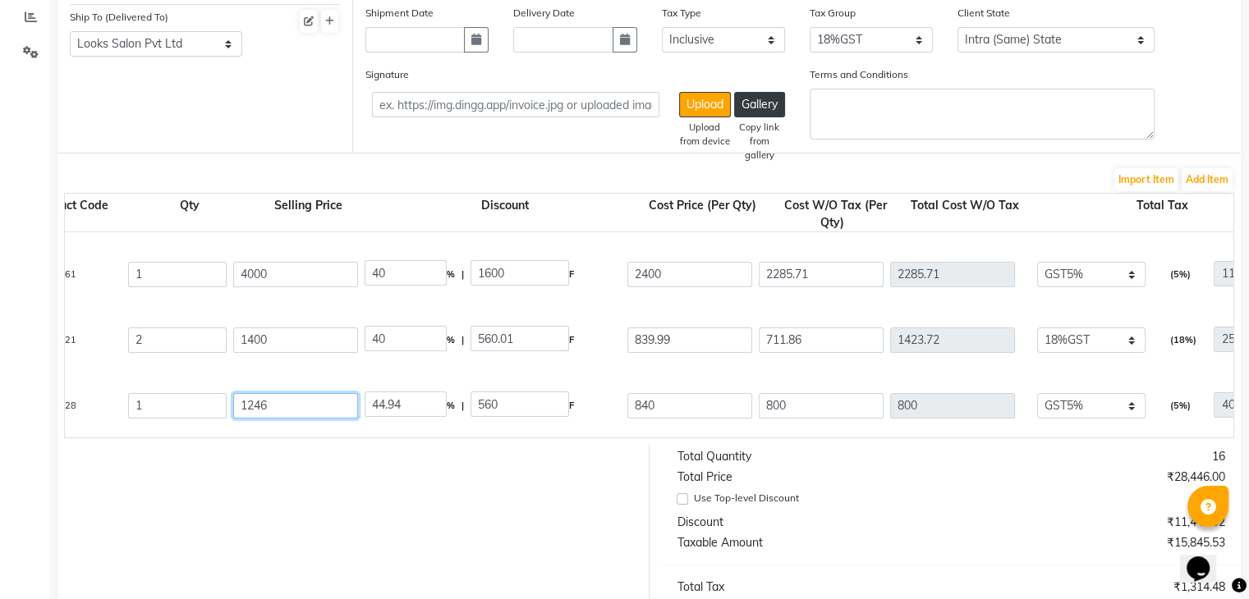
scroll to position [174, 0]
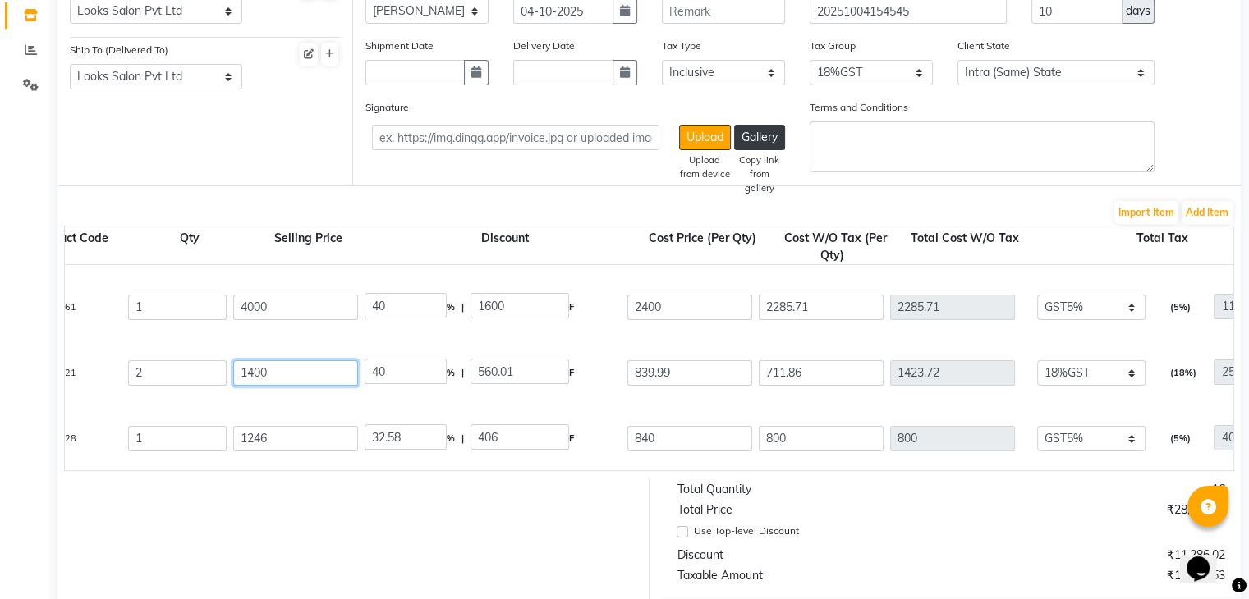
click at [313, 374] on input "1400" at bounding box center [295, 372] width 125 height 25
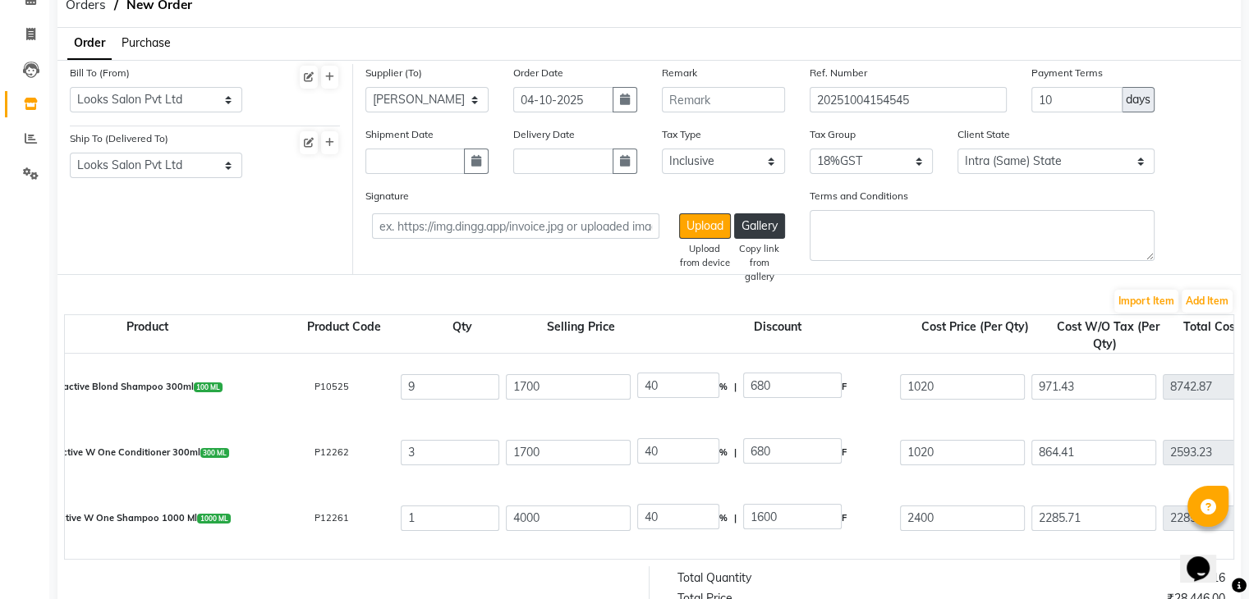
scroll to position [0, 46]
click at [582, 380] on input "1700" at bounding box center [571, 386] width 125 height 25
click at [611, 461] on input "1700" at bounding box center [571, 452] width 125 height 25
click at [545, 520] on input "4000" at bounding box center [571, 518] width 125 height 25
click at [943, 510] on input "2400" at bounding box center [965, 518] width 125 height 25
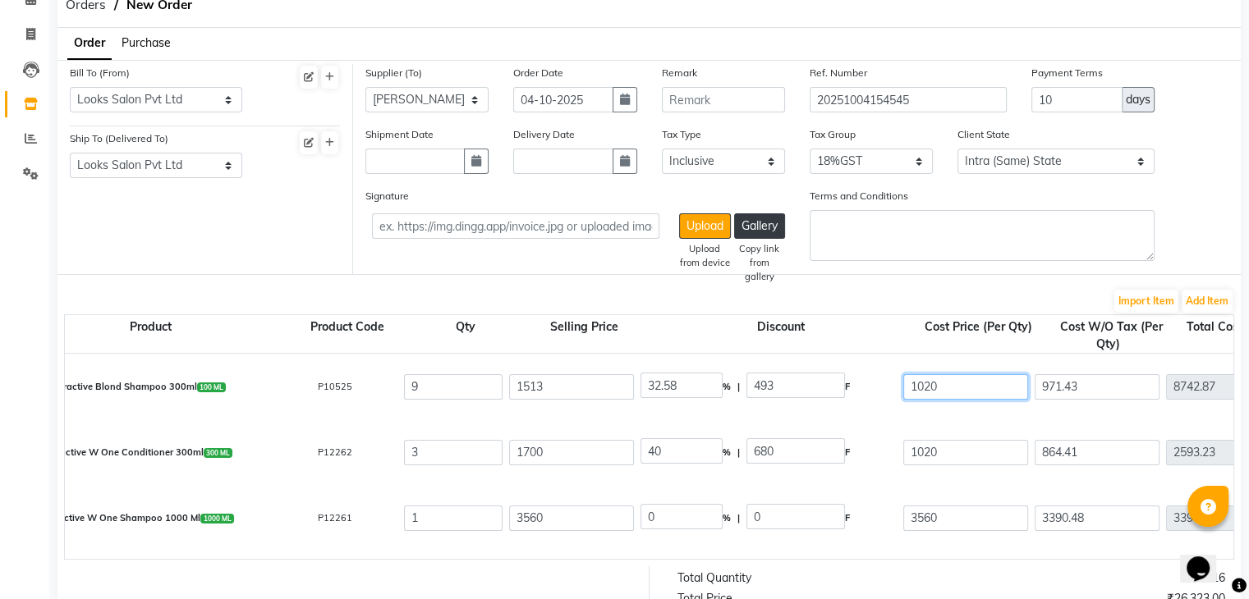
click at [962, 393] on input "1020" at bounding box center [965, 386] width 125 height 25
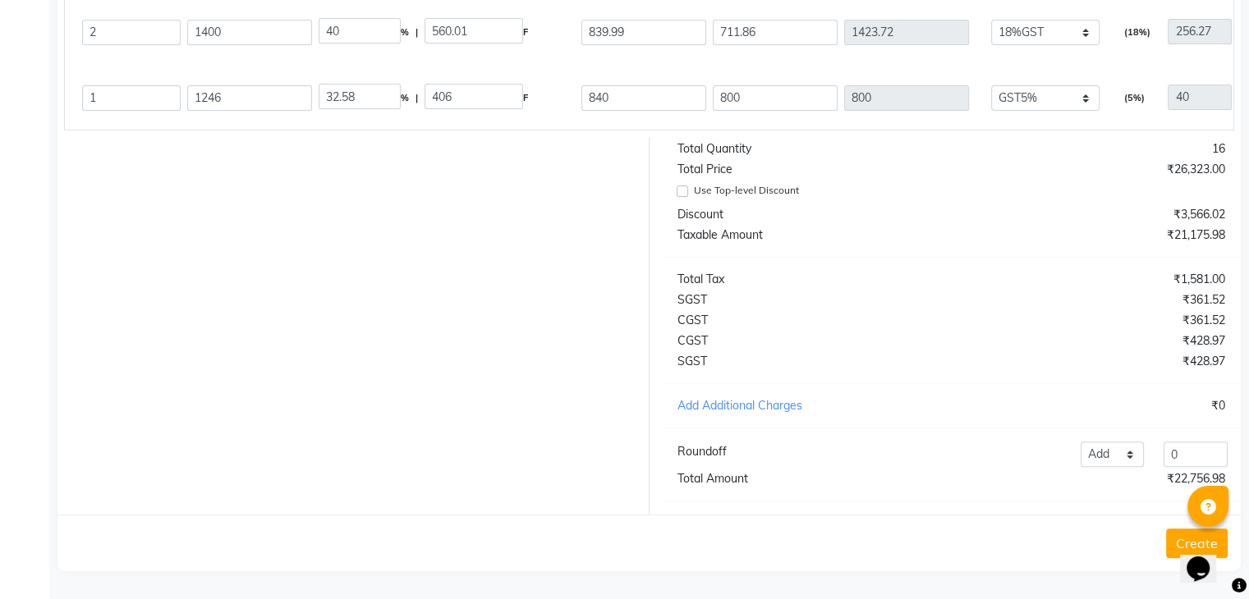
scroll to position [0, 374]
click at [627, 90] on input "840" at bounding box center [637, 97] width 125 height 25
click at [355, 84] on input "0" at bounding box center [353, 96] width 82 height 25
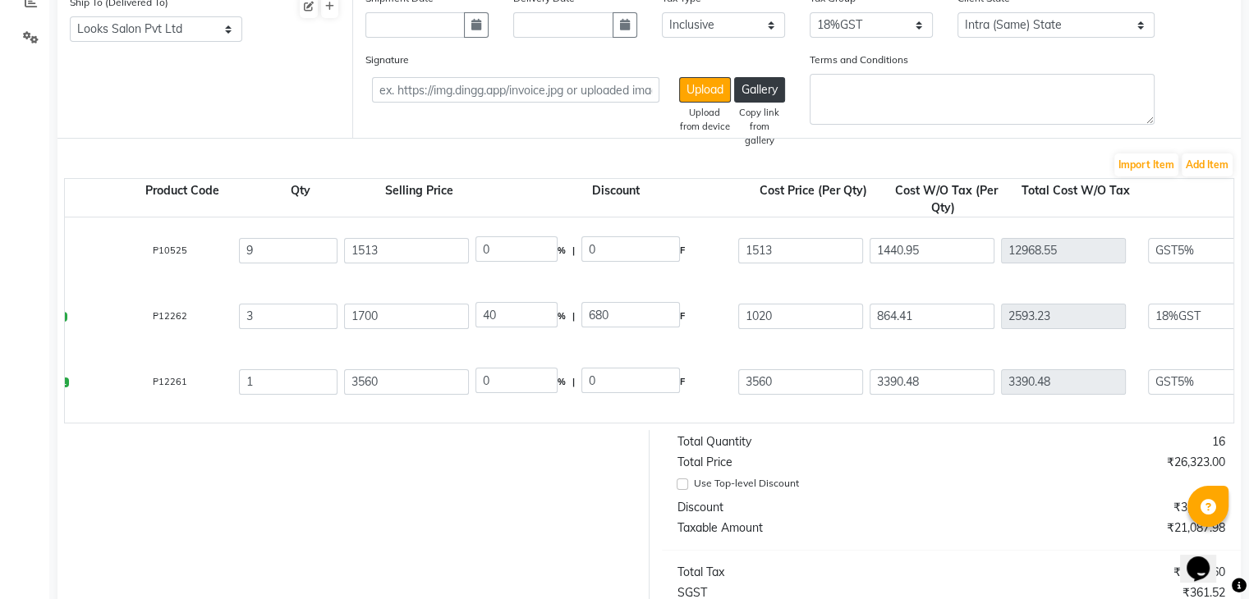
scroll to position [0, 210]
click at [514, 255] on input "0" at bounding box center [517, 248] width 82 height 25
click at [511, 375] on input "0" at bounding box center [517, 380] width 82 height 25
click at [826, 451] on div "Total Quantity" at bounding box center [808, 442] width 287 height 17
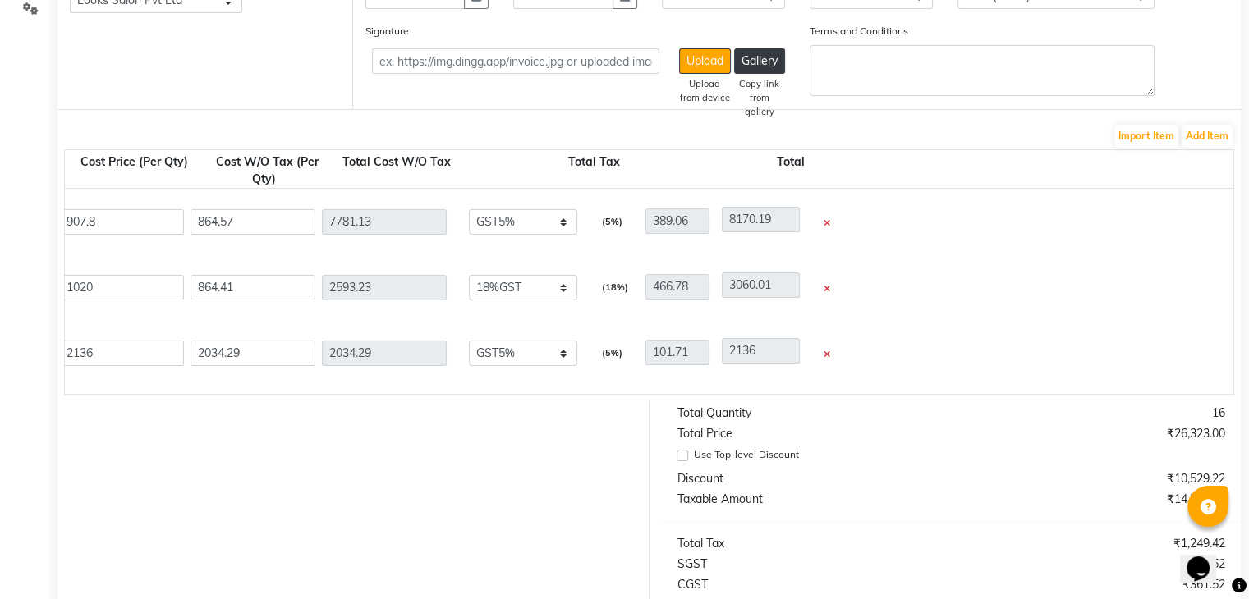
scroll to position [0, 920]
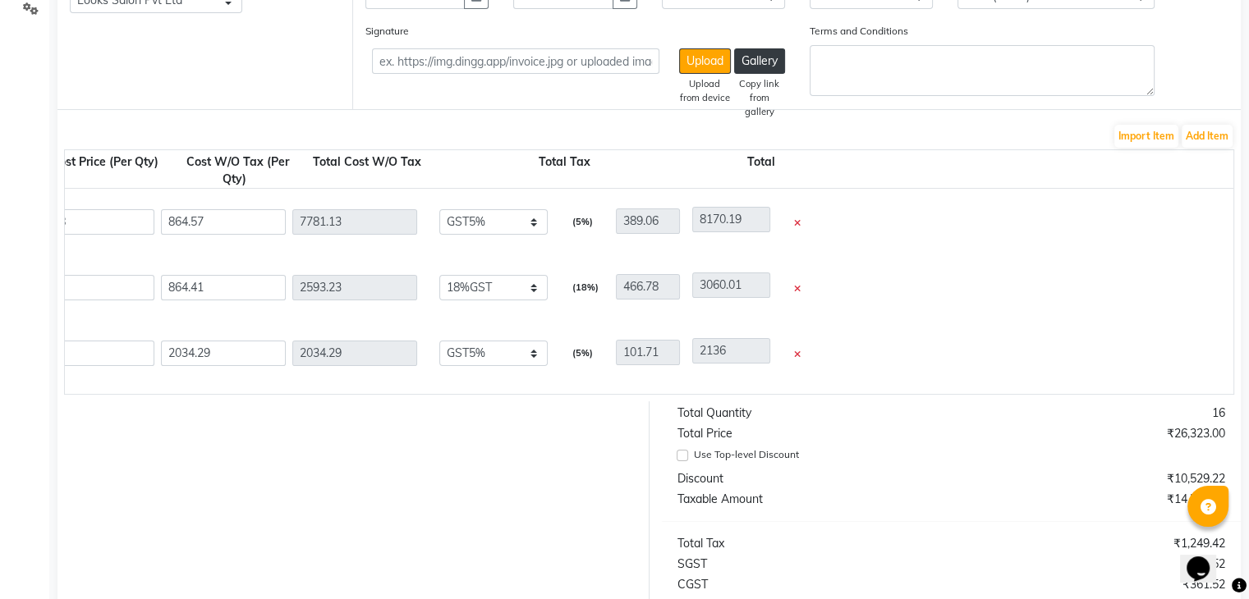
click at [1194, 443] on div "₹26,323.00" at bounding box center [1094, 433] width 287 height 17
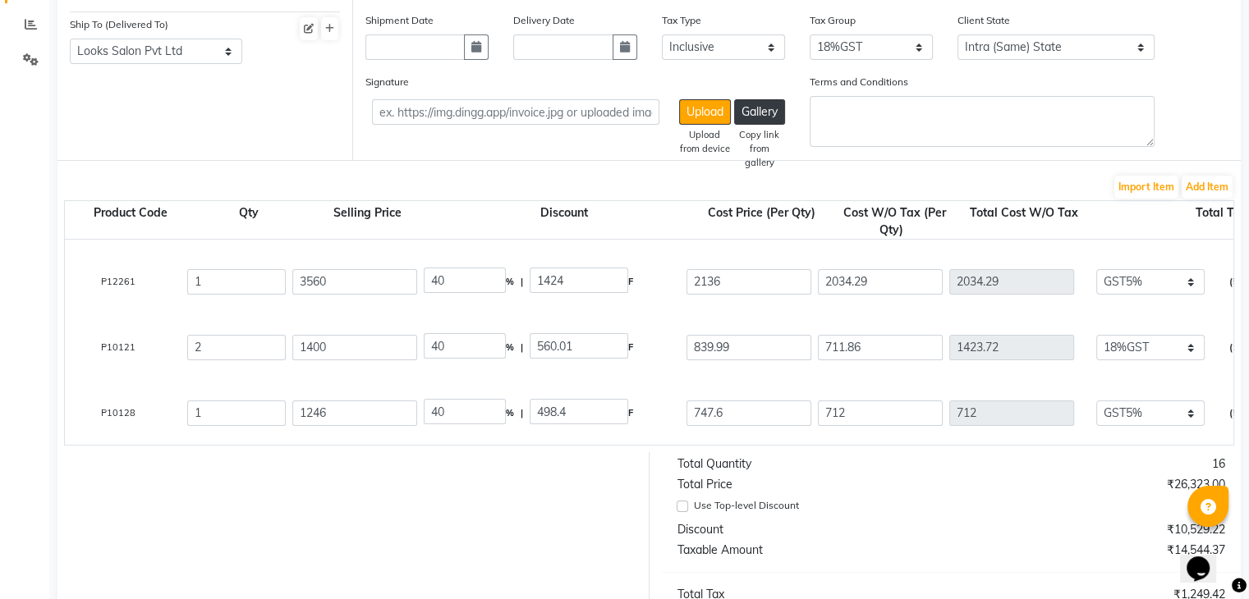
scroll to position [0, 0]
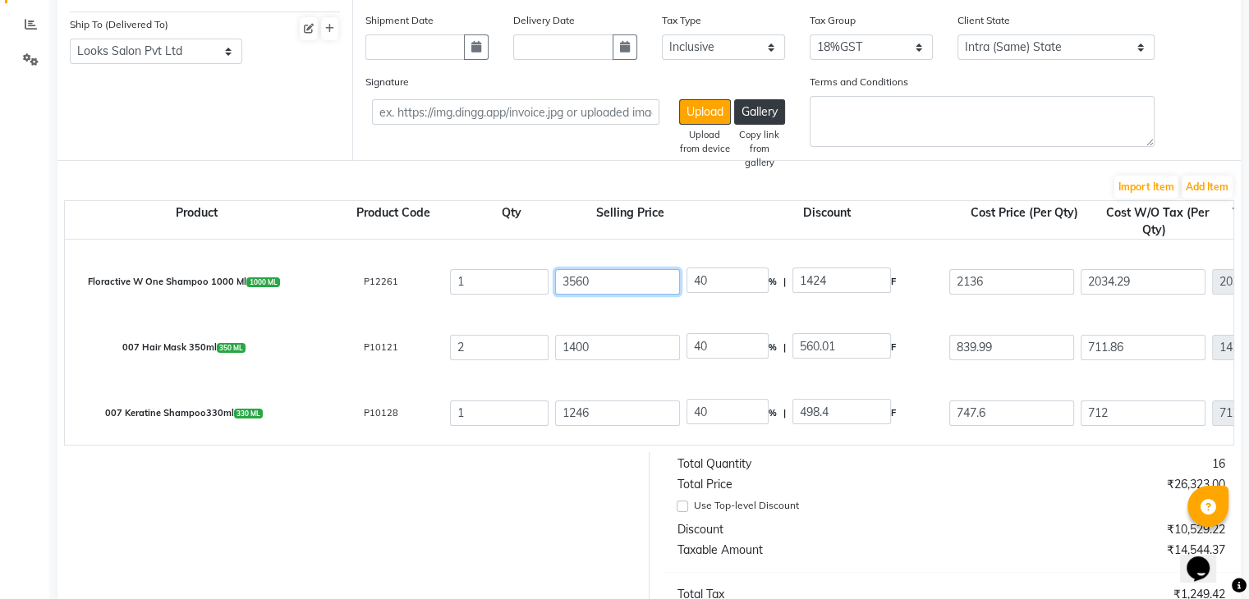
click at [617, 287] on input "3560" at bounding box center [617, 281] width 125 height 25
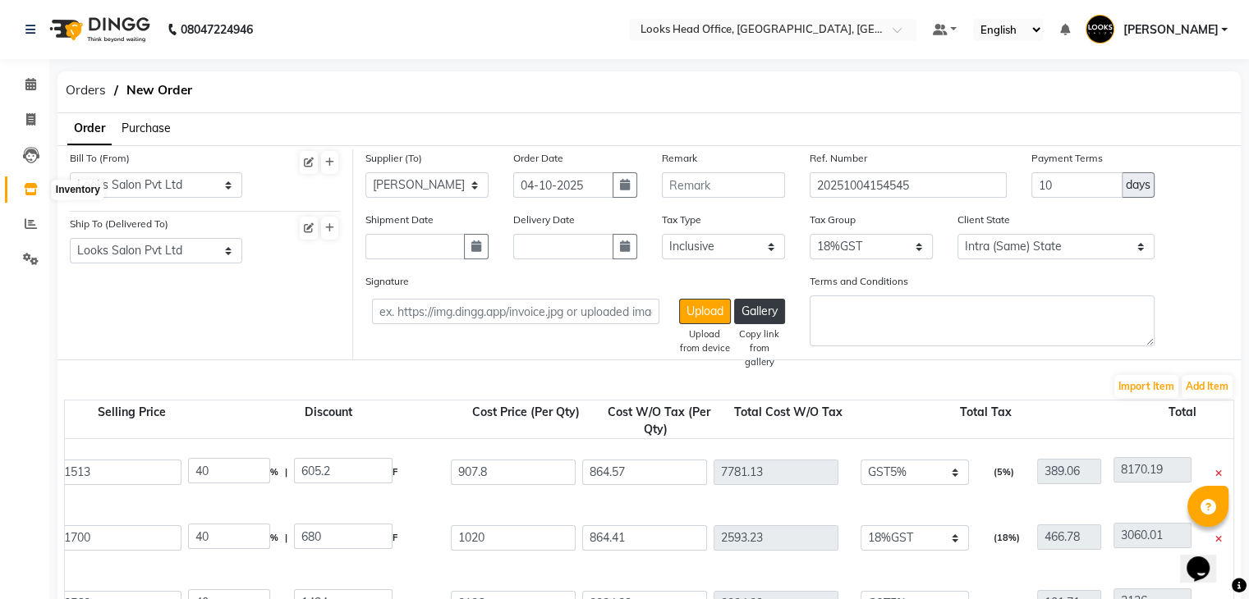
click at [26, 185] on icon at bounding box center [31, 189] width 14 height 12
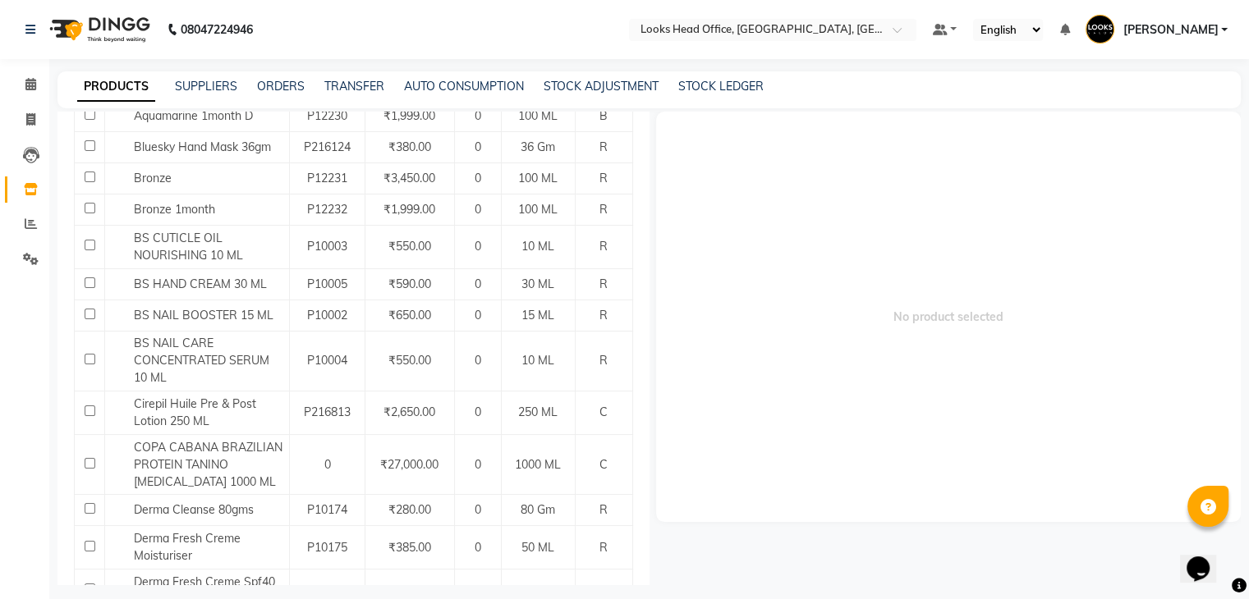
scroll to position [263, 0]
